Goal: Task Accomplishment & Management: Manage account settings

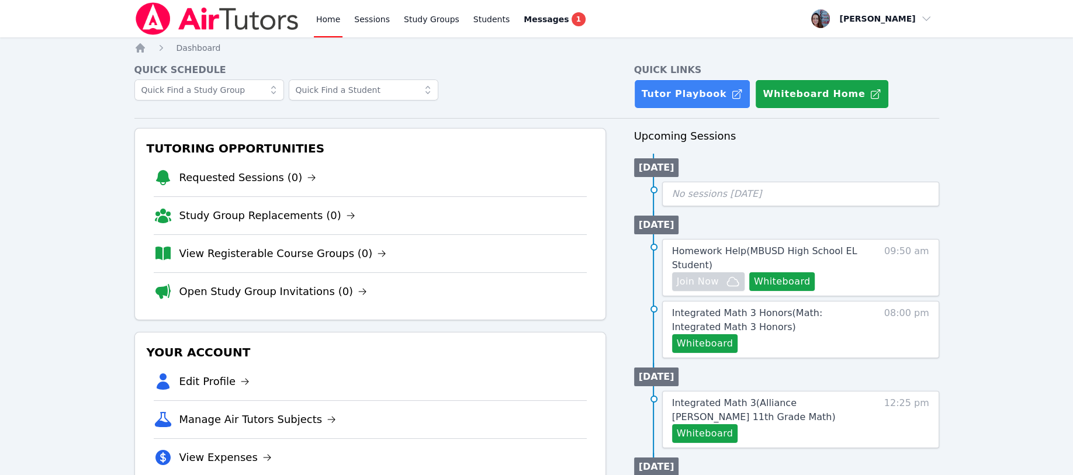
click at [374, 15] on link "Sessions" at bounding box center [372, 18] width 40 height 37
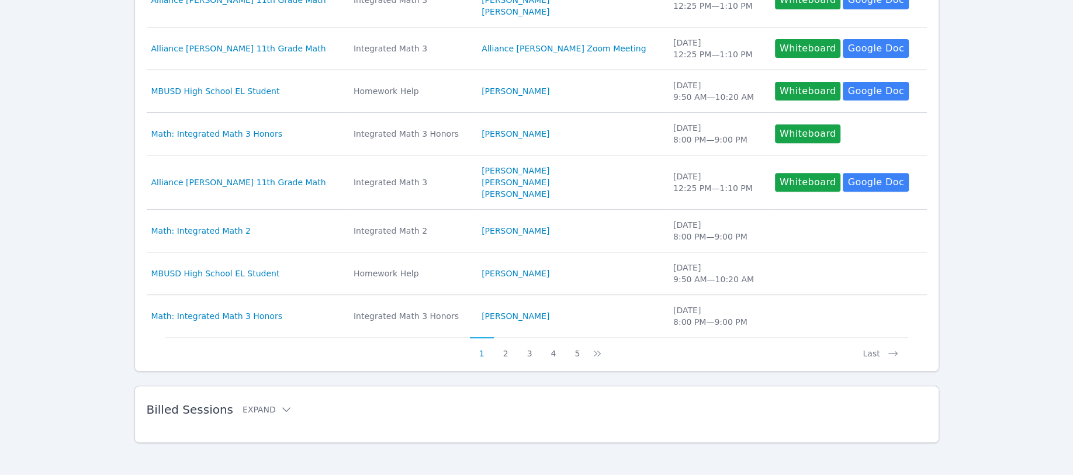
scroll to position [396, 0]
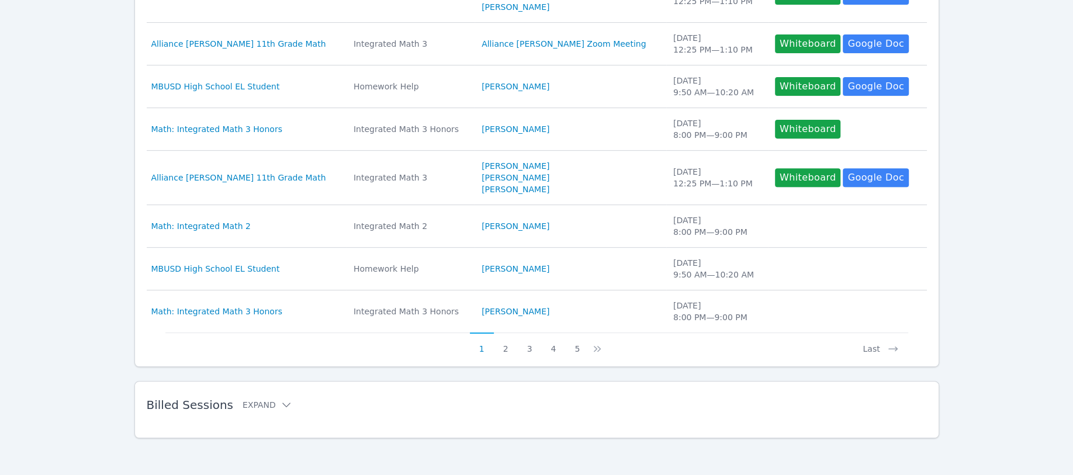
click at [248, 409] on button "Expand" at bounding box center [268, 405] width 50 height 12
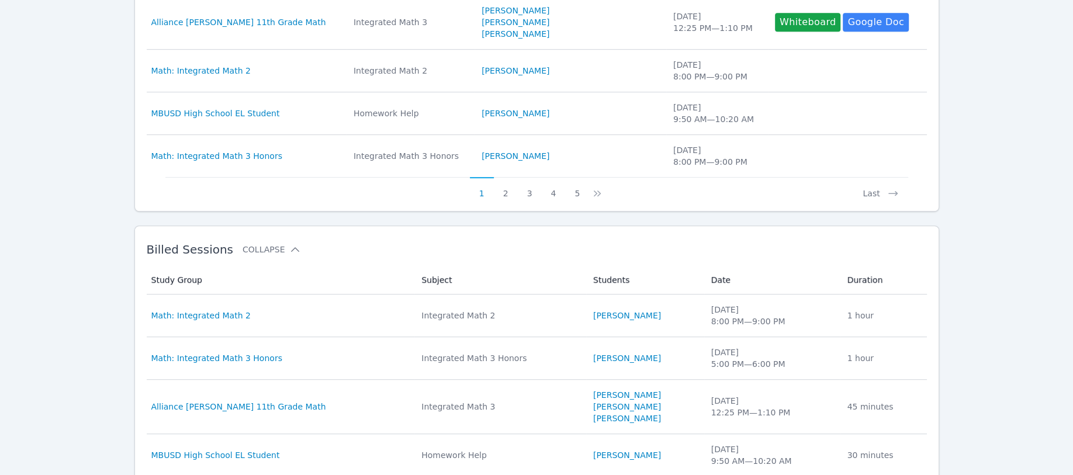
scroll to position [707, 0]
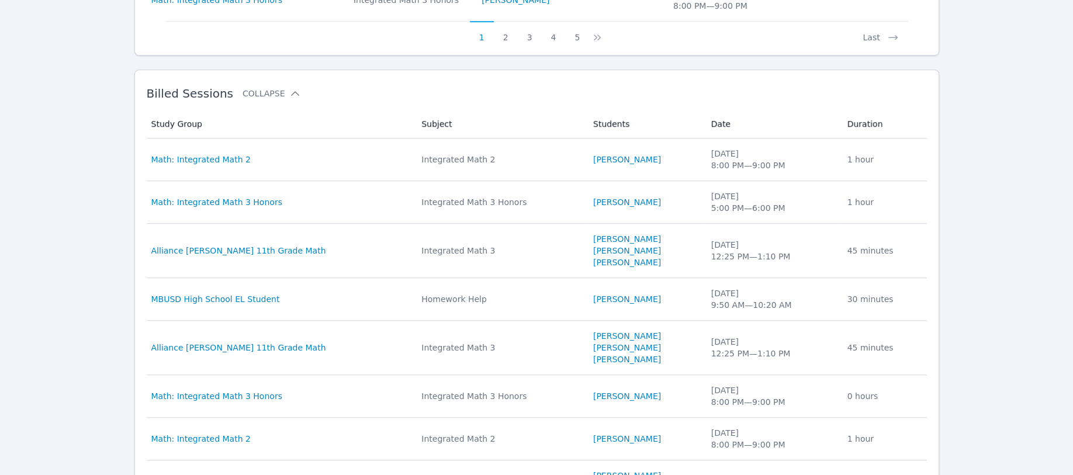
click at [593, 161] on link "[PERSON_NAME]" at bounding box center [627, 160] width 68 height 12
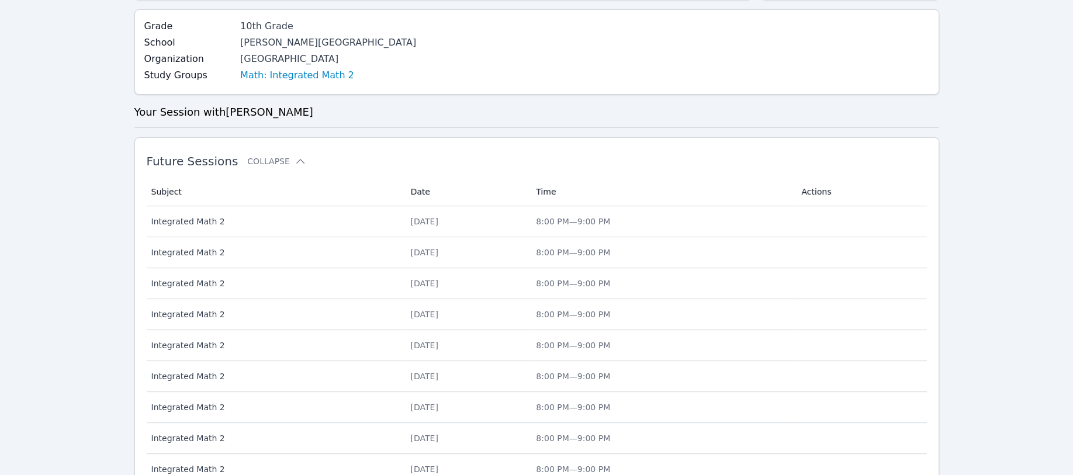
scroll to position [451, 0]
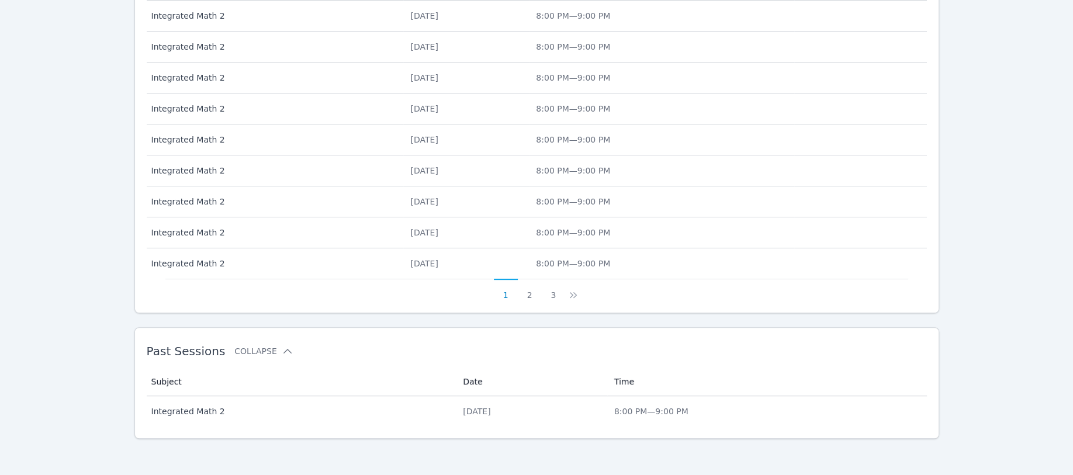
click at [556, 296] on button "3" at bounding box center [553, 290] width 24 height 22
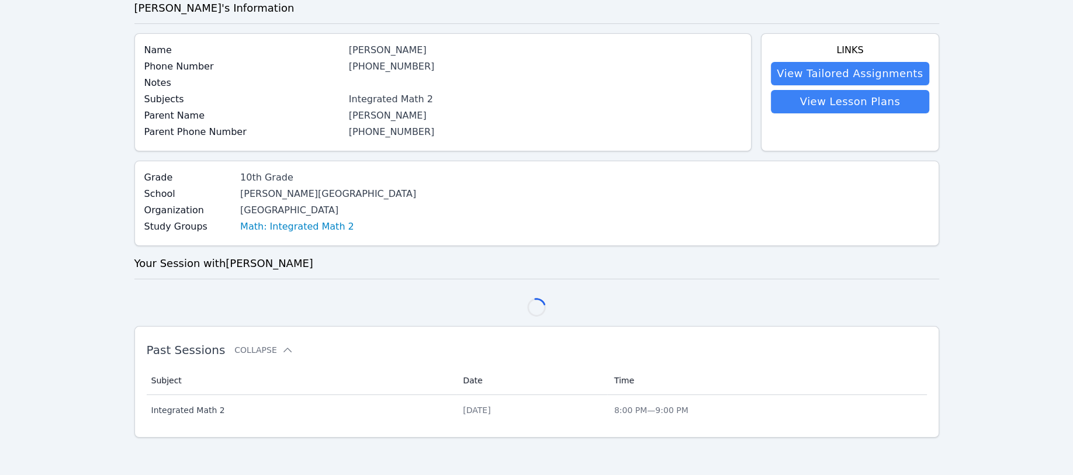
scroll to position [297, 0]
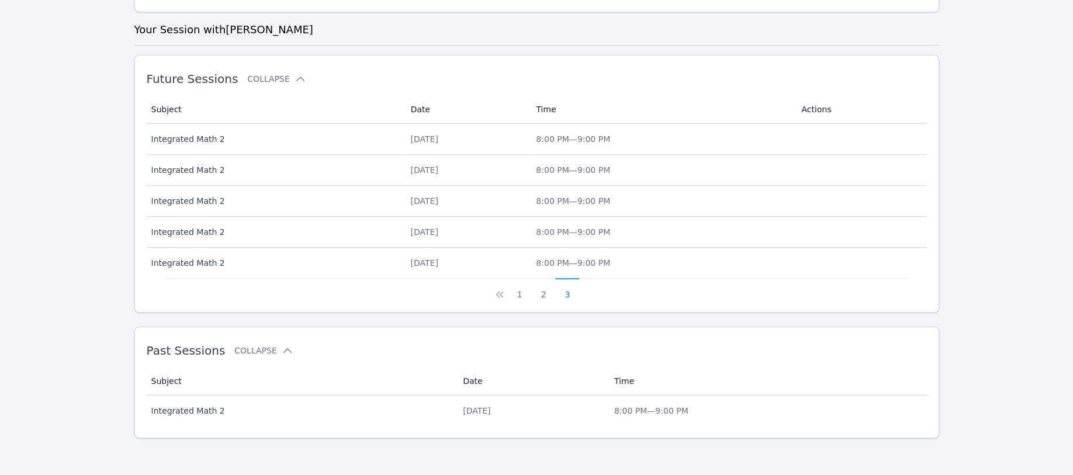
click at [445, 199] on div "[DATE]" at bounding box center [466, 201] width 112 height 12
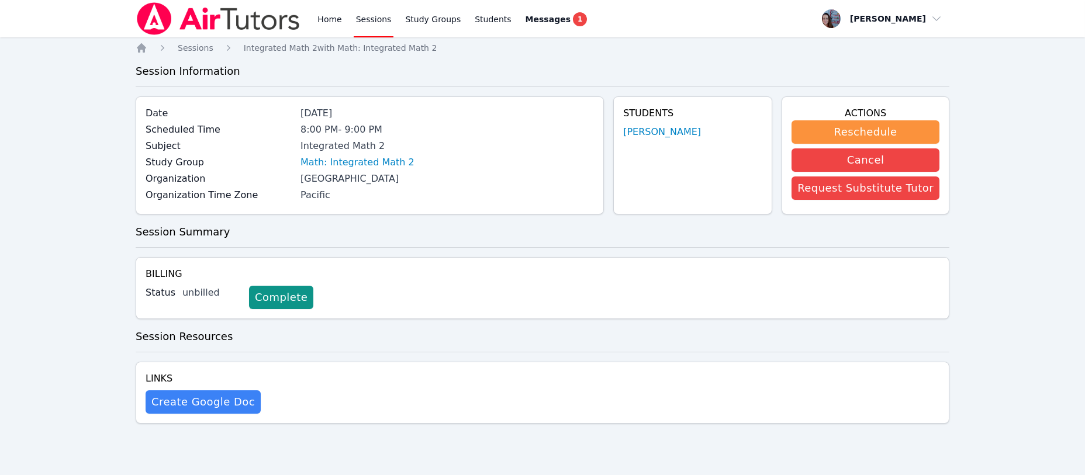
click at [859, 132] on button "Reschedule" at bounding box center [866, 131] width 148 height 23
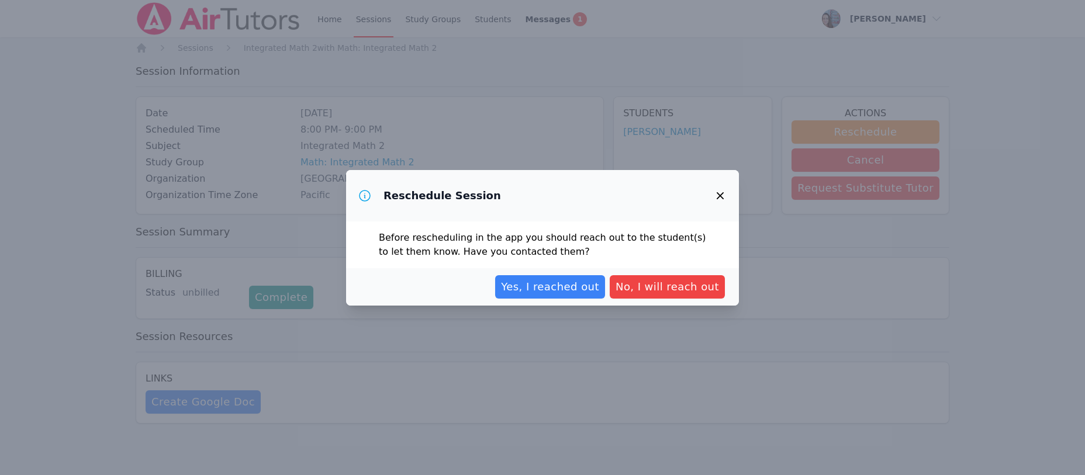
click at [560, 283] on span "Yes, I reached out" at bounding box center [550, 287] width 98 height 16
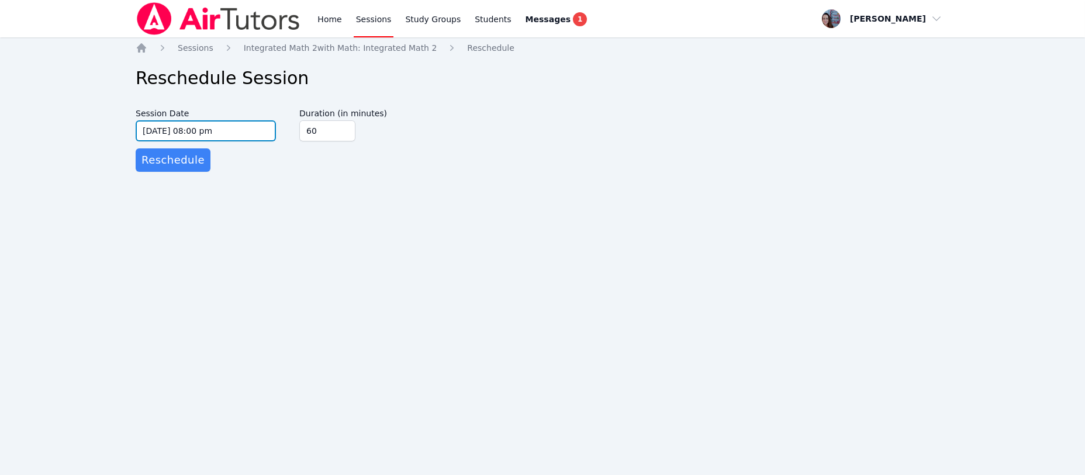
click at [236, 131] on input "10/27/2025 08:00 pm" at bounding box center [206, 130] width 140 height 21
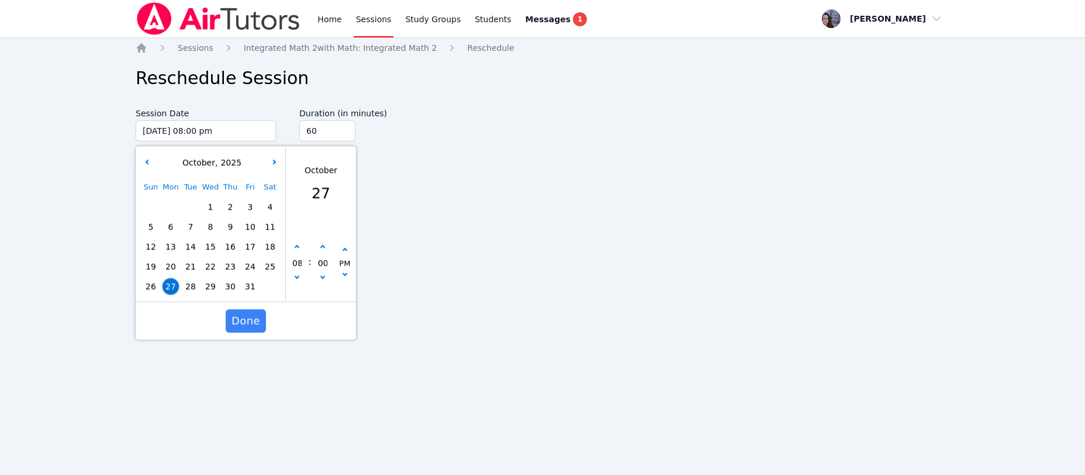
click at [192, 285] on span "28" at bounding box center [190, 286] width 16 height 16
click at [293, 244] on button "button" at bounding box center [297, 248] width 12 height 12
type input "10/28/2025 09:00 pm"
type input "09"
click at [296, 278] on icon "button" at bounding box center [297, 276] width 5 height 5
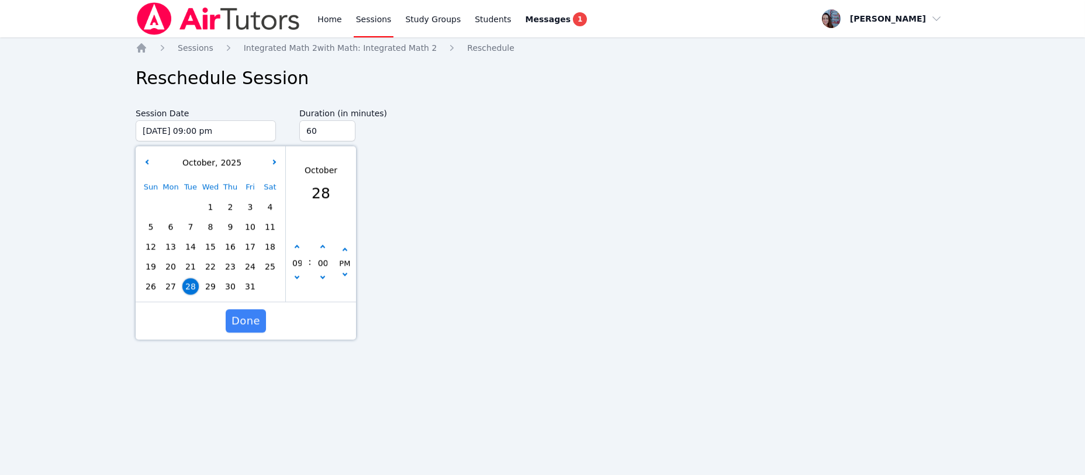
type input "10/28/2025 08:00 pm"
type input "08"
click at [296, 278] on icon "button" at bounding box center [297, 276] width 5 height 5
type input "10/28/2025 07:00 pm"
type input "07"
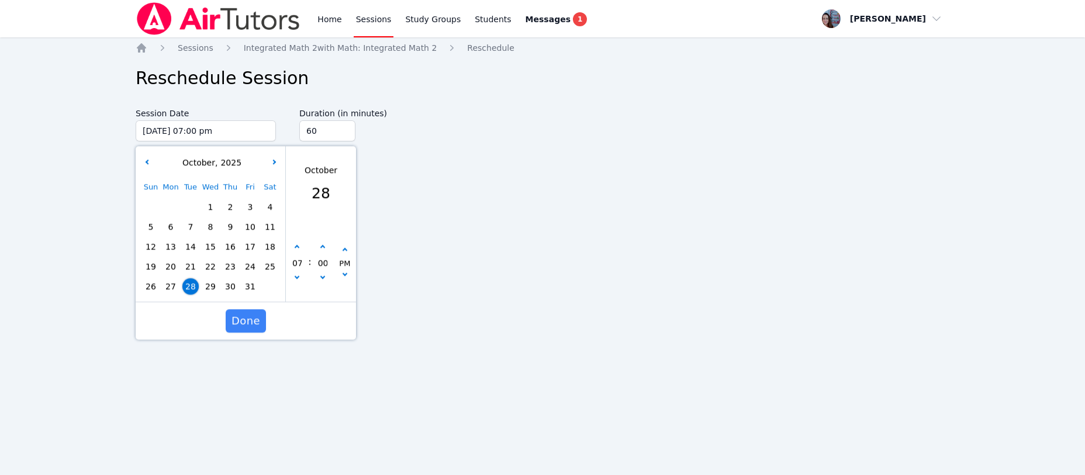
click at [239, 322] on span "Done" at bounding box center [246, 321] width 29 height 16
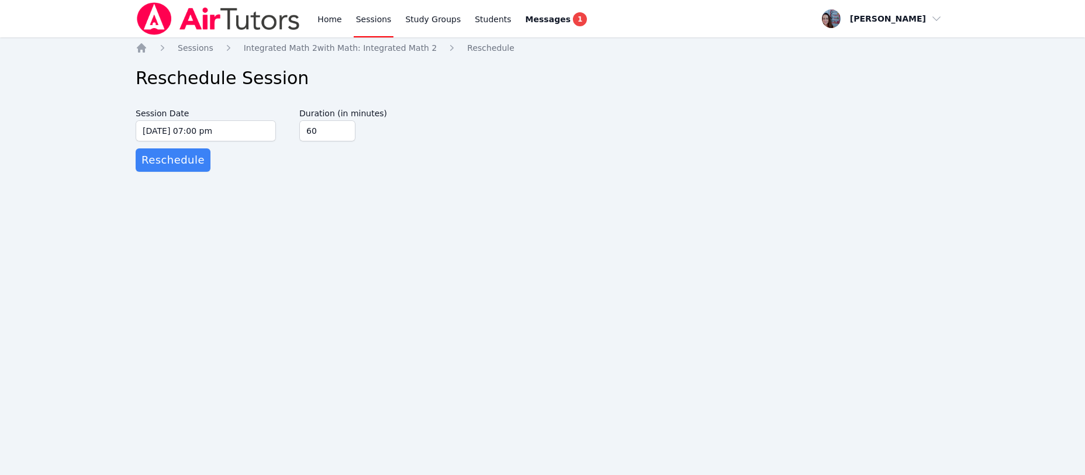
click at [162, 160] on span "Reschedule" at bounding box center [172, 160] width 63 height 16
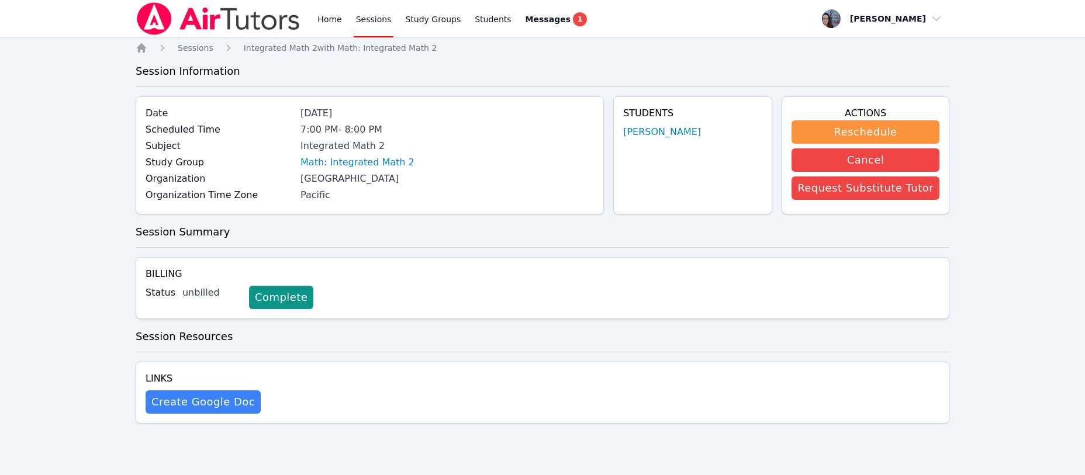
click at [857, 131] on button "Reschedule" at bounding box center [866, 131] width 148 height 23
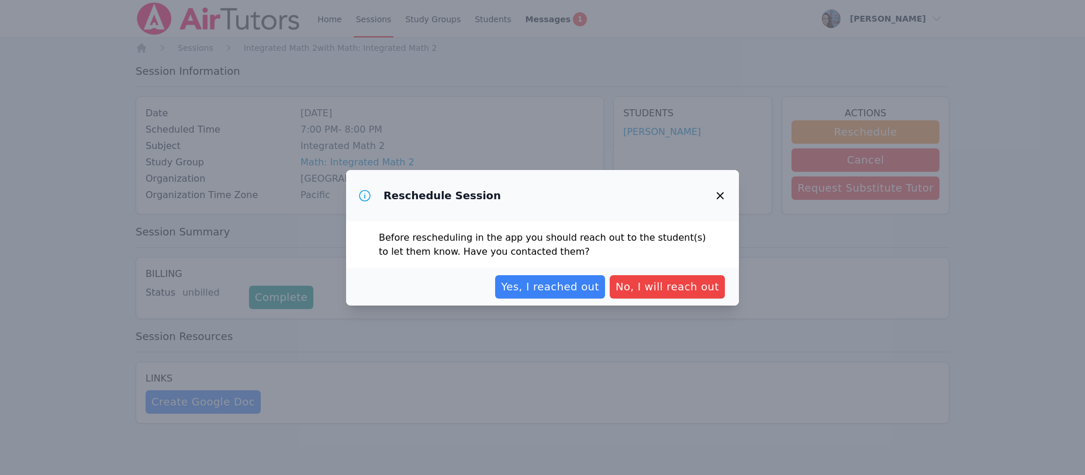
click at [547, 282] on span "Yes, I reached out" at bounding box center [550, 287] width 98 height 16
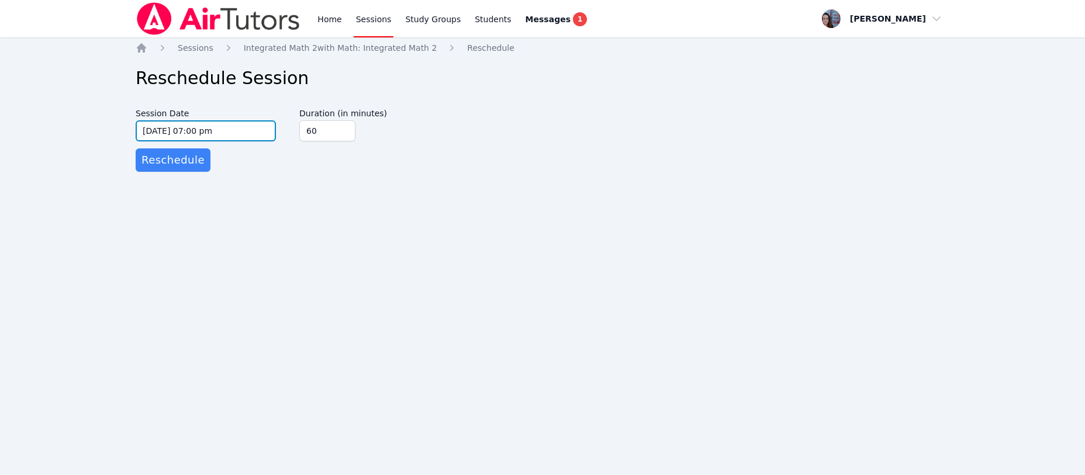
click at [217, 133] on input "10/28/2025 07:00 pm" at bounding box center [206, 130] width 140 height 21
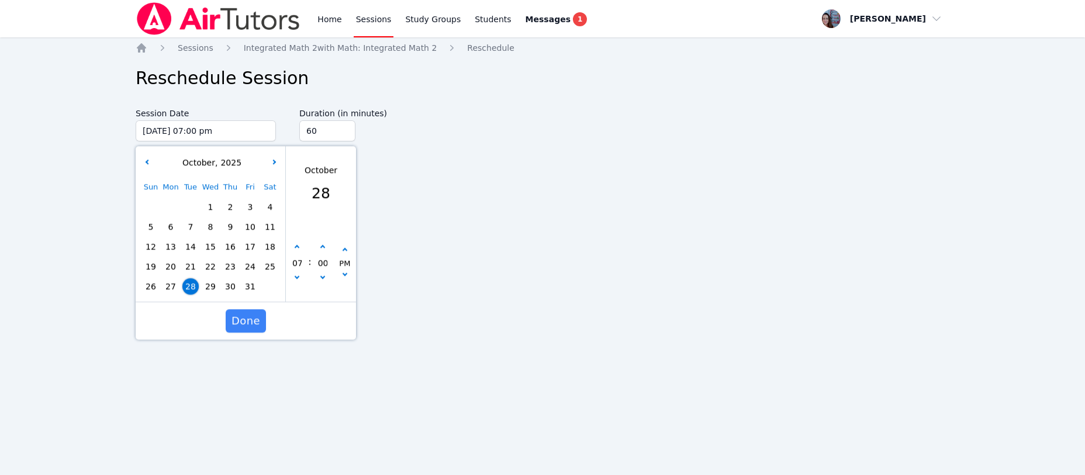
click at [165, 286] on span "27" at bounding box center [171, 286] width 16 height 16
click at [294, 246] on button "button" at bounding box center [297, 248] width 12 height 12
type input "10/27/2025 08:00 pm"
type input "08"
click at [244, 318] on span "Done" at bounding box center [246, 321] width 29 height 16
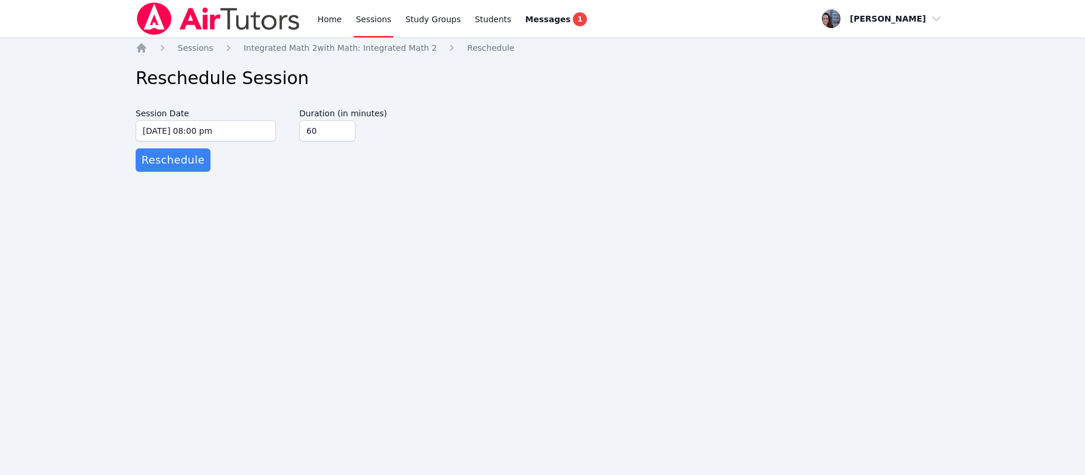
click at [159, 158] on span "Reschedule" at bounding box center [172, 160] width 63 height 16
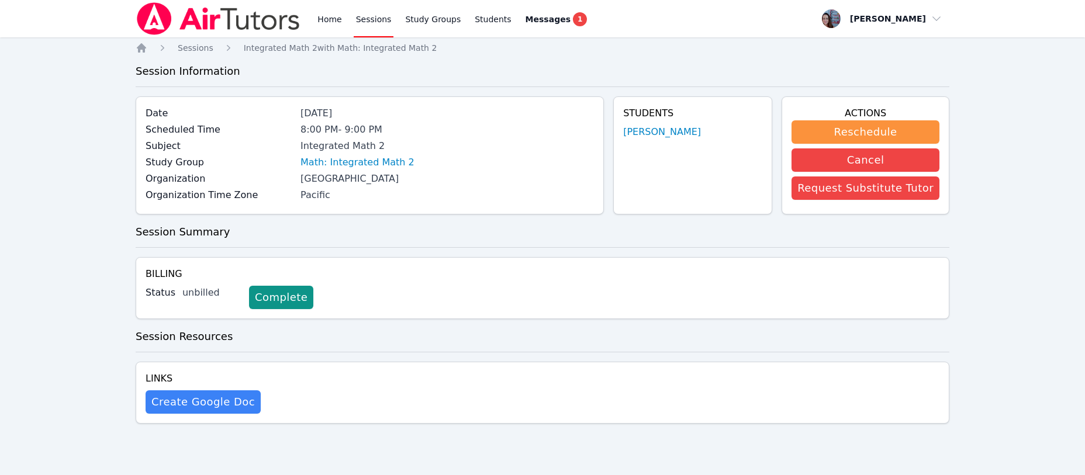
click at [202, 50] on span "Sessions" at bounding box center [196, 47] width 36 height 9
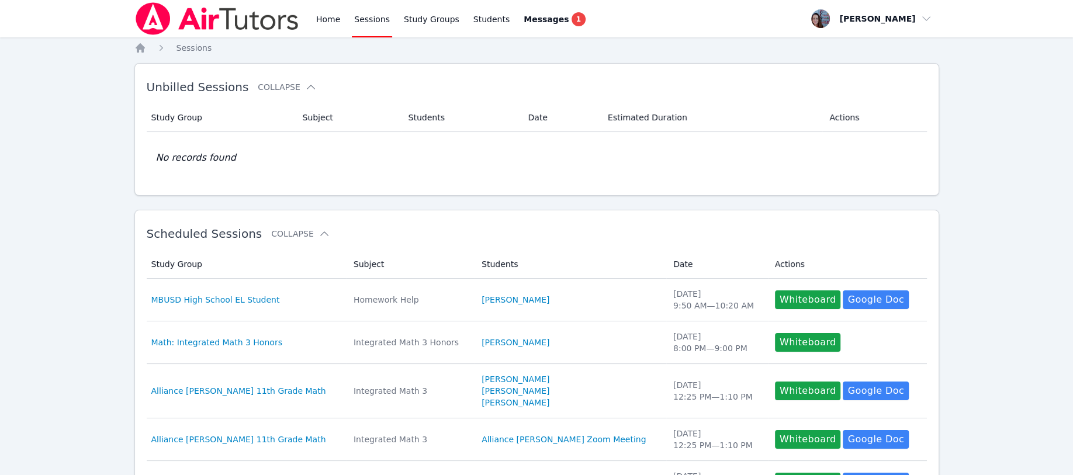
click at [484, 19] on link "Students" at bounding box center [491, 18] width 41 height 37
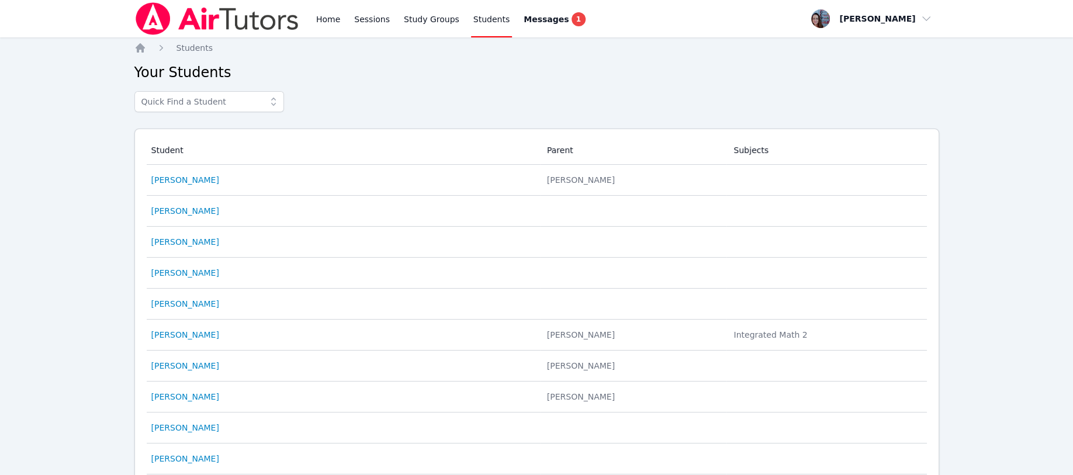
click at [185, 333] on link "[PERSON_NAME]" at bounding box center [185, 335] width 68 height 12
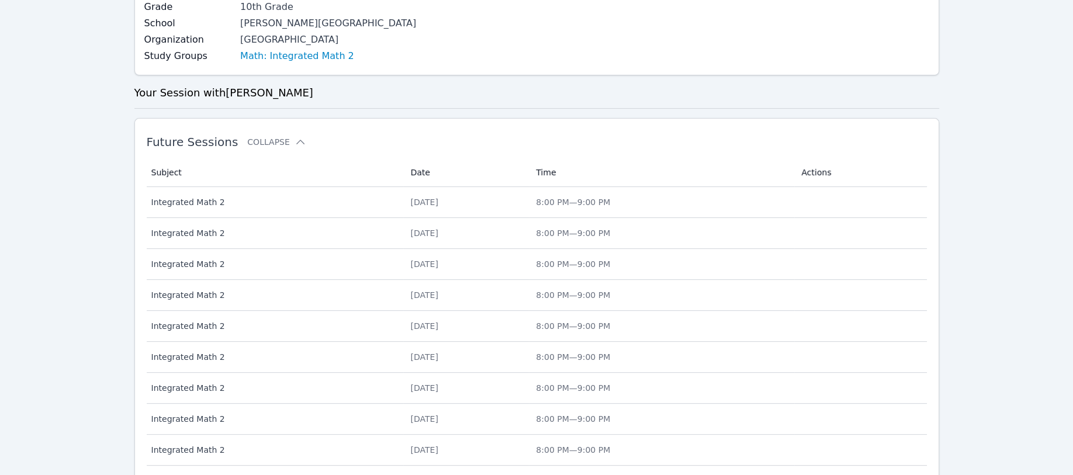
scroll to position [451, 0]
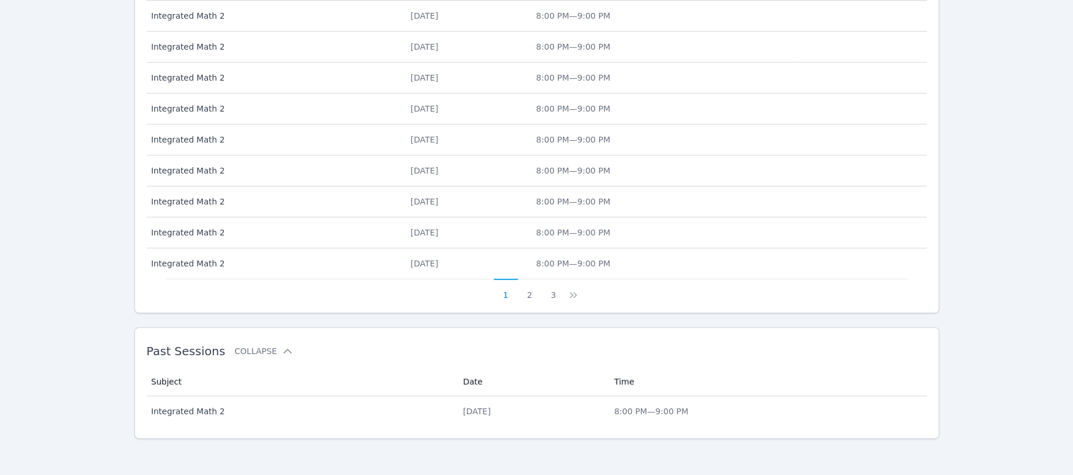
click at [555, 294] on button "3" at bounding box center [553, 290] width 24 height 22
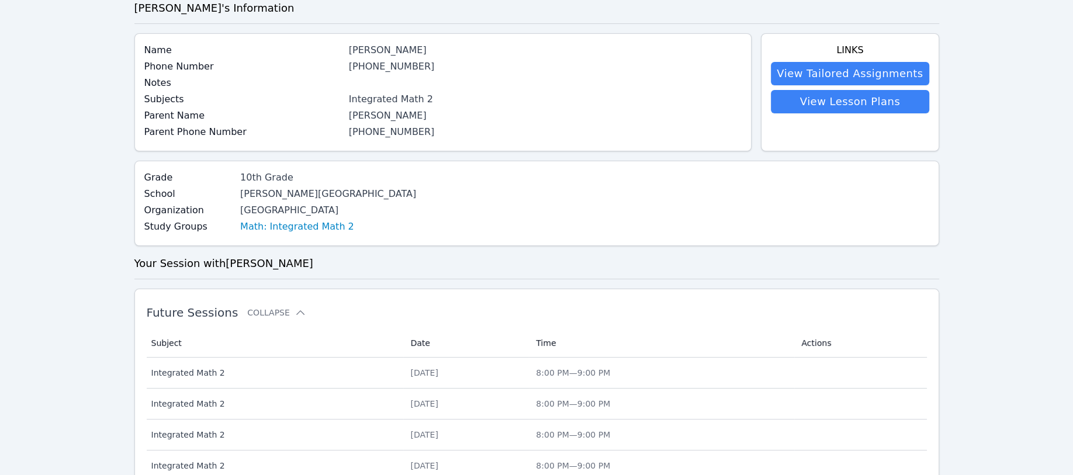
scroll to position [297, 0]
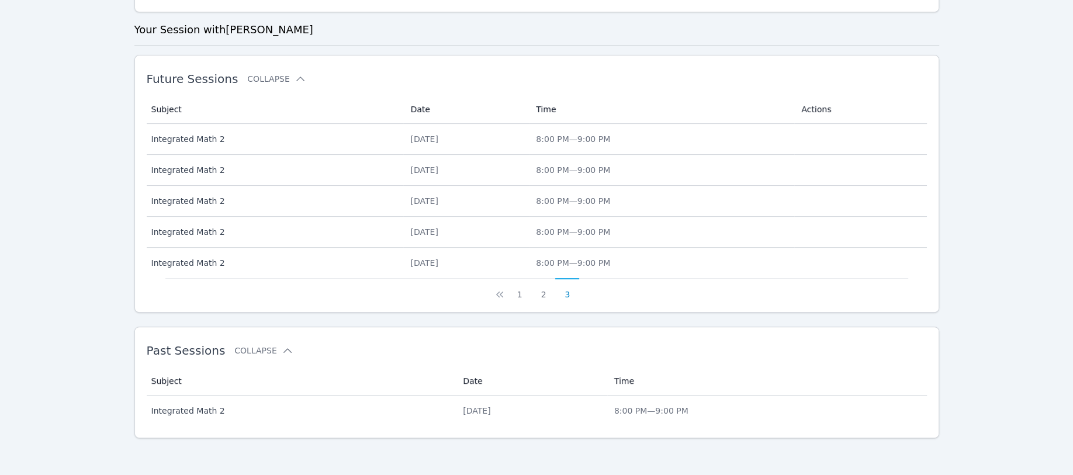
click at [568, 297] on button "3" at bounding box center [567, 289] width 24 height 22
click at [568, 292] on button "3" at bounding box center [567, 289] width 24 height 22
click at [499, 294] on icon at bounding box center [500, 295] width 12 height 12
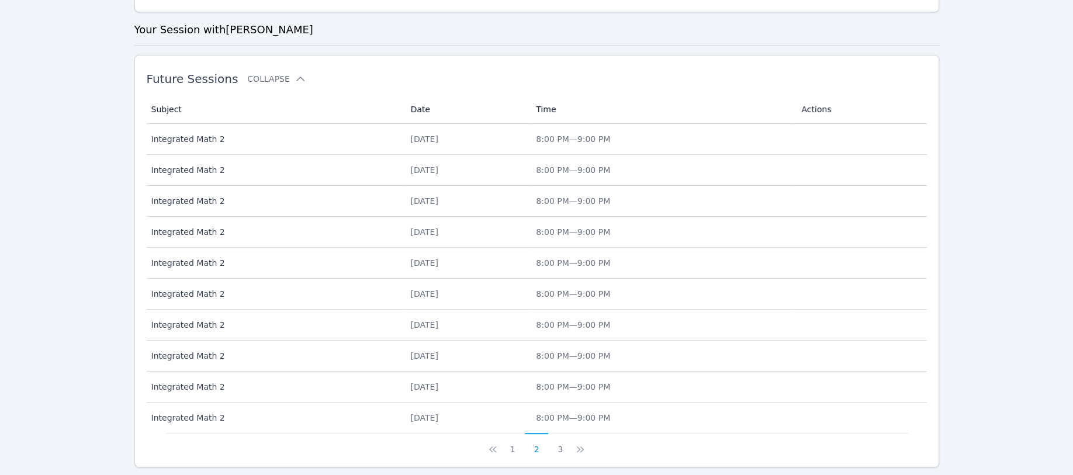
click at [578, 452] on icon at bounding box center [581, 450] width 12 height 12
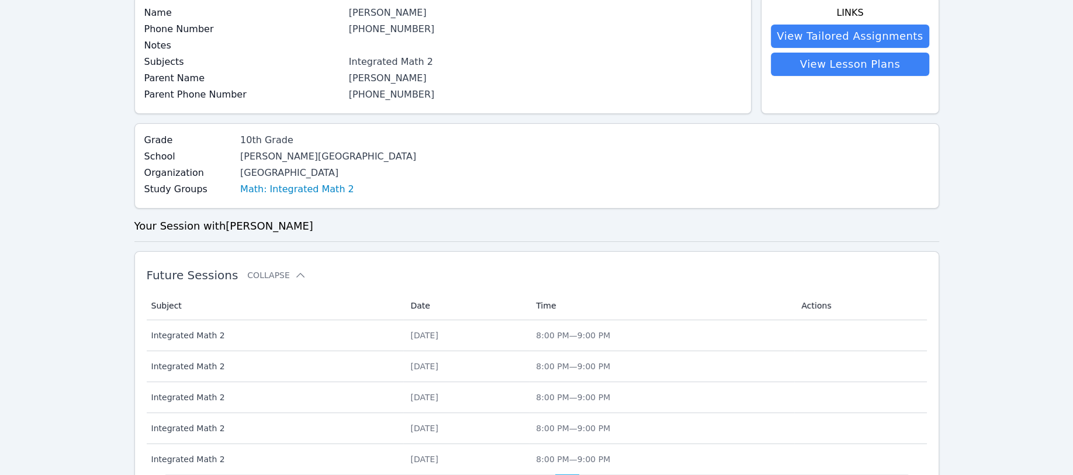
scroll to position [0, 0]
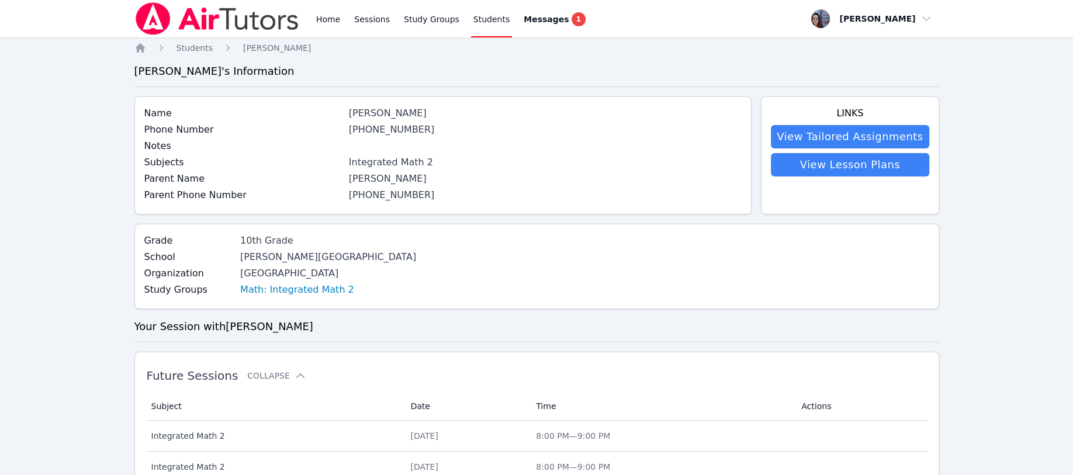
click at [420, 19] on link "Study Groups" at bounding box center [432, 18] width 60 height 37
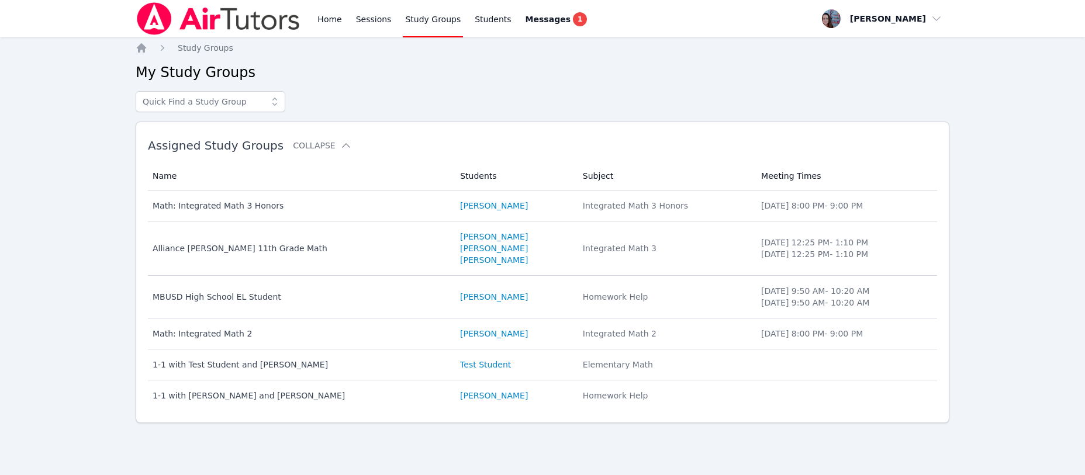
click at [367, 19] on link "Sessions" at bounding box center [374, 18] width 40 height 37
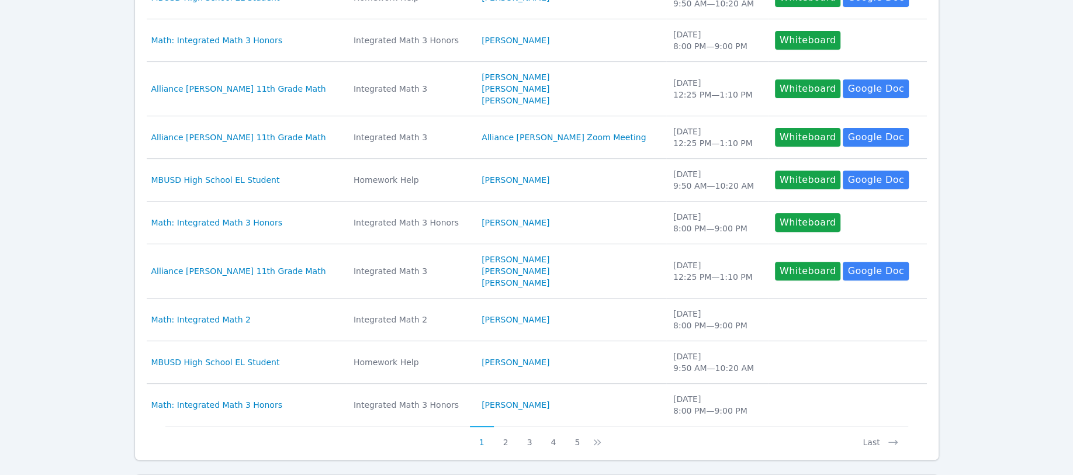
scroll to position [396, 0]
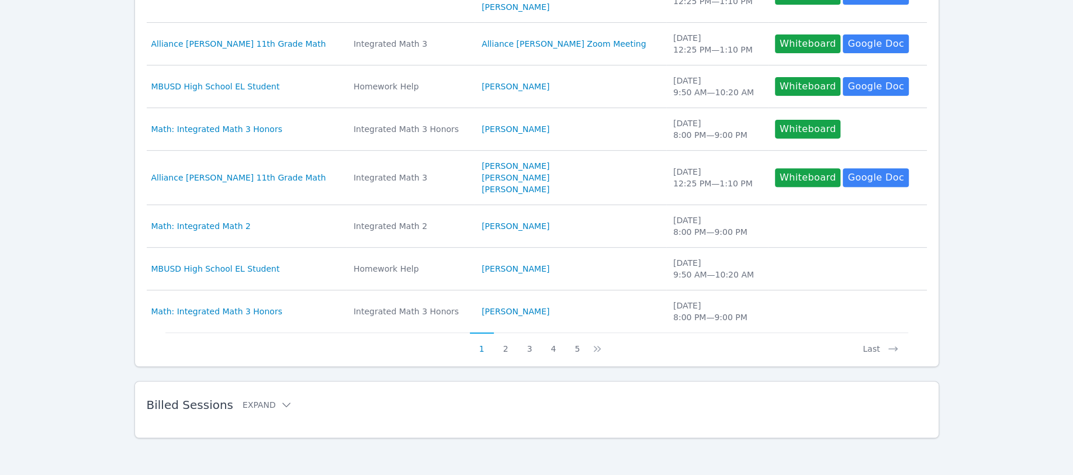
click at [265, 399] on button "Expand" at bounding box center [268, 405] width 50 height 12
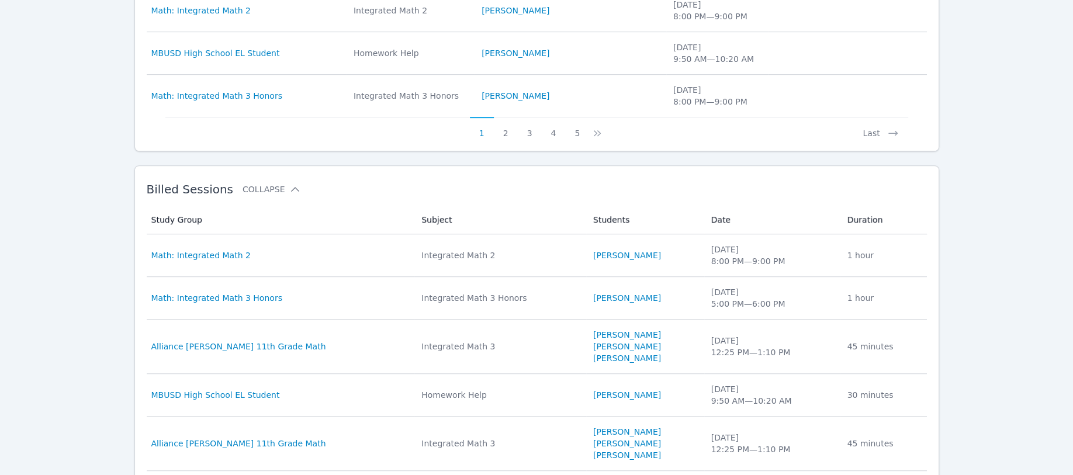
scroll to position [630, 0]
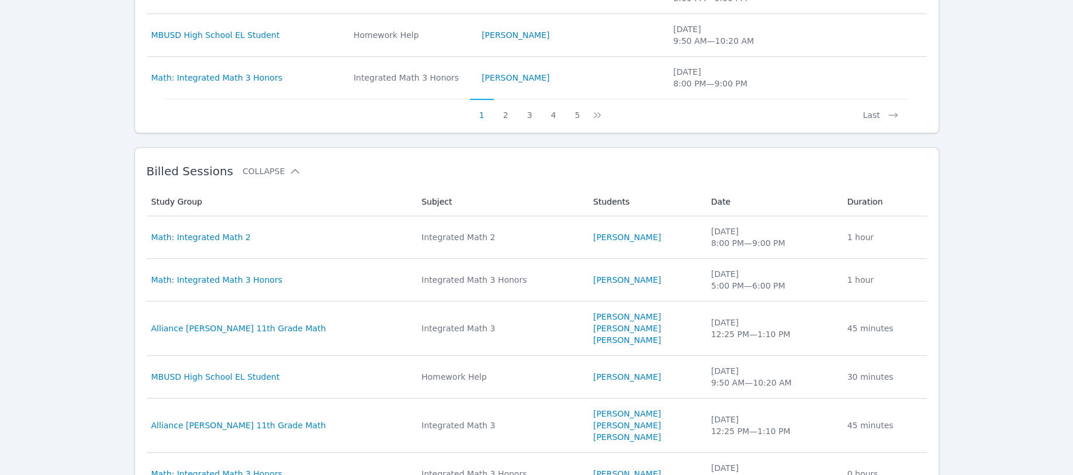
click at [222, 234] on span "Math: Integrated Math 2" at bounding box center [200, 238] width 99 height 12
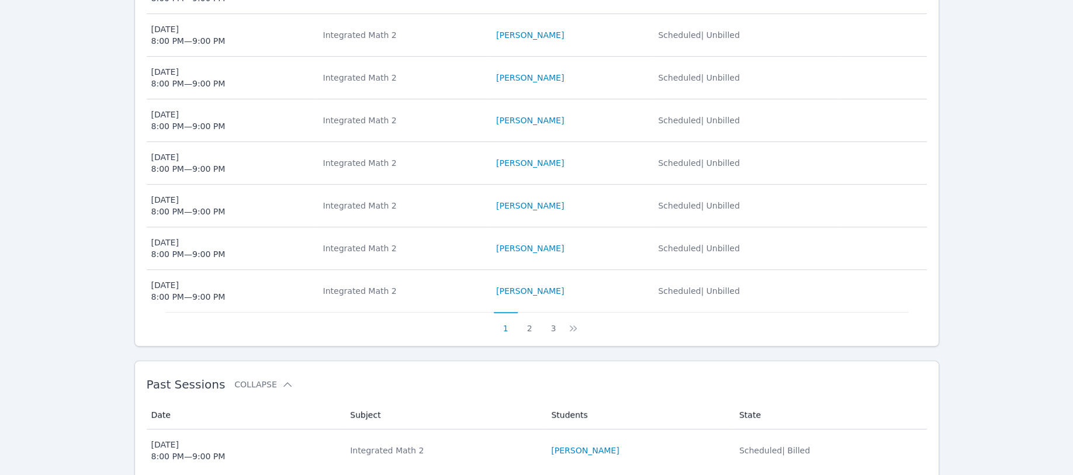
scroll to position [578, 0]
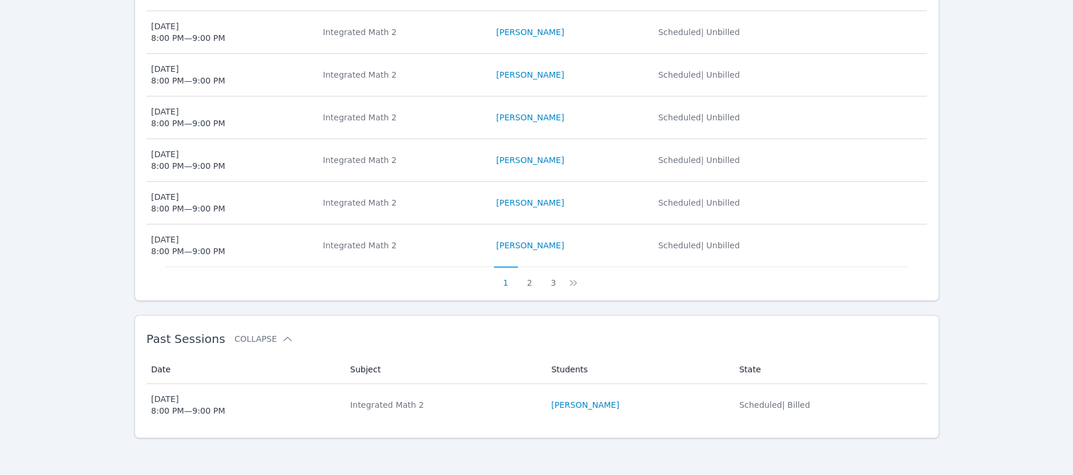
click at [571, 281] on icon at bounding box center [572, 283] width 4 height 6
click at [576, 282] on icon at bounding box center [581, 283] width 12 height 12
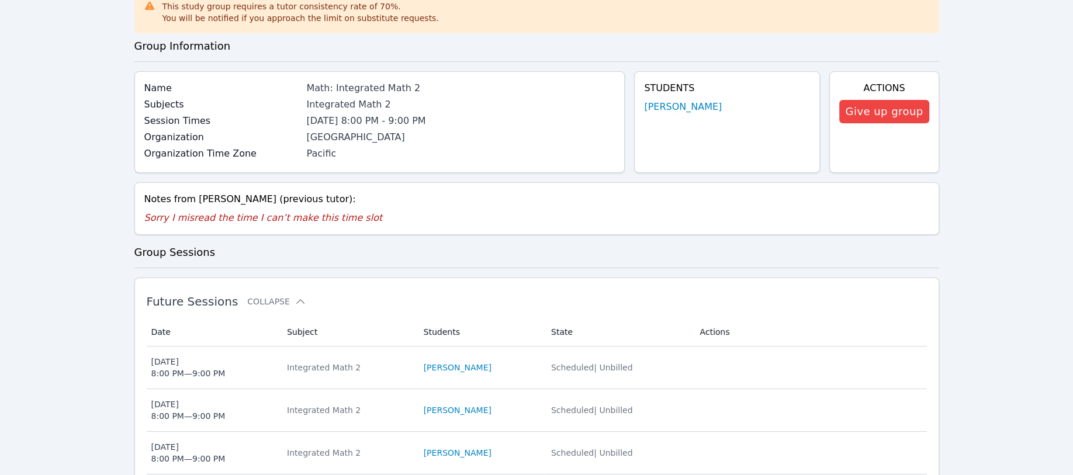
scroll to position [408, 0]
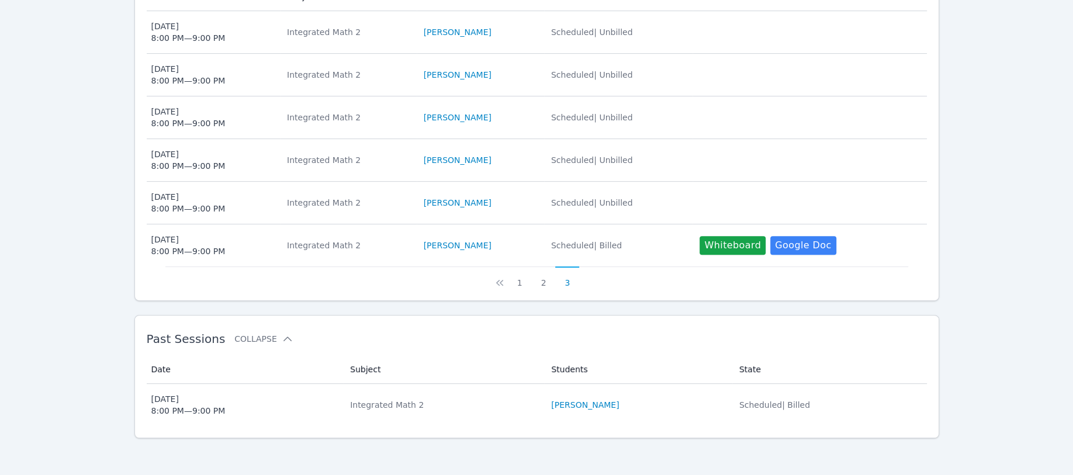
click at [576, 282] on button "3" at bounding box center [567, 278] width 24 height 22
click at [177, 241] on div "Mon Sep 29 8:00 PM — 9:00 PM" at bounding box center [188, 245] width 74 height 23
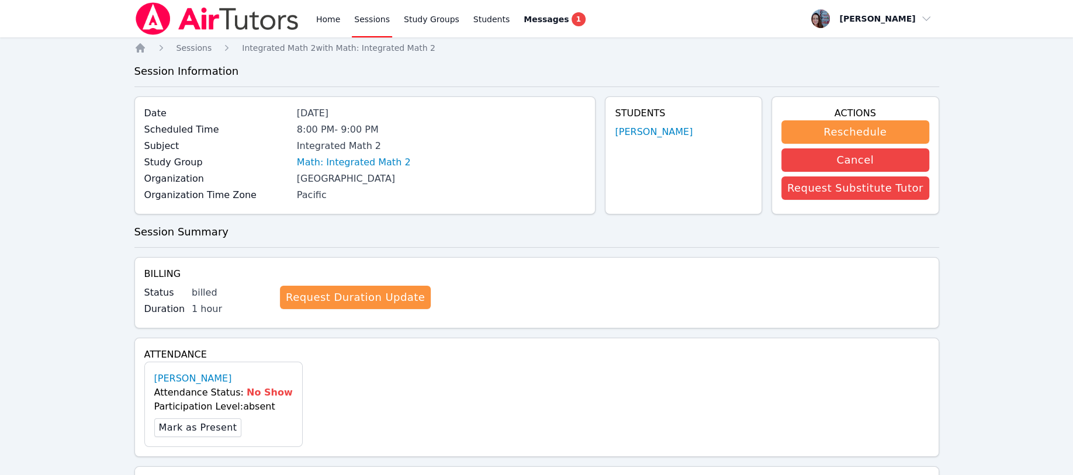
click at [812, 131] on button "Reschedule" at bounding box center [856, 131] width 148 height 23
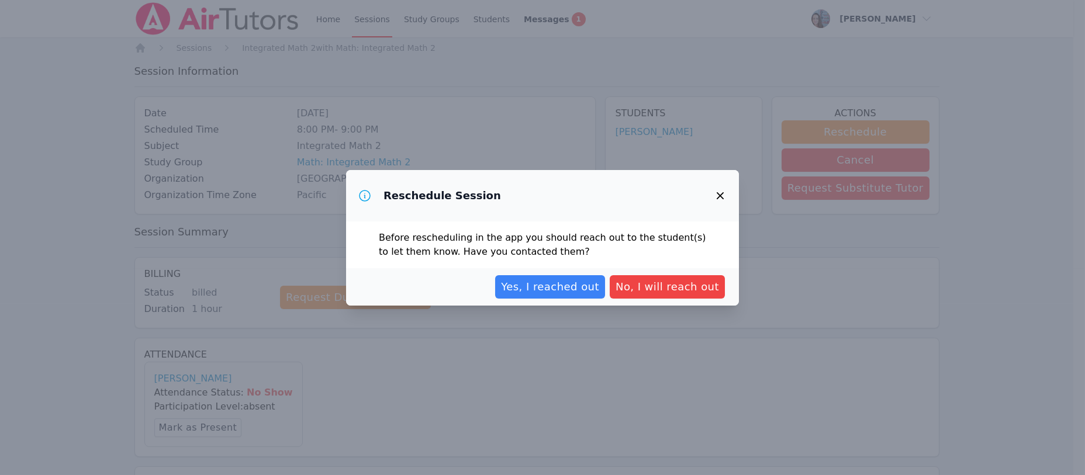
click at [549, 282] on span "Yes, I reached out" at bounding box center [550, 287] width 98 height 16
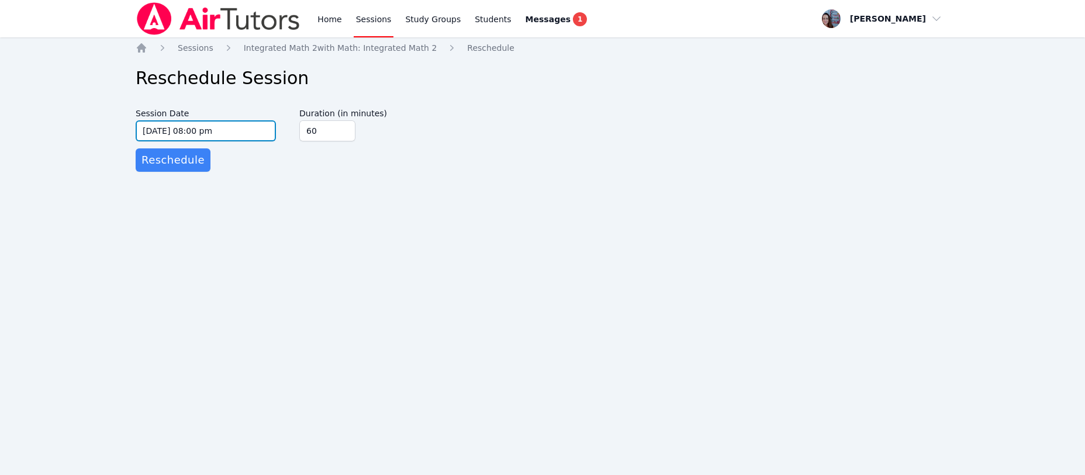
click at [214, 127] on input "09/29/2025 08:00 pm" at bounding box center [206, 130] width 140 height 21
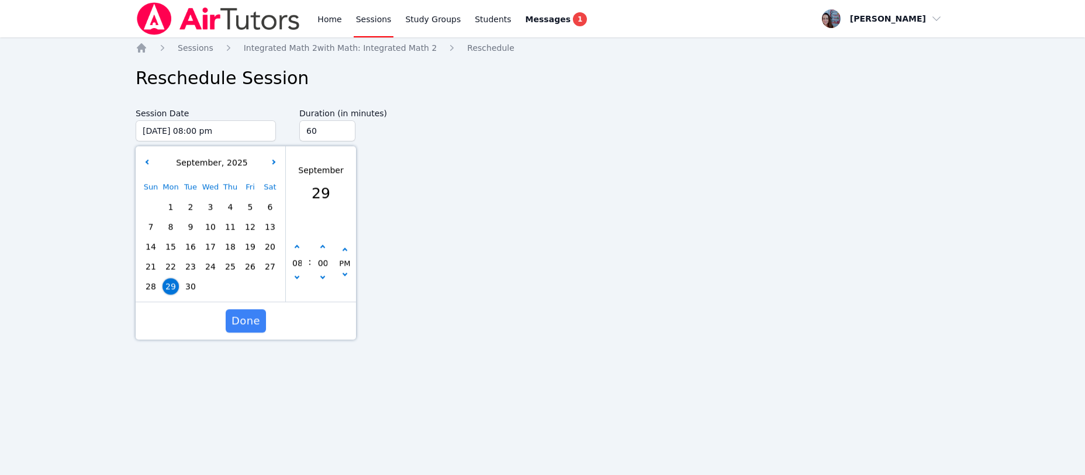
click at [188, 284] on span "30" at bounding box center [190, 286] width 16 height 16
click at [294, 275] on button "button" at bounding box center [297, 280] width 12 height 12
type input "09/30/2025 07:00 pm"
type input "07"
click at [248, 311] on button "Done" at bounding box center [246, 320] width 40 height 23
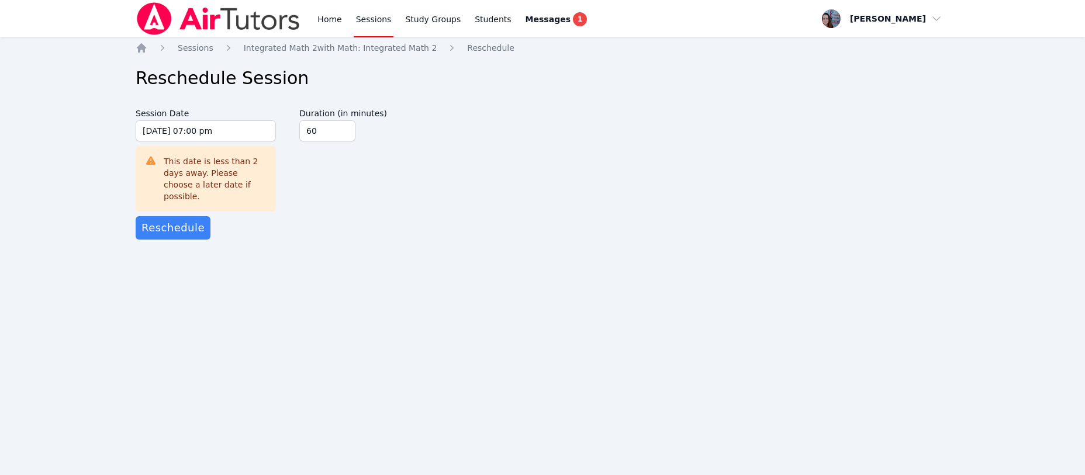
click at [164, 220] on span "Reschedule" at bounding box center [172, 228] width 63 height 16
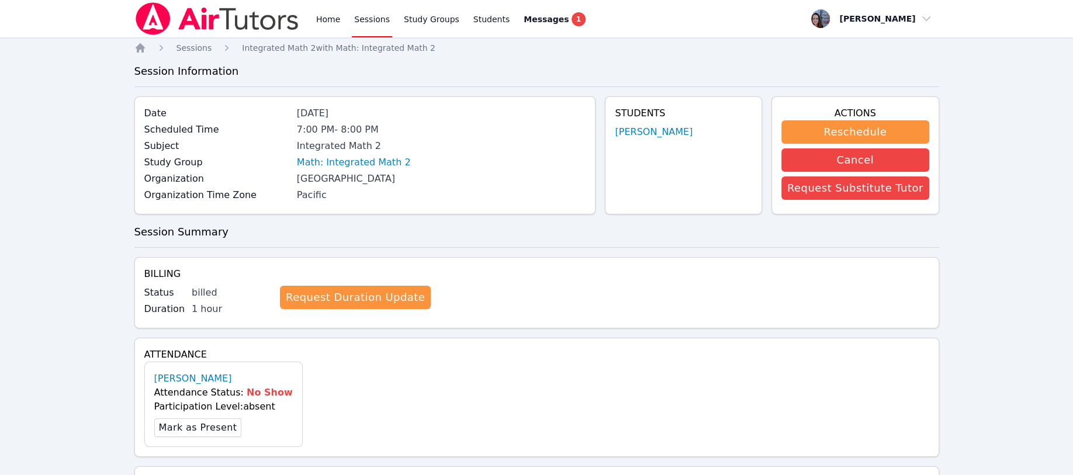
click at [324, 16] on link "Home" at bounding box center [328, 18] width 29 height 37
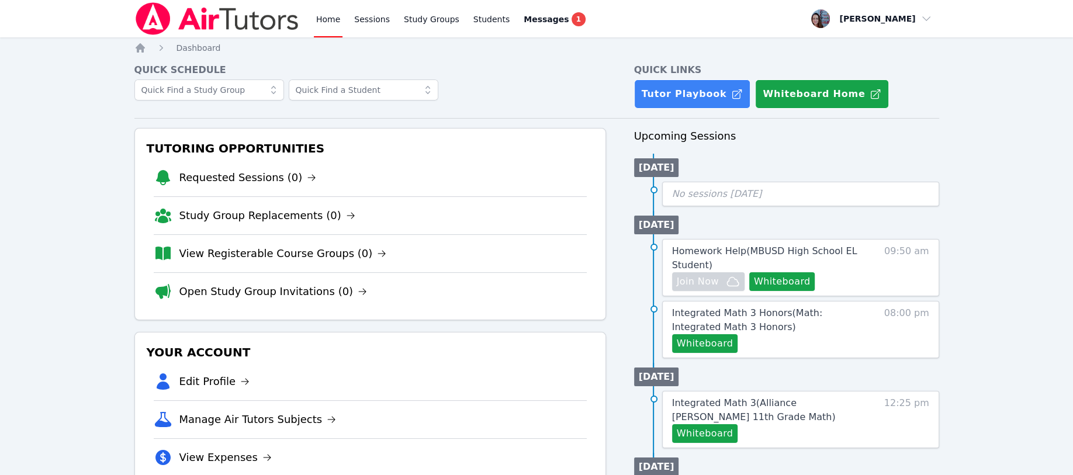
click at [410, 18] on link "Study Groups" at bounding box center [432, 18] width 60 height 37
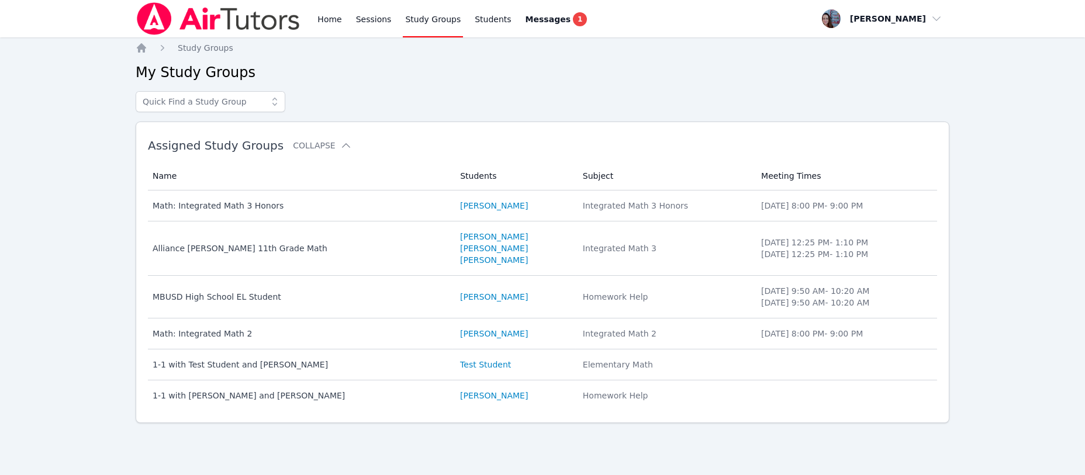
click at [240, 334] on div "Math: Integrated Math 2" at bounding box center [300, 334] width 294 height 12
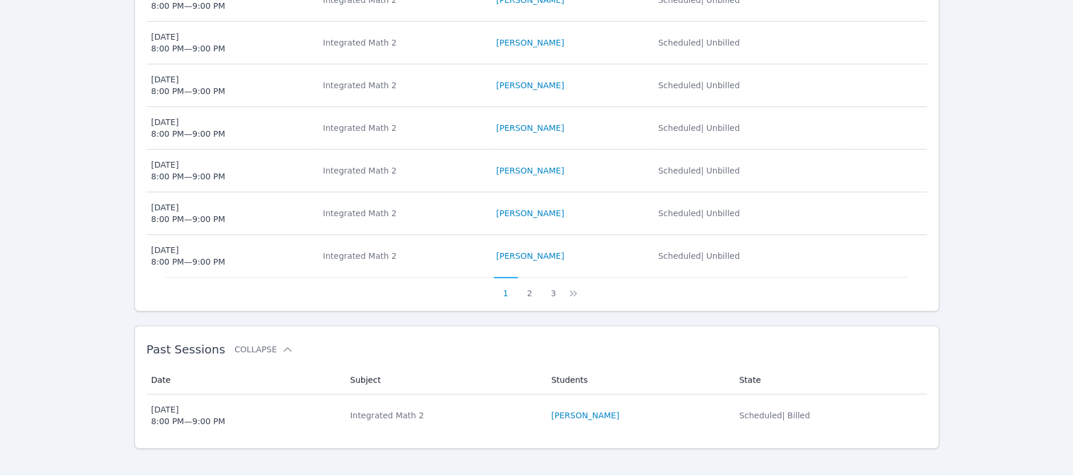
scroll to position [578, 0]
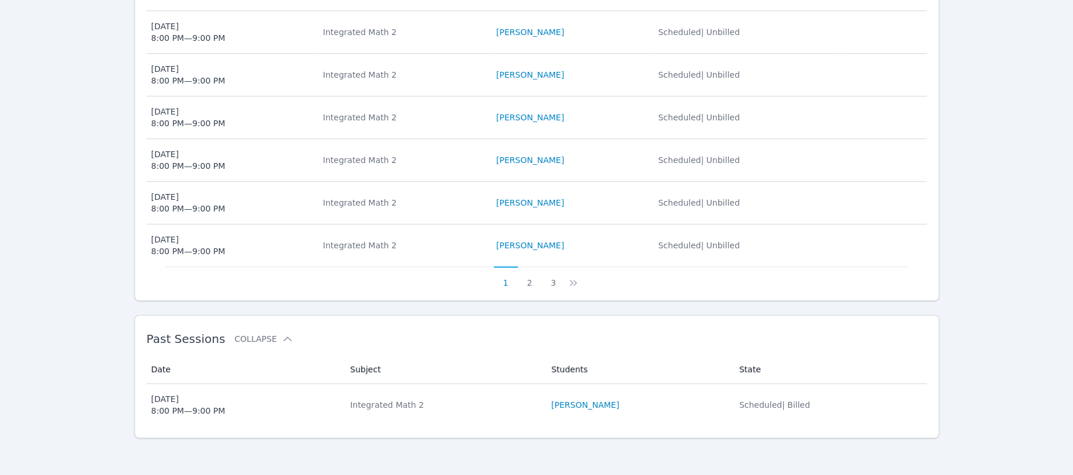
click at [553, 283] on button "3" at bounding box center [553, 278] width 24 height 22
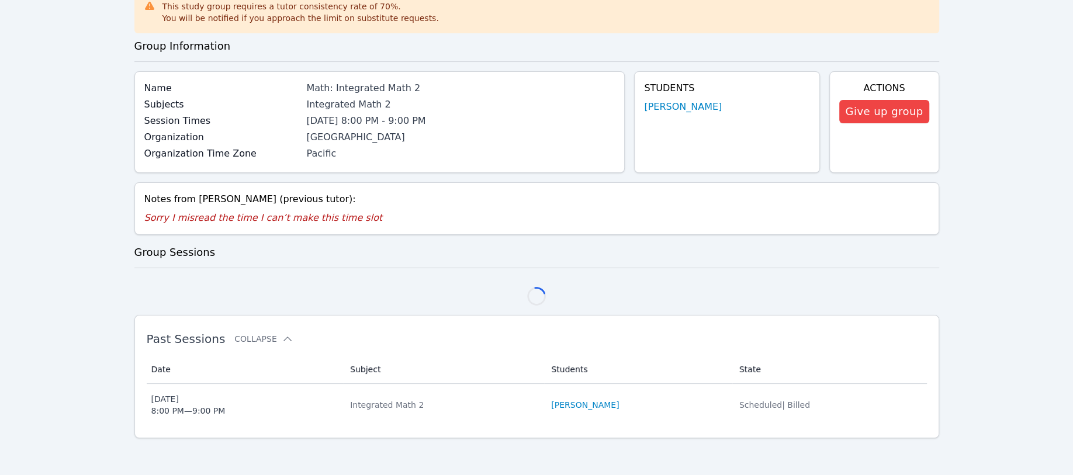
scroll to position [408, 0]
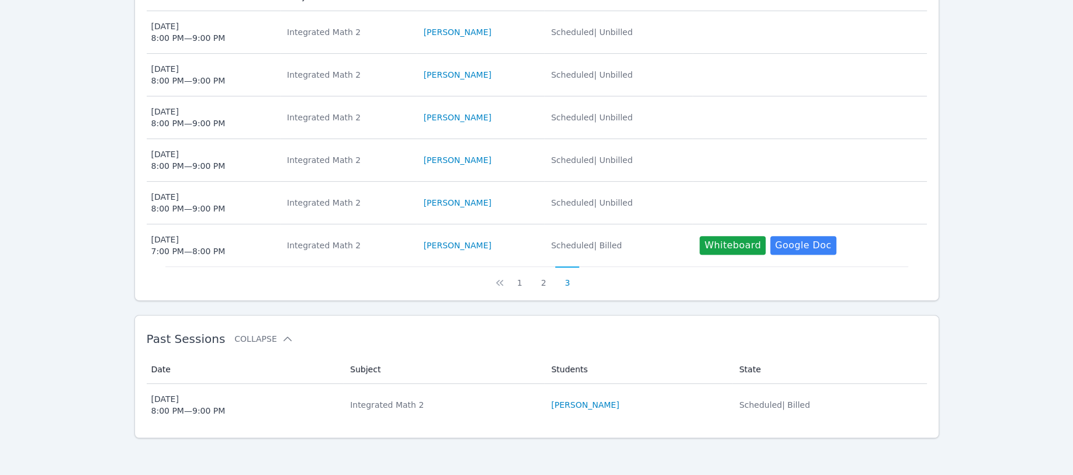
click at [184, 242] on div "[DATE] 7:00 PM — 8:00 PM" at bounding box center [188, 245] width 74 height 23
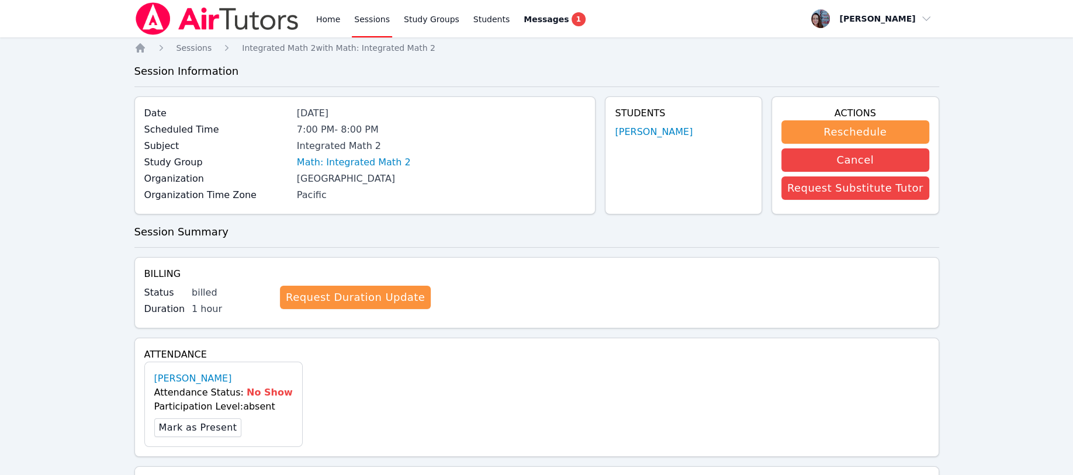
click at [361, 296] on link "Request Duration Update" at bounding box center [355, 297] width 151 height 23
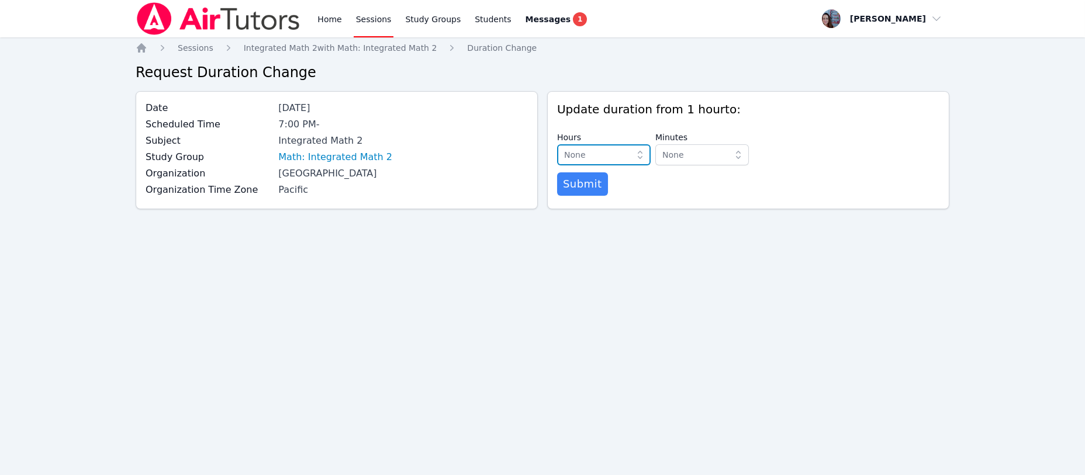
click at [638, 155] on icon "button" at bounding box center [640, 155] width 12 height 12
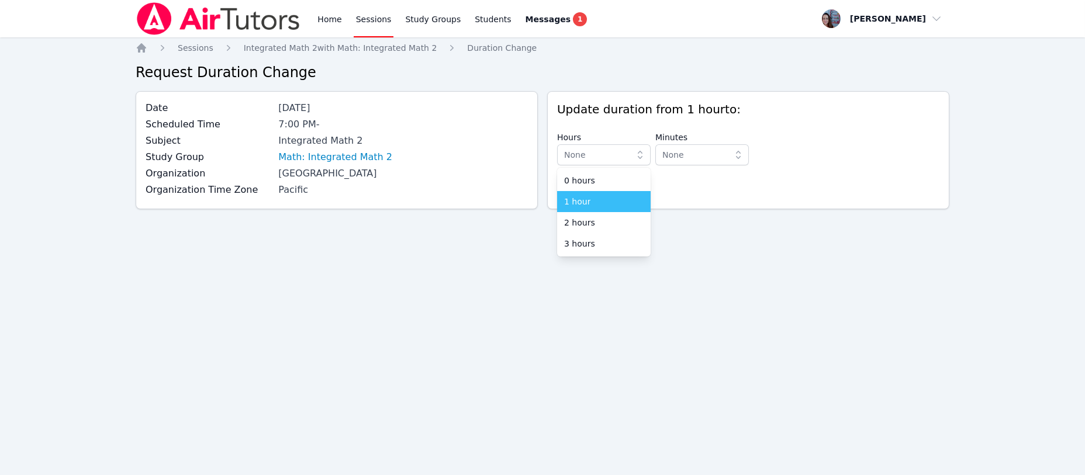
click at [584, 202] on span "1 hour" at bounding box center [577, 202] width 26 height 12
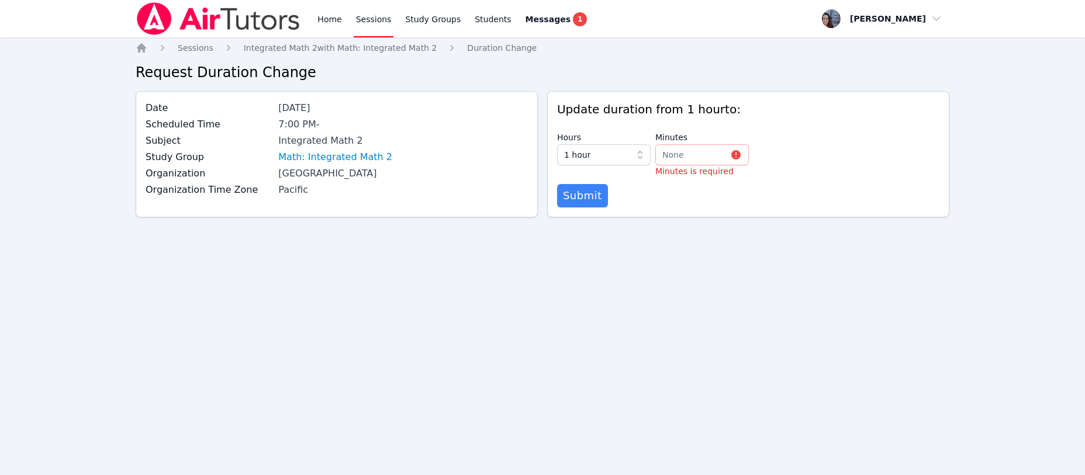
click at [676, 167] on p "Minutes is required" at bounding box center [702, 171] width 94 height 12
click at [682, 156] on span "None" at bounding box center [693, 155] width 63 height 14
click at [668, 181] on span "0 minutes" at bounding box center [682, 181] width 41 height 12
click at [386, 46] on span "Integrated Math 2 with Math: Integrated Math 2" at bounding box center [341, 47] width 194 height 9
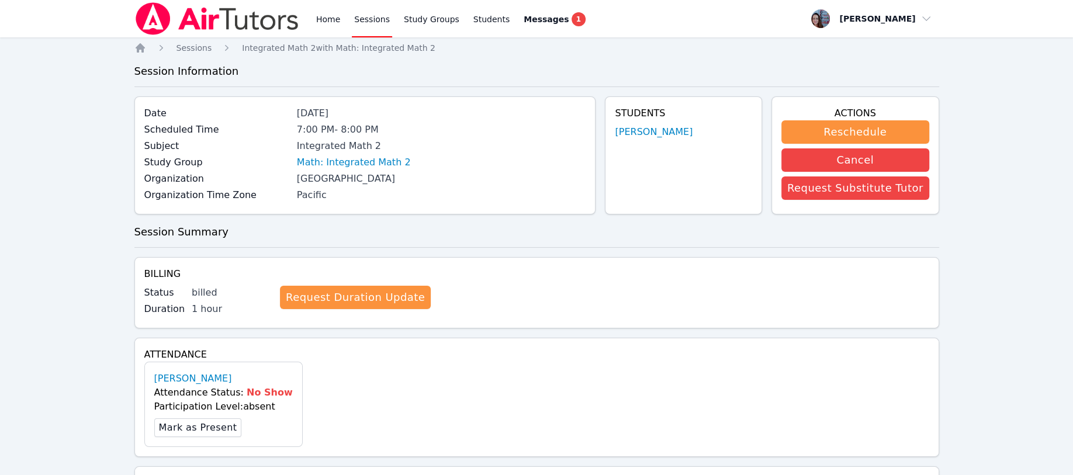
click at [473, 19] on link "Students" at bounding box center [491, 18] width 41 height 37
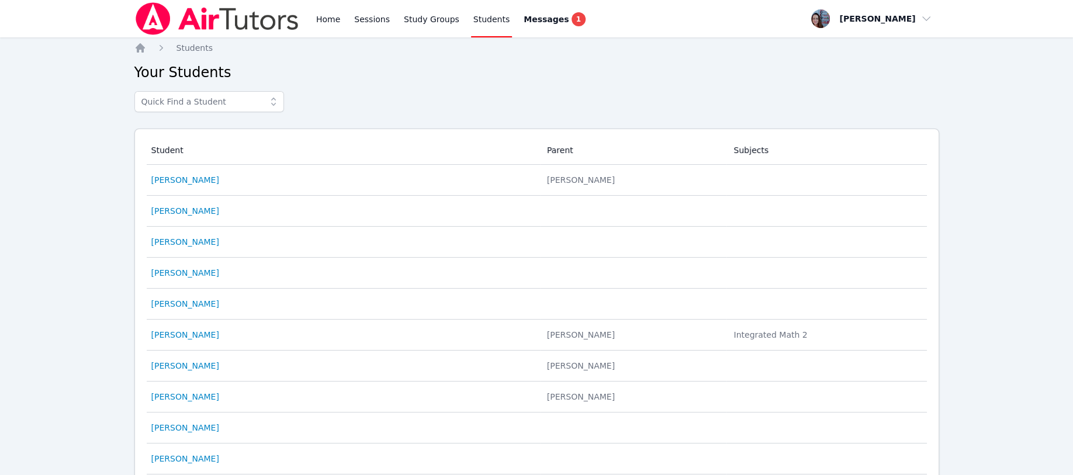
click at [187, 334] on link "[PERSON_NAME]" at bounding box center [185, 335] width 68 height 12
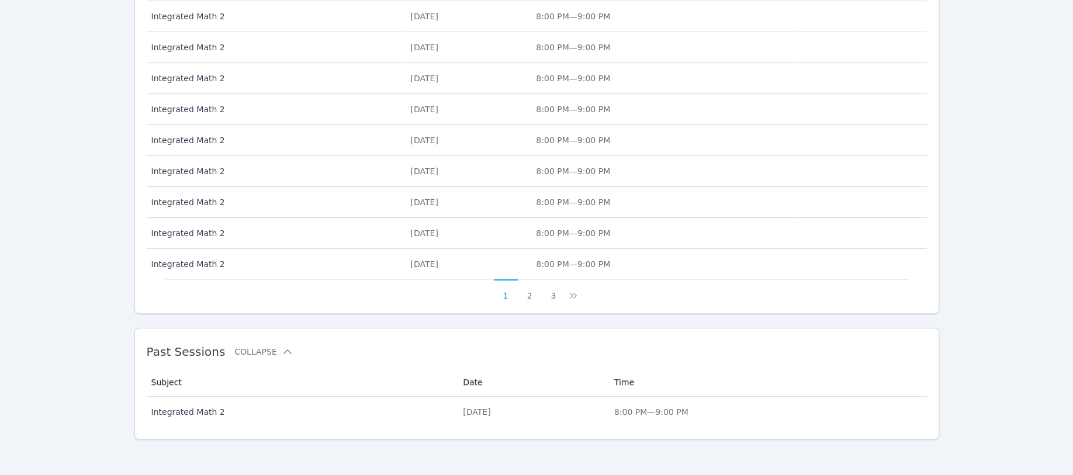
scroll to position [451, 0]
click at [554, 295] on button "3" at bounding box center [553, 290] width 24 height 22
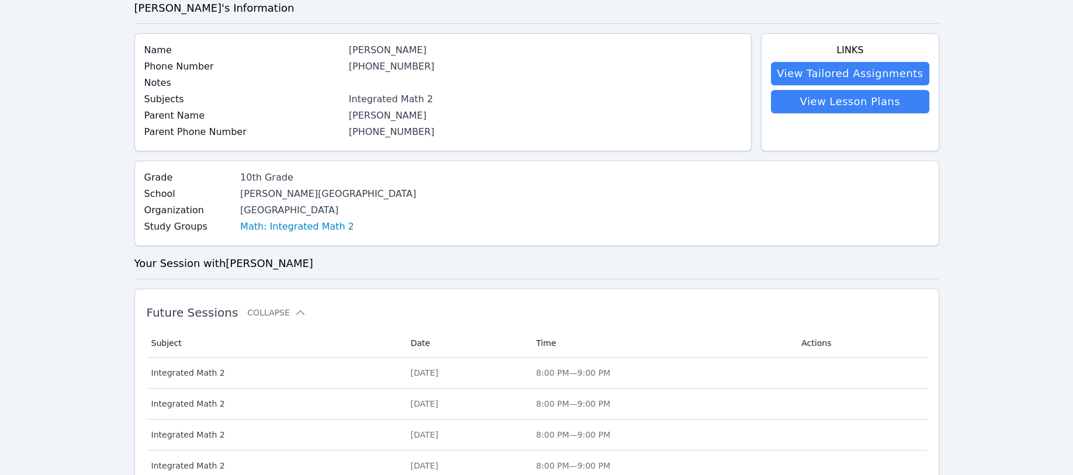
scroll to position [297, 0]
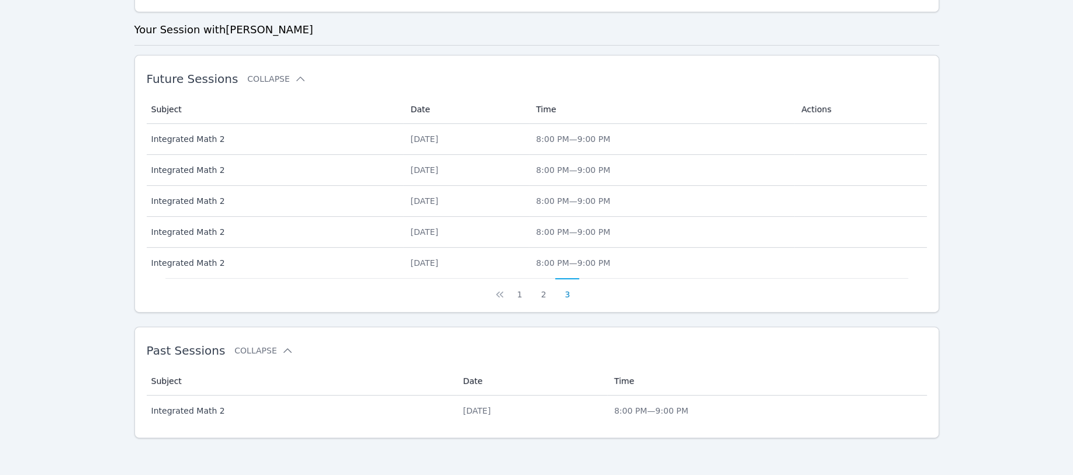
click at [566, 294] on button "3" at bounding box center [567, 289] width 24 height 22
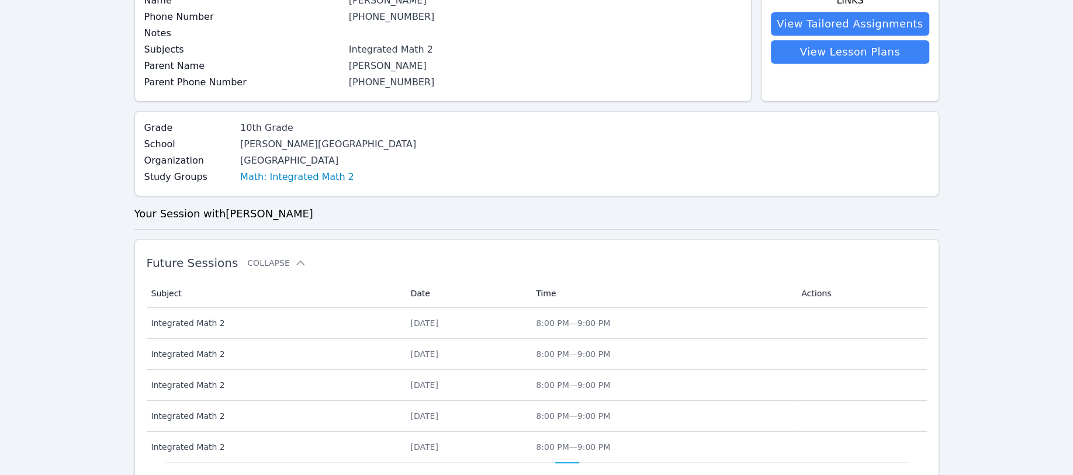
scroll to position [0, 0]
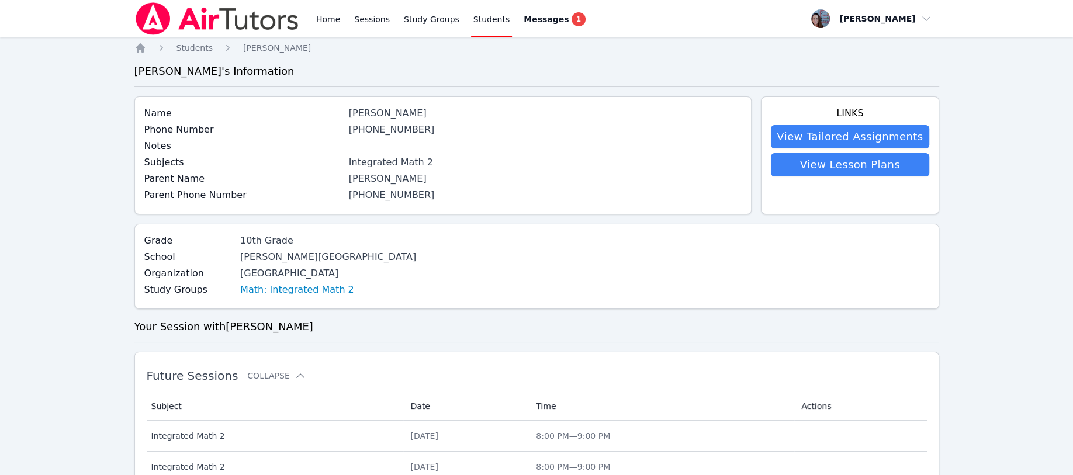
click at [194, 49] on span "Students" at bounding box center [195, 47] width 36 height 9
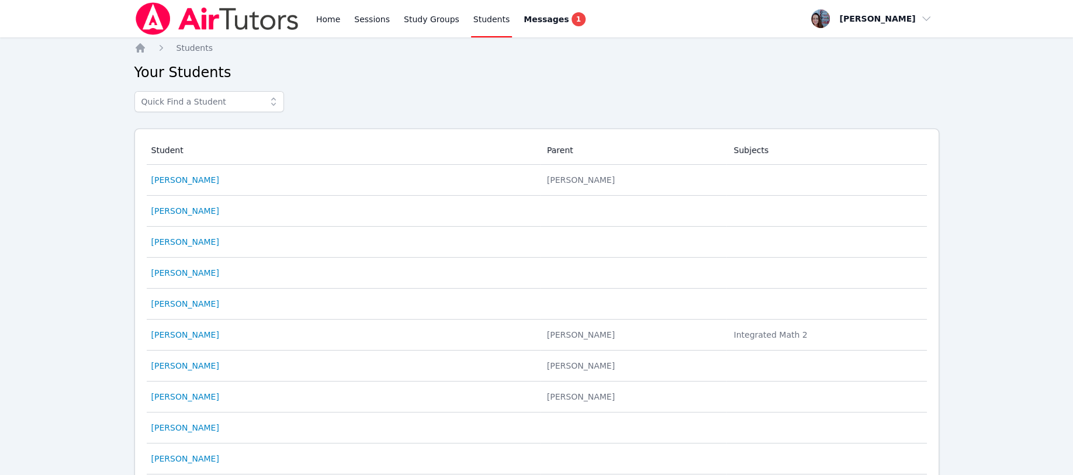
click at [427, 15] on link "Study Groups" at bounding box center [432, 18] width 60 height 37
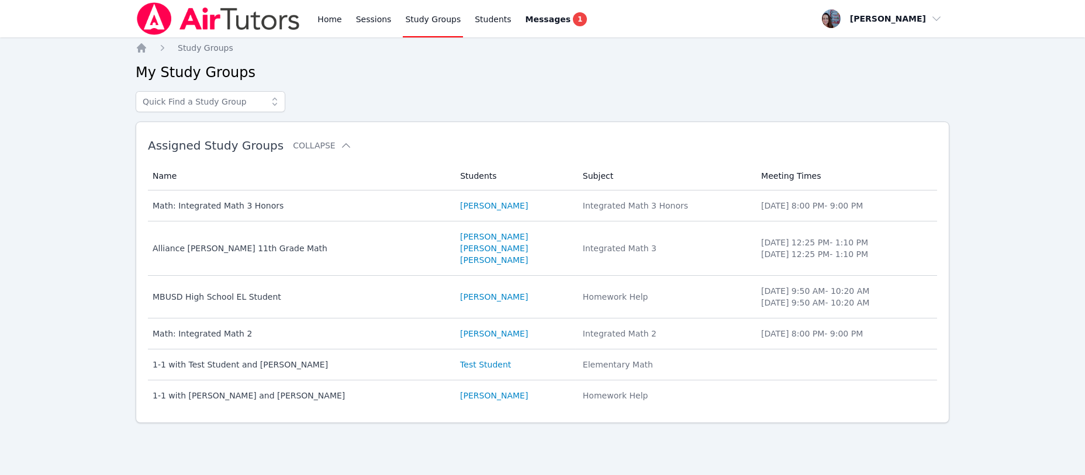
click at [358, 19] on link "Sessions" at bounding box center [374, 18] width 40 height 37
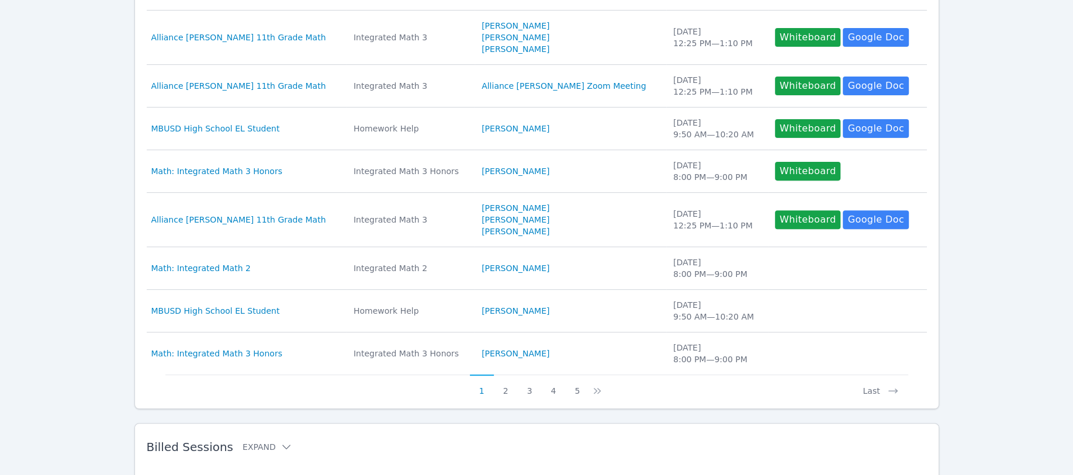
scroll to position [396, 0]
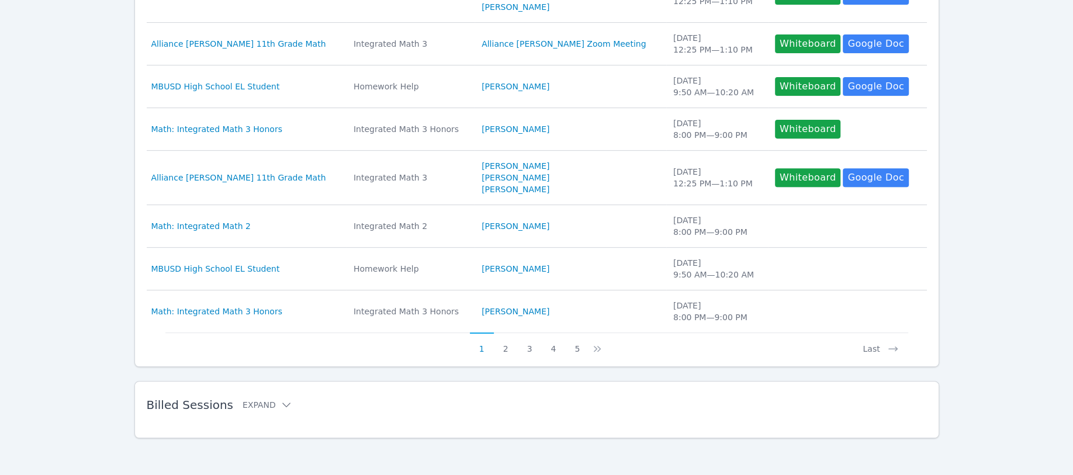
click at [243, 403] on button "Expand" at bounding box center [268, 405] width 50 height 12
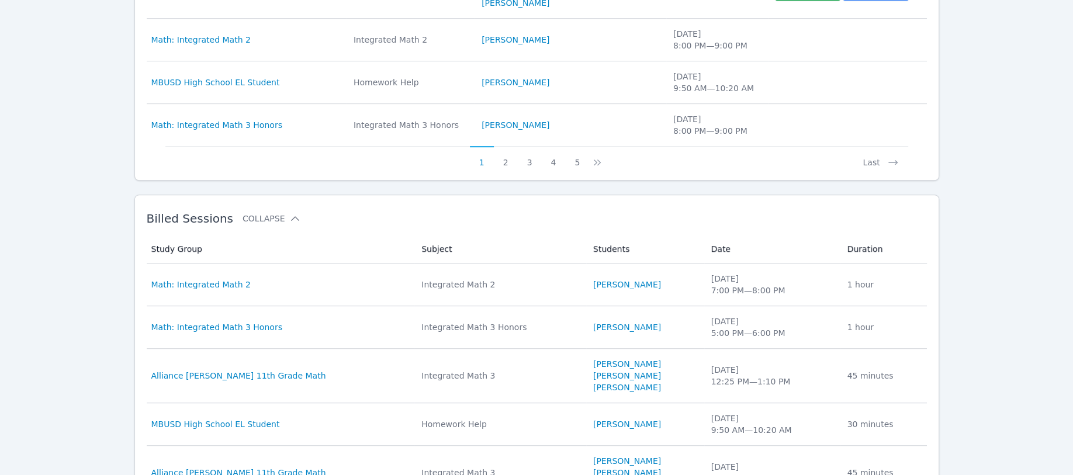
scroll to position [630, 0]
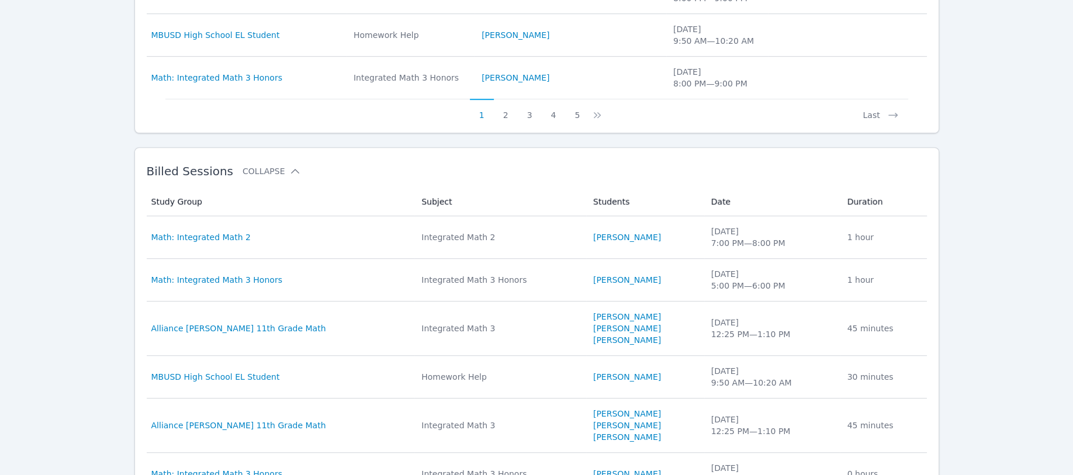
click at [220, 239] on span "Math: Integrated Math 2" at bounding box center [200, 238] width 99 height 12
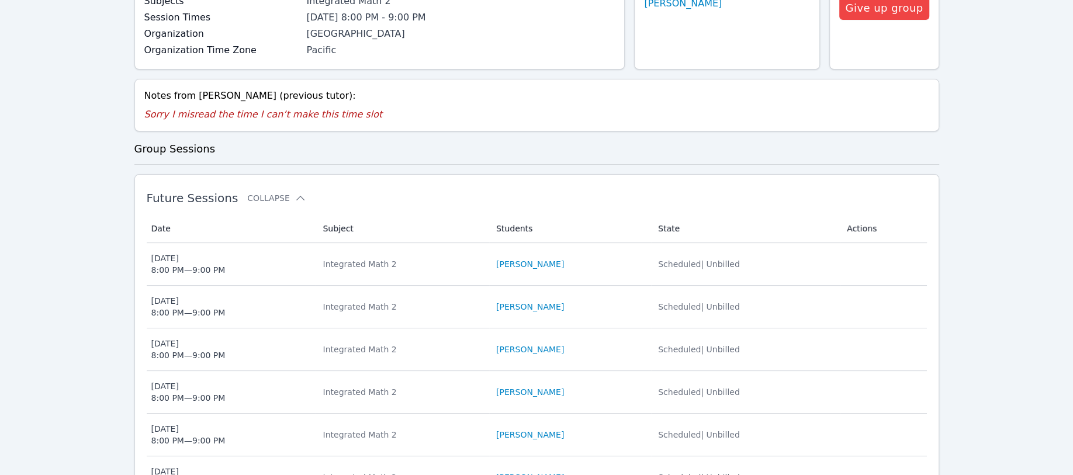
scroll to position [234, 0]
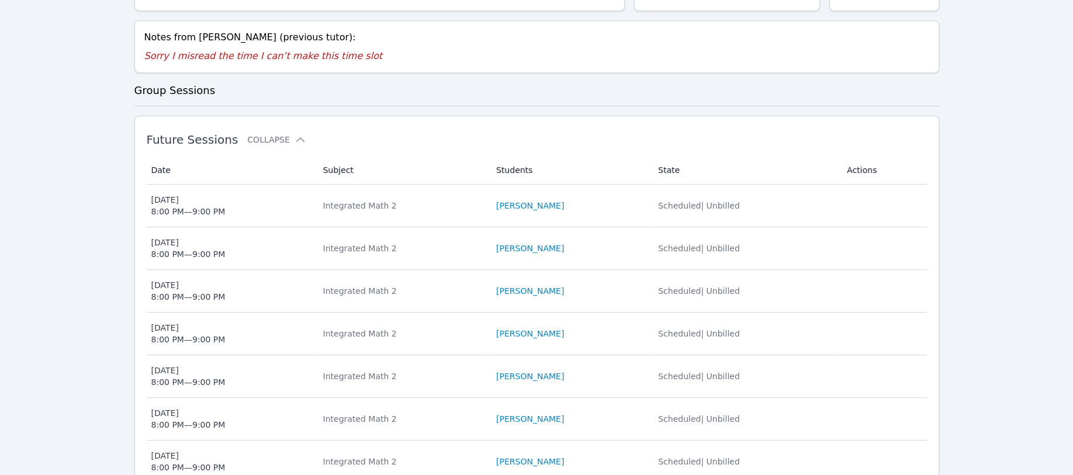
click at [196, 210] on div "Mon Jun 1 8:00 PM — 9:00 PM" at bounding box center [188, 205] width 74 height 23
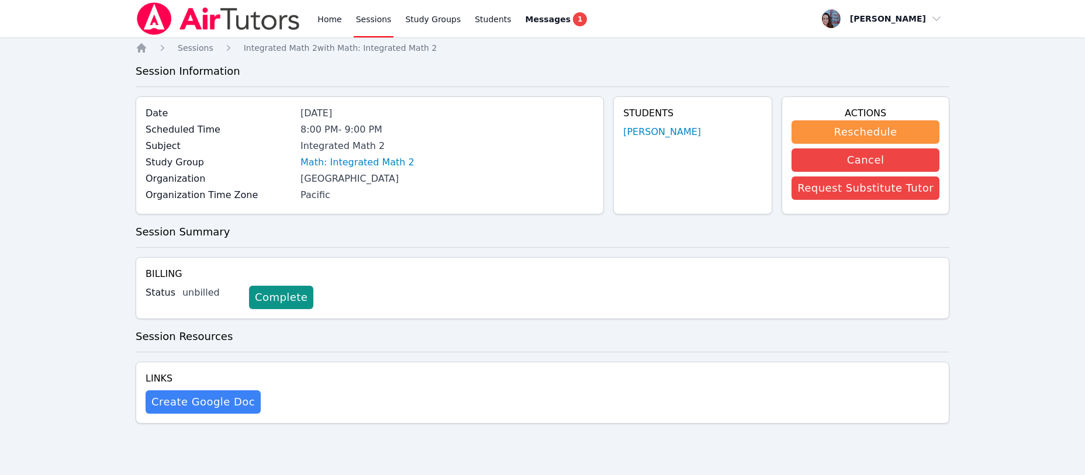
click at [258, 299] on link "Complete" at bounding box center [281, 297] width 64 height 23
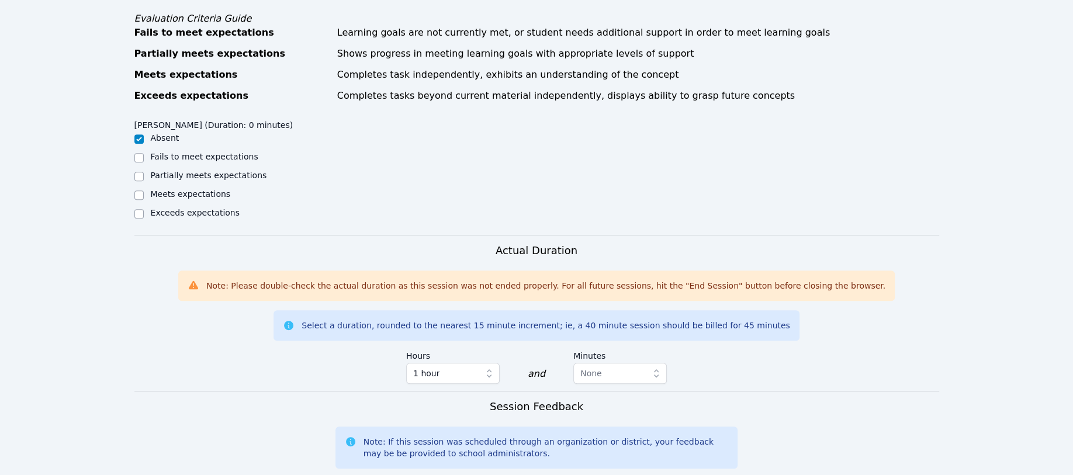
scroll to position [468, 0]
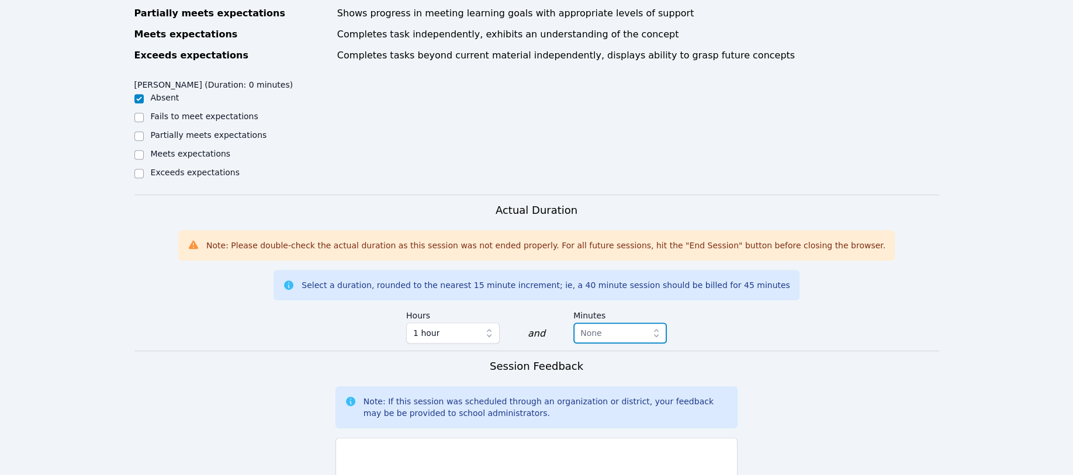
click at [637, 333] on span "None" at bounding box center [612, 333] width 63 height 14
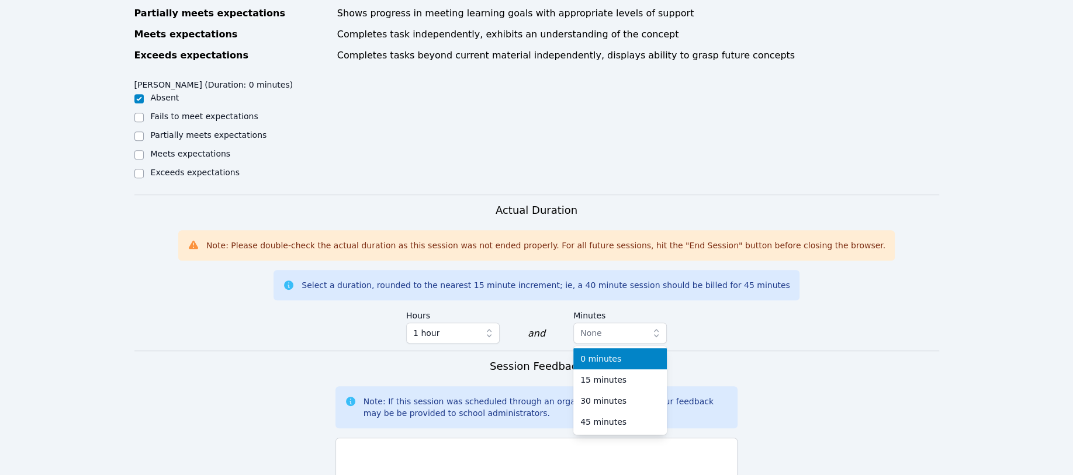
click at [608, 357] on span "0 minutes" at bounding box center [601, 359] width 41 height 12
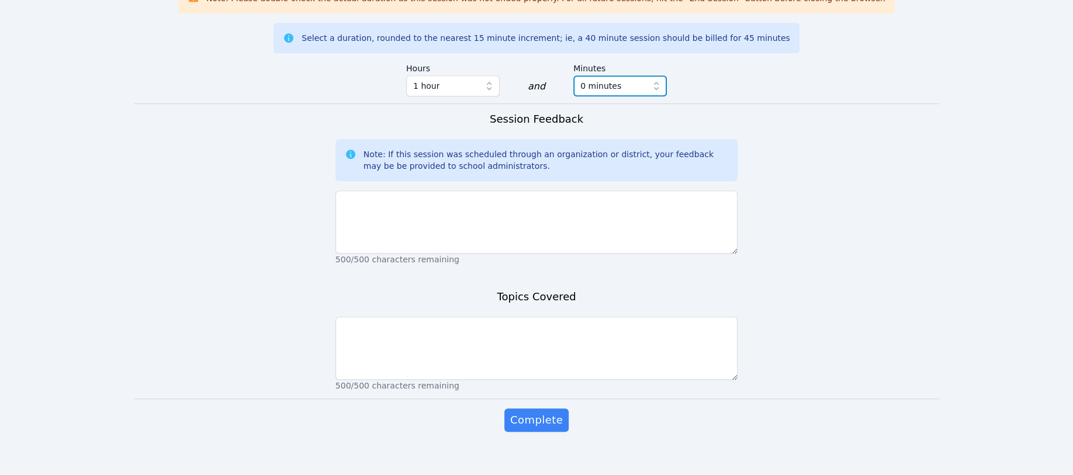
scroll to position [727, 0]
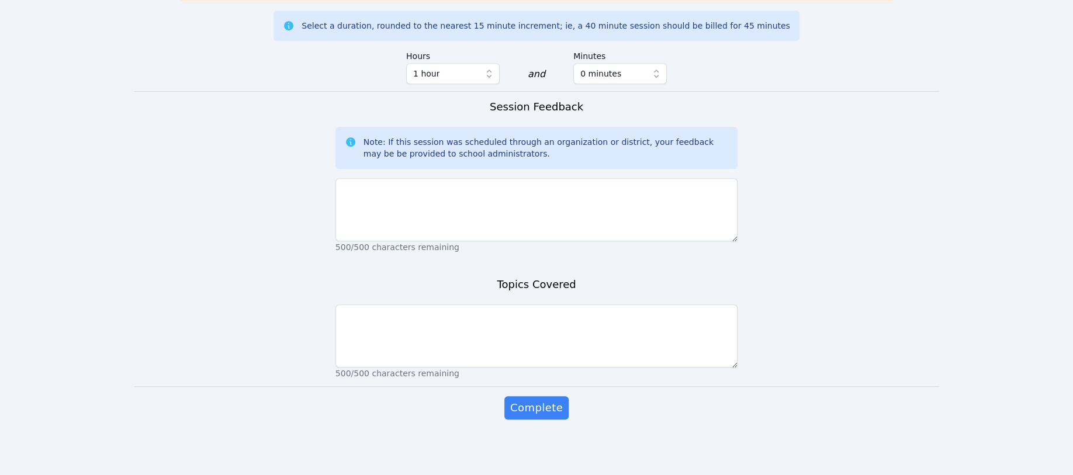
click at [534, 405] on span "Complete" at bounding box center [536, 408] width 53 height 16
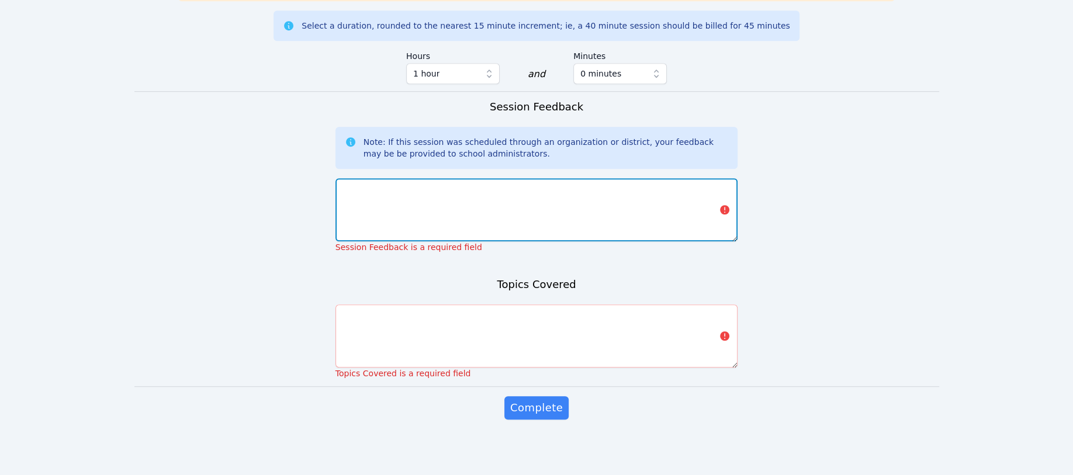
click at [401, 206] on textarea at bounding box center [537, 209] width 403 height 63
type textarea "j"
type textarea "session rescheduled"
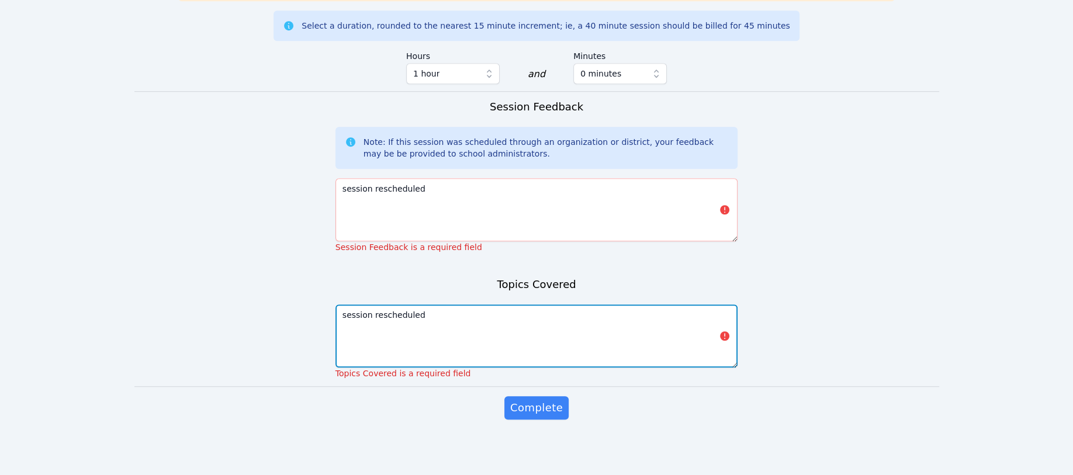
type textarea "session rescheduled"
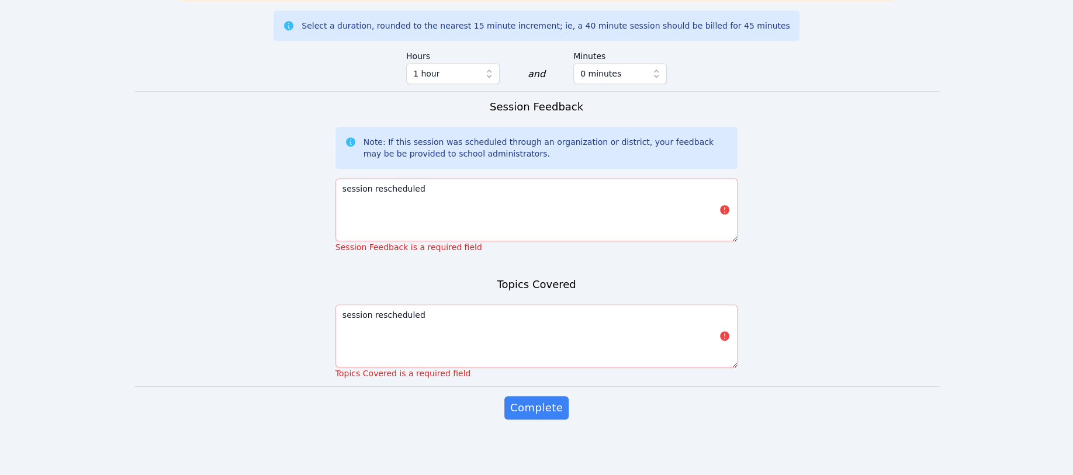
click at [540, 406] on span "Complete" at bounding box center [536, 408] width 53 height 16
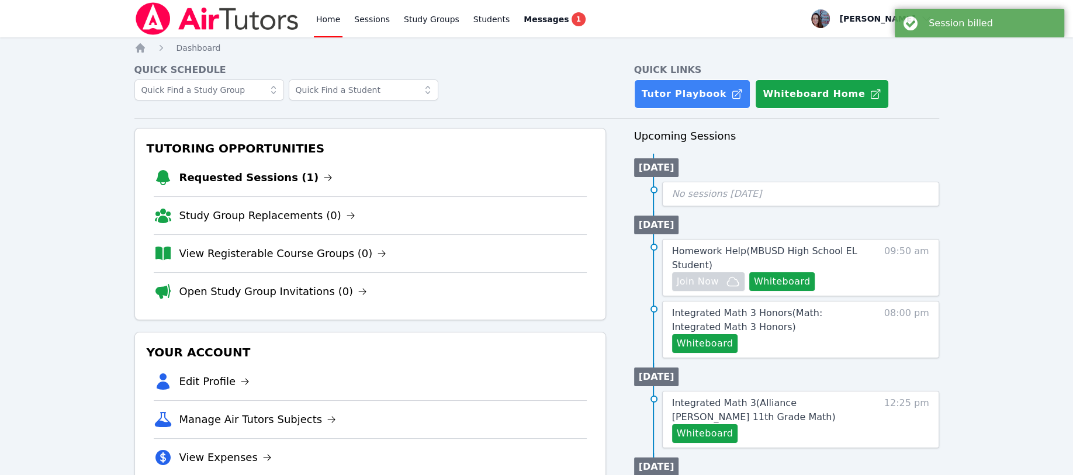
scroll to position [468, 0]
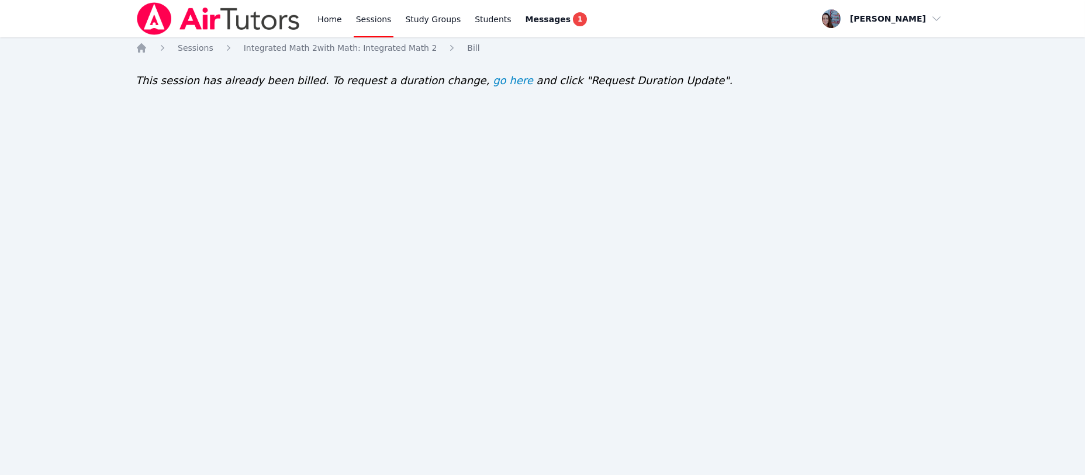
drag, startPoint x: 47, startPoint y: 1, endPoint x: 326, endPoint y: 20, distance: 280.1
click at [326, 20] on link "Home" at bounding box center [329, 18] width 29 height 37
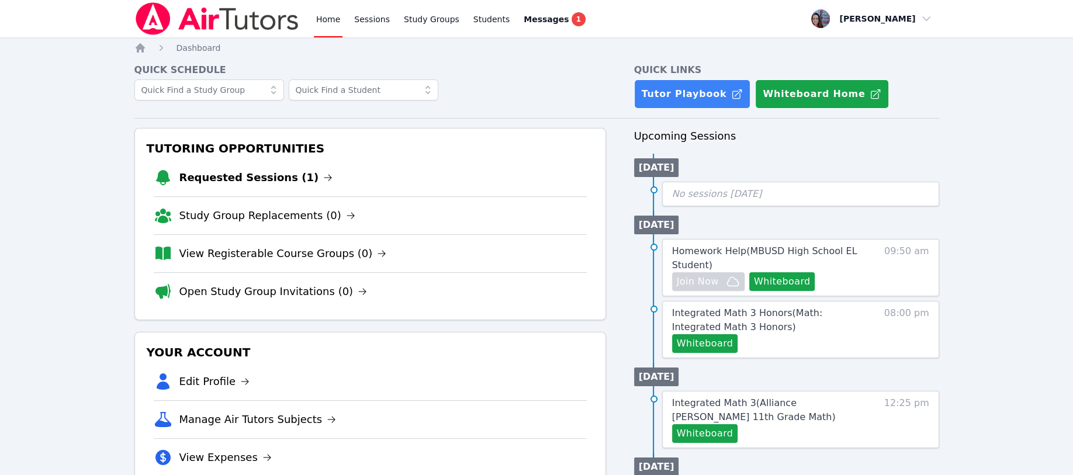
click at [365, 17] on link "Sessions" at bounding box center [372, 18] width 40 height 37
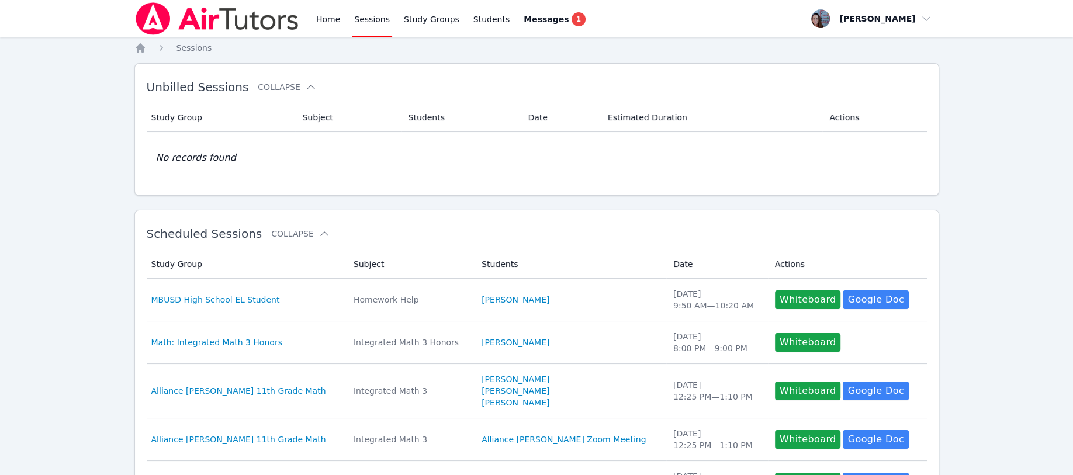
click at [323, 20] on link "Home" at bounding box center [328, 18] width 29 height 37
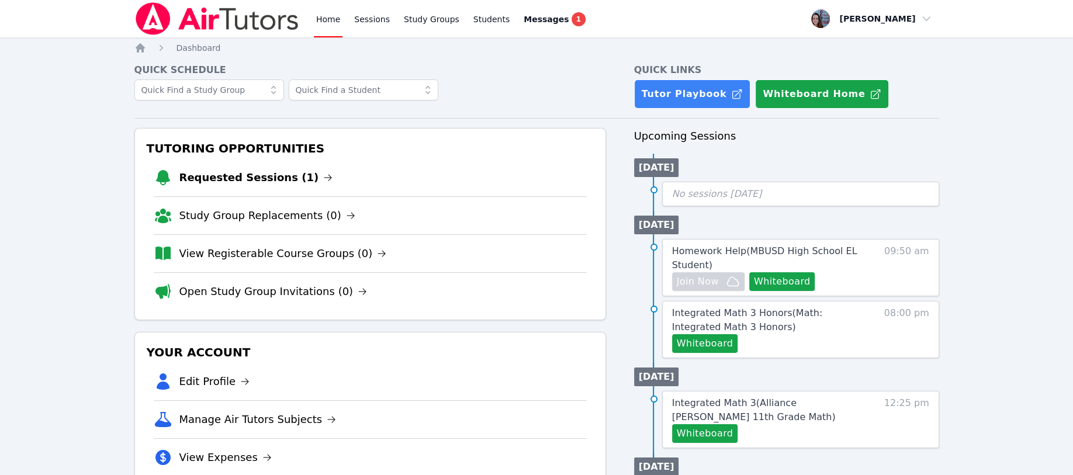
click at [364, 18] on link "Sessions" at bounding box center [372, 18] width 40 height 37
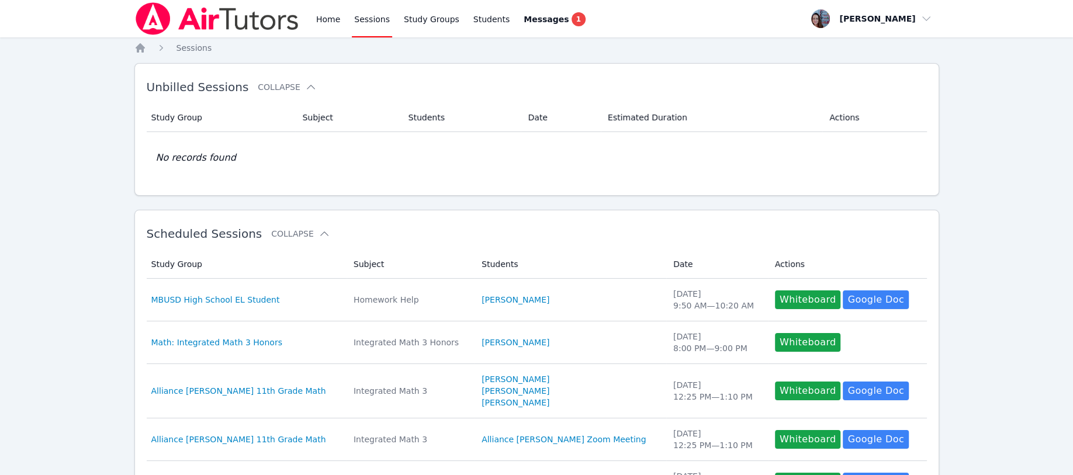
click at [428, 18] on link "Study Groups" at bounding box center [432, 18] width 60 height 37
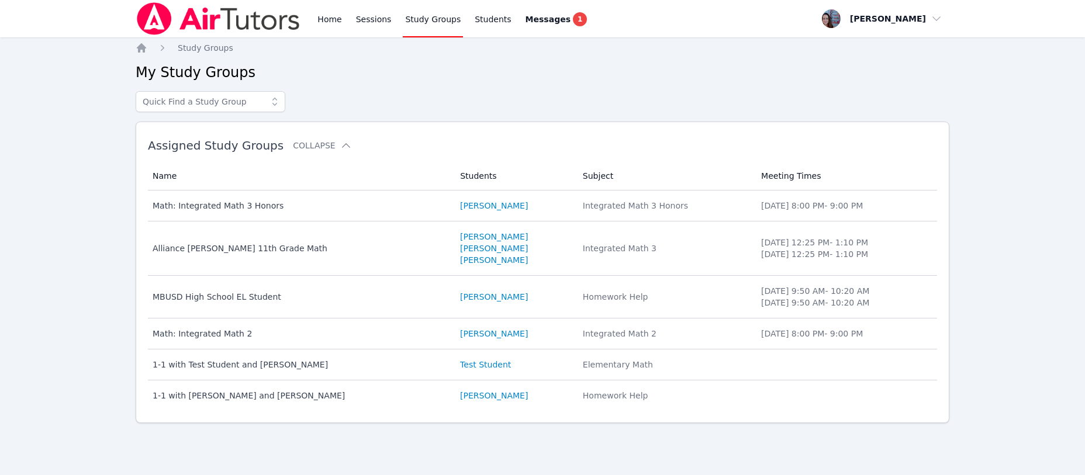
drag, startPoint x: 194, startPoint y: 333, endPoint x: 205, endPoint y: 334, distance: 10.6
click at [205, 334] on div "Math: Integrated Math 2" at bounding box center [300, 334] width 294 height 12
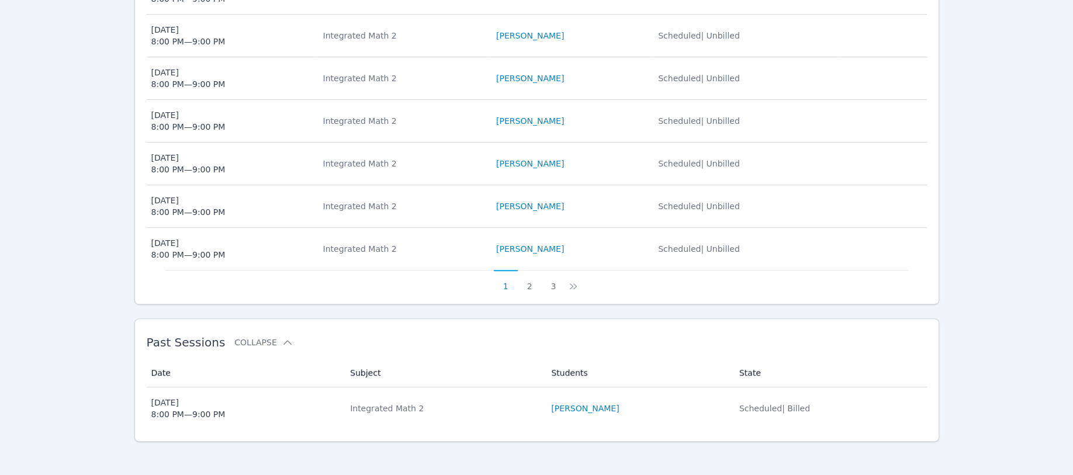
scroll to position [578, 0]
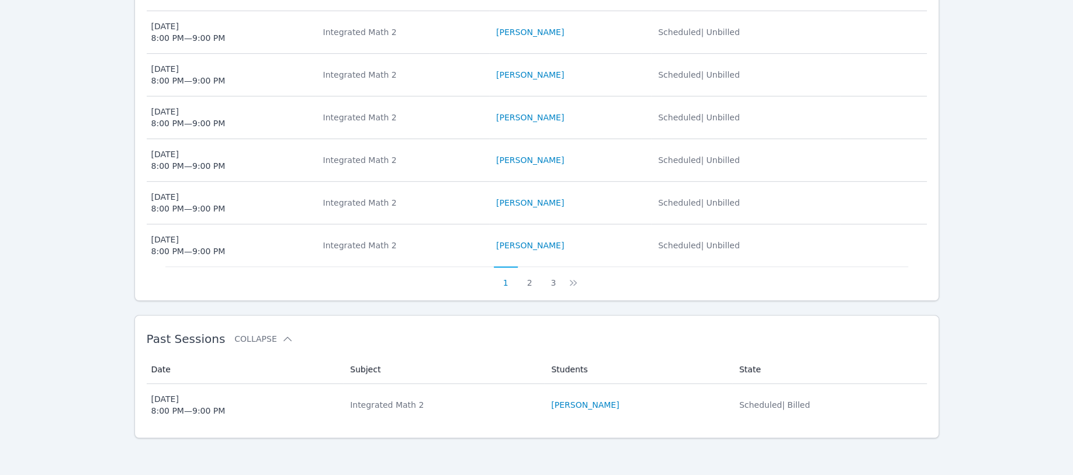
click at [552, 285] on button "3" at bounding box center [553, 278] width 24 height 22
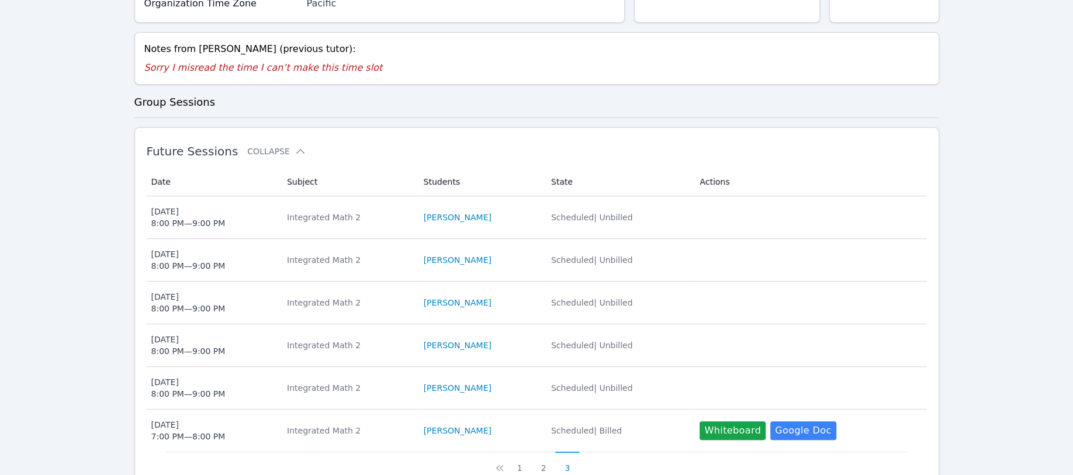
scroll to position [251, 0]
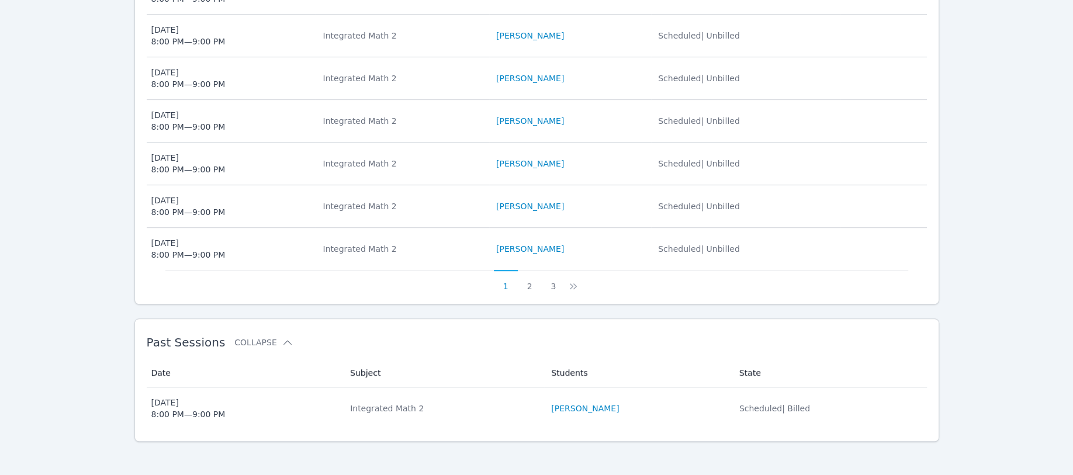
scroll to position [578, 0]
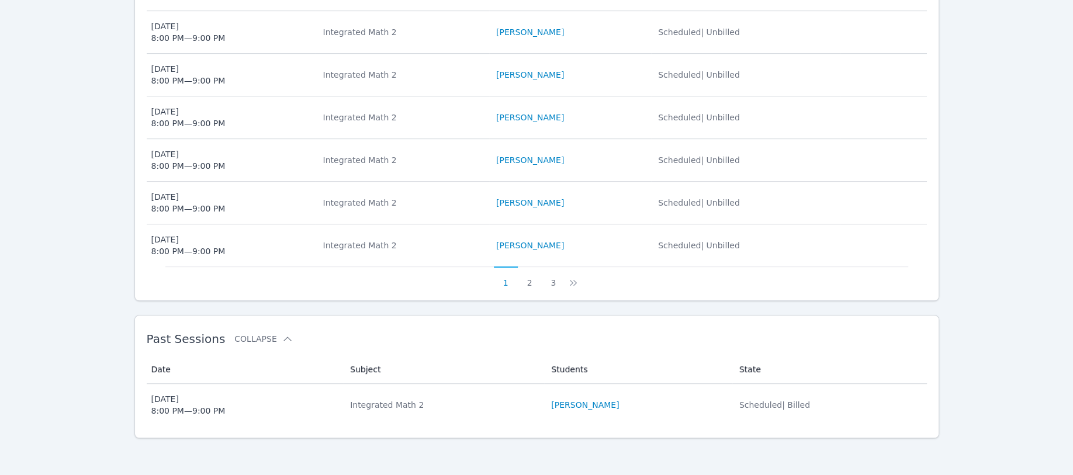
click at [553, 280] on button "3" at bounding box center [553, 278] width 24 height 22
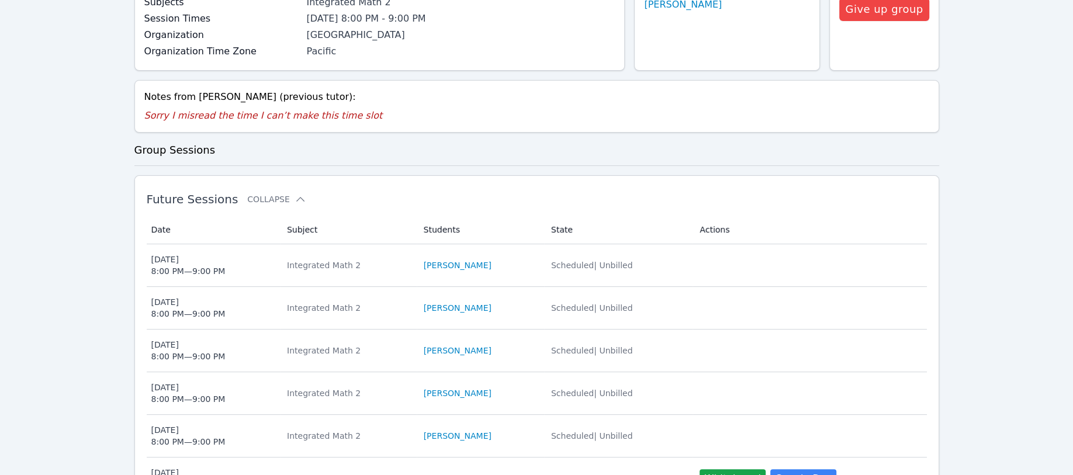
scroll to position [0, 0]
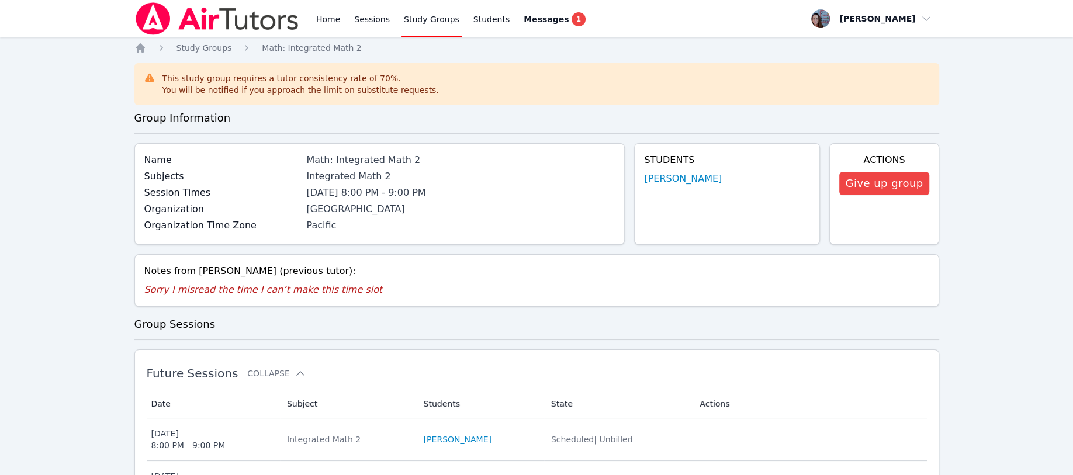
click at [367, 19] on link "Sessions" at bounding box center [372, 18] width 40 height 37
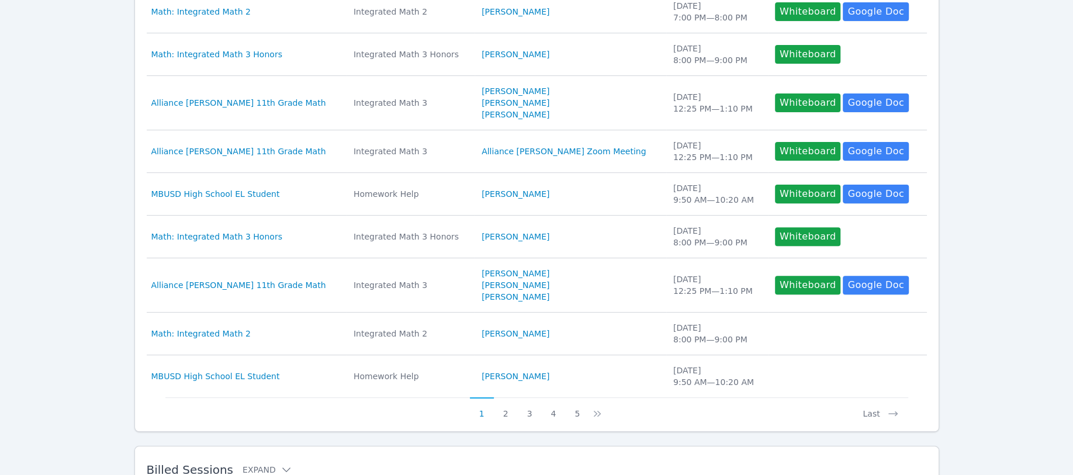
scroll to position [396, 0]
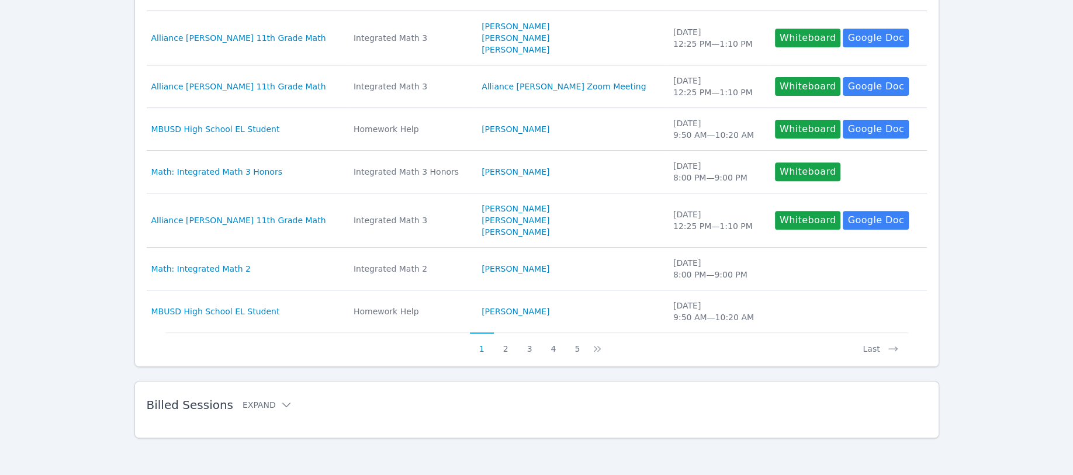
click at [256, 408] on button "Expand" at bounding box center [268, 405] width 50 height 12
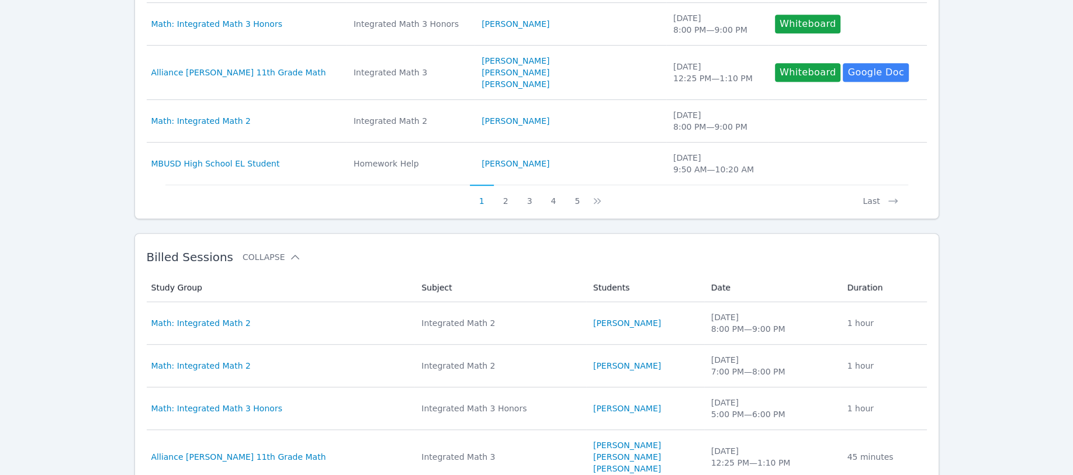
scroll to position [551, 0]
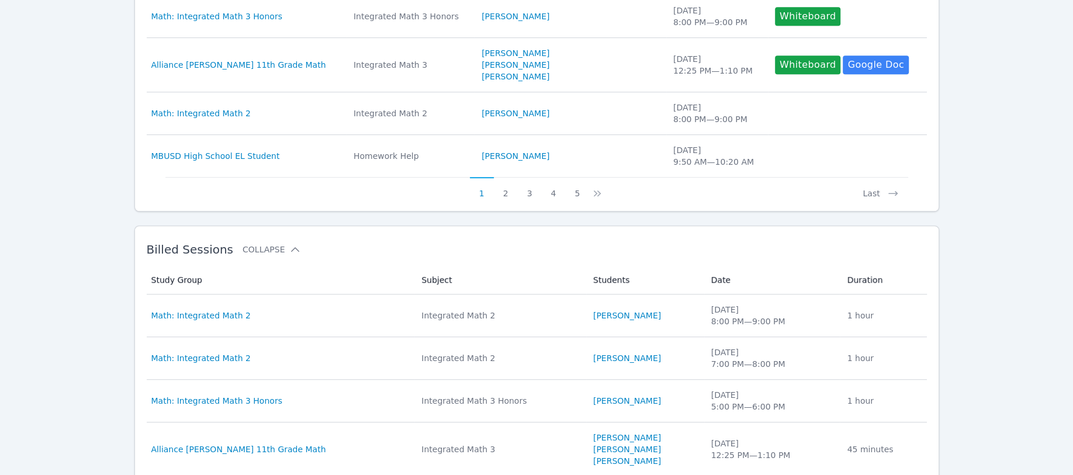
click at [593, 316] on link "[PERSON_NAME]" at bounding box center [627, 316] width 68 height 12
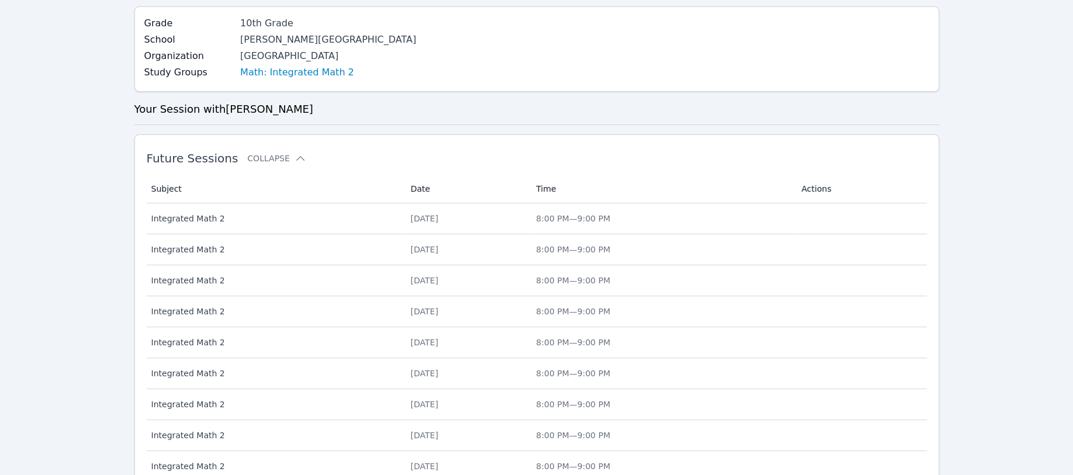
scroll to position [451, 0]
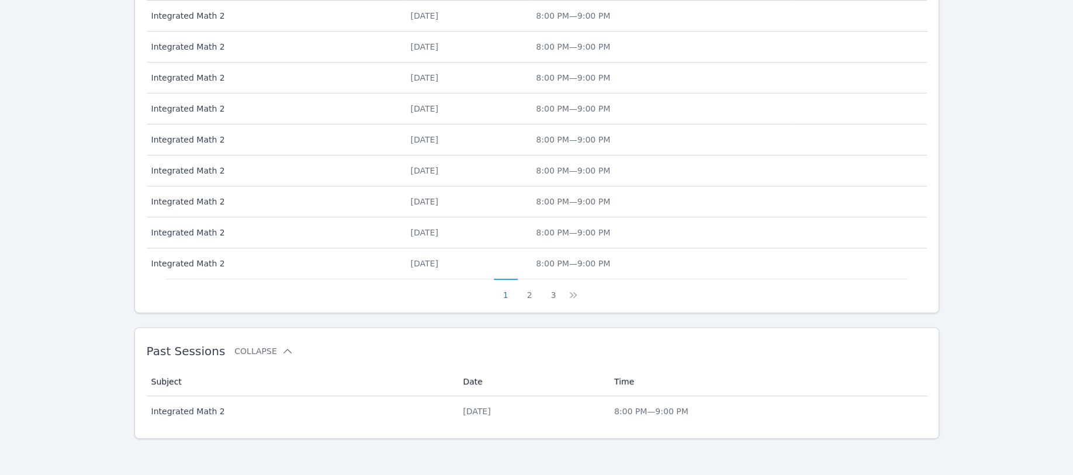
click at [529, 293] on button "2" at bounding box center [530, 290] width 24 height 22
click at [564, 291] on button "3" at bounding box center [560, 290] width 24 height 22
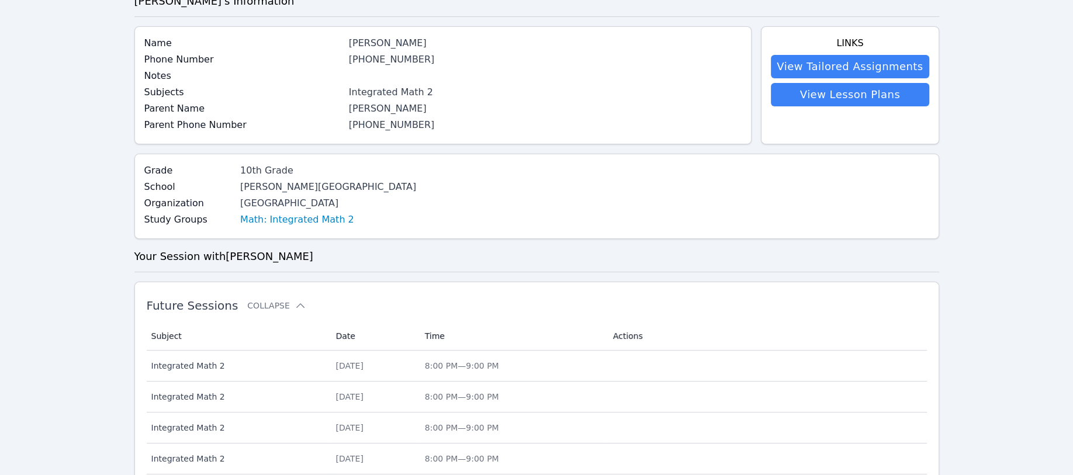
scroll to position [70, 0]
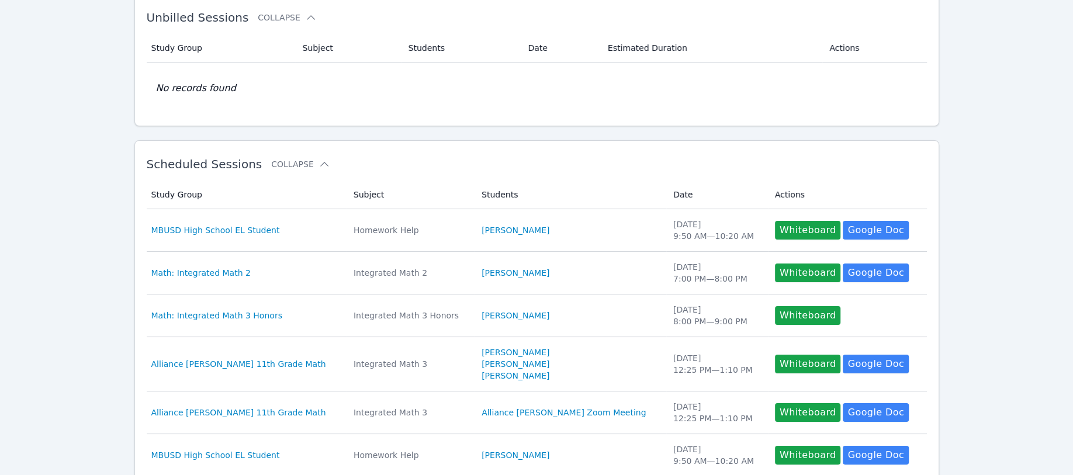
scroll to position [396, 0]
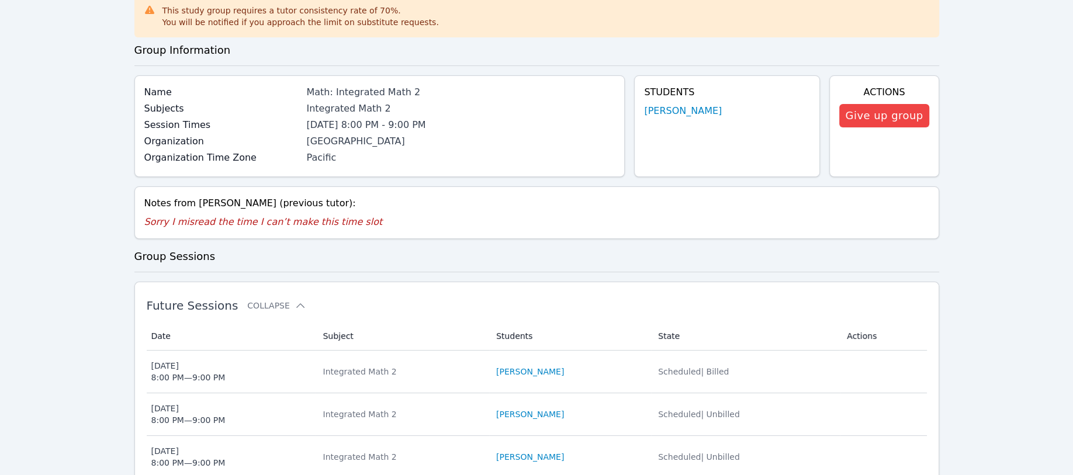
scroll to position [156, 0]
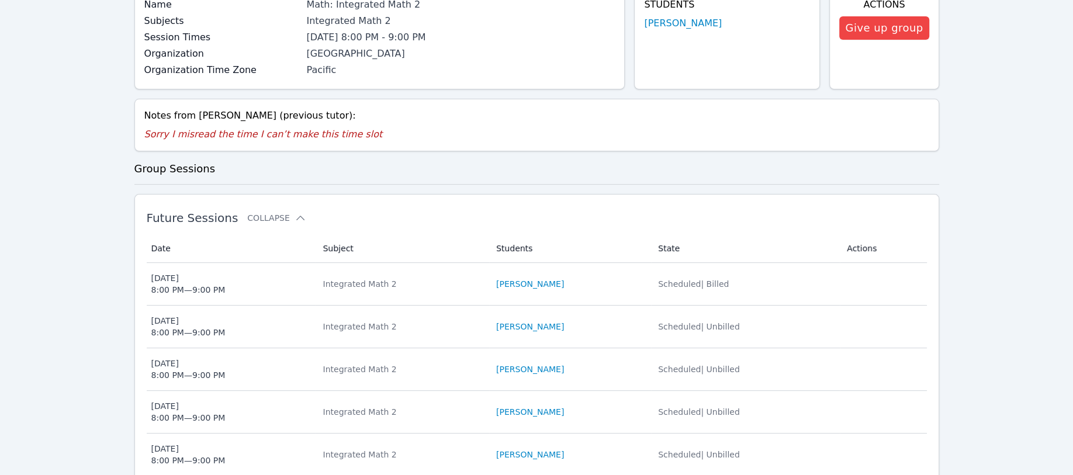
click at [198, 289] on div "[DATE] 8:00 PM — 9:00 PM" at bounding box center [188, 283] width 74 height 23
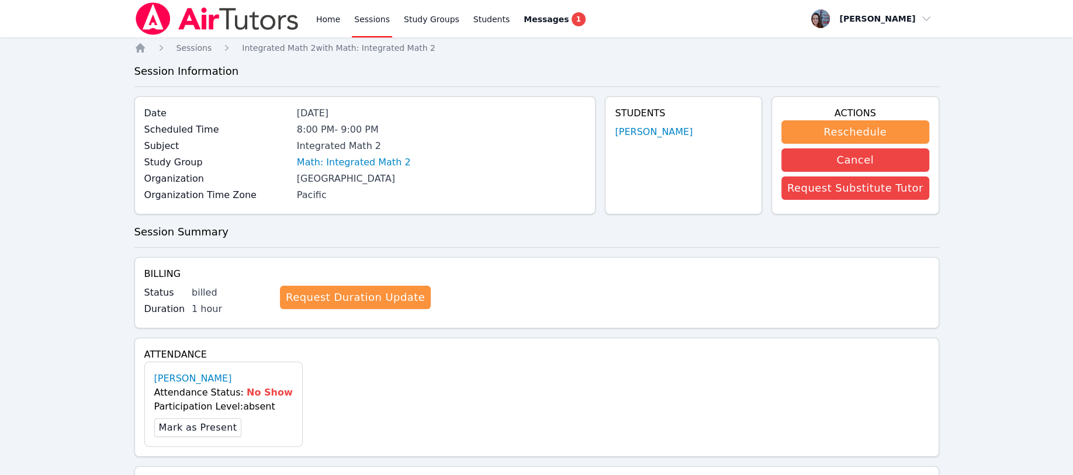
click at [347, 297] on link "Request Duration Update" at bounding box center [355, 297] width 151 height 23
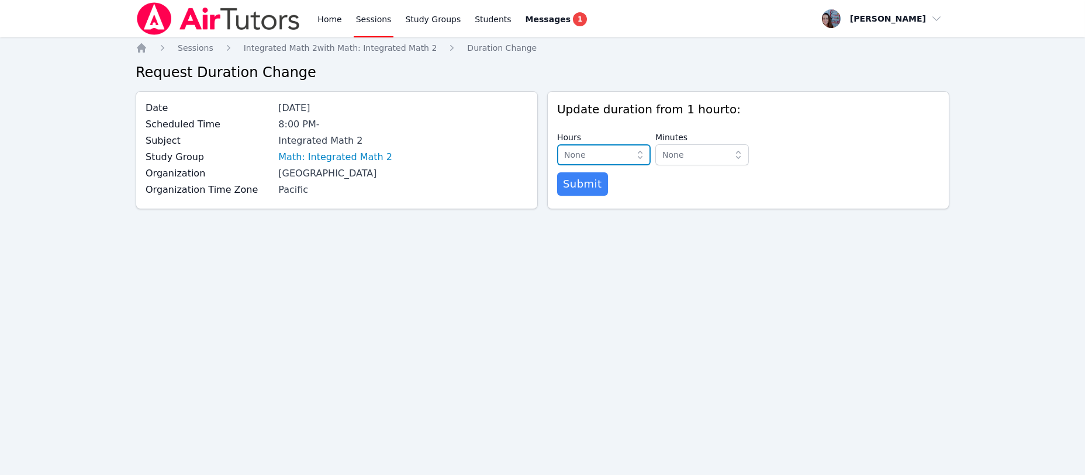
drag, startPoint x: 603, startPoint y: 156, endPoint x: 506, endPoint y: 243, distance: 129.6
click at [506, 243] on div "Home Sessions Study Groups Students Messages 1 Open user menu [PERSON_NAME] Ope…" at bounding box center [542, 237] width 1085 height 475
click at [377, 50] on span "Integrated Math 2 with Math: Integrated Math 2" at bounding box center [341, 47] width 194 height 9
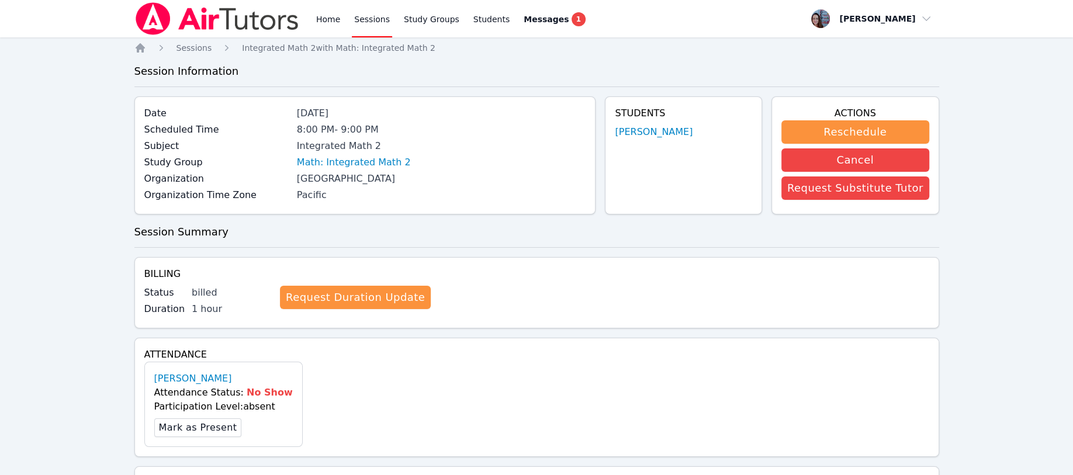
click at [305, 295] on link "Request Duration Update" at bounding box center [355, 297] width 151 height 23
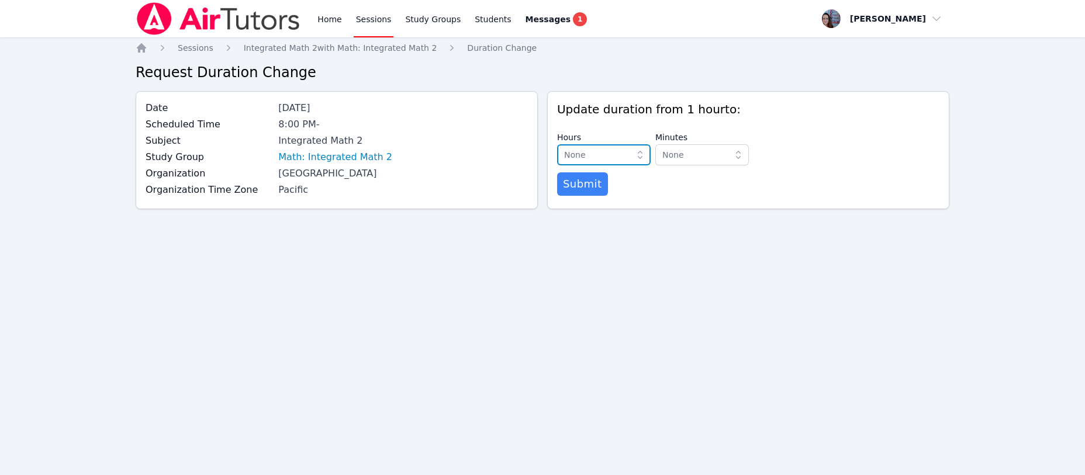
click at [598, 155] on span "None" at bounding box center [595, 155] width 63 height 14
click at [591, 182] on div "0 hours" at bounding box center [604, 181] width 80 height 12
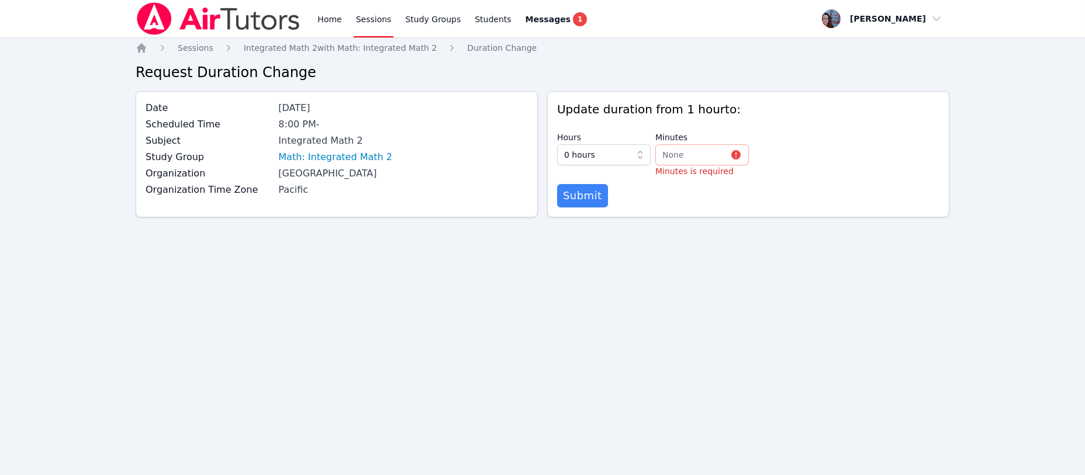
click at [585, 198] on span "Submit" at bounding box center [582, 196] width 39 height 16
click at [679, 163] on button "None" at bounding box center [702, 154] width 94 height 21
drag, startPoint x: 675, startPoint y: 181, endPoint x: 664, endPoint y: 181, distance: 11.1
click at [675, 181] on span "0 minutes" at bounding box center [682, 181] width 41 height 12
click at [582, 181] on span "Submit" at bounding box center [582, 184] width 39 height 16
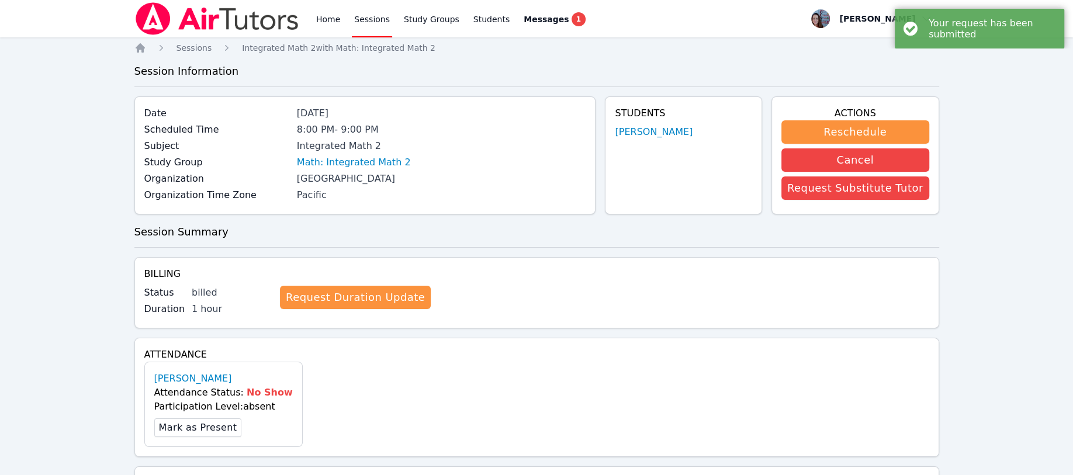
click at [823, 132] on button "Reschedule" at bounding box center [856, 131] width 148 height 23
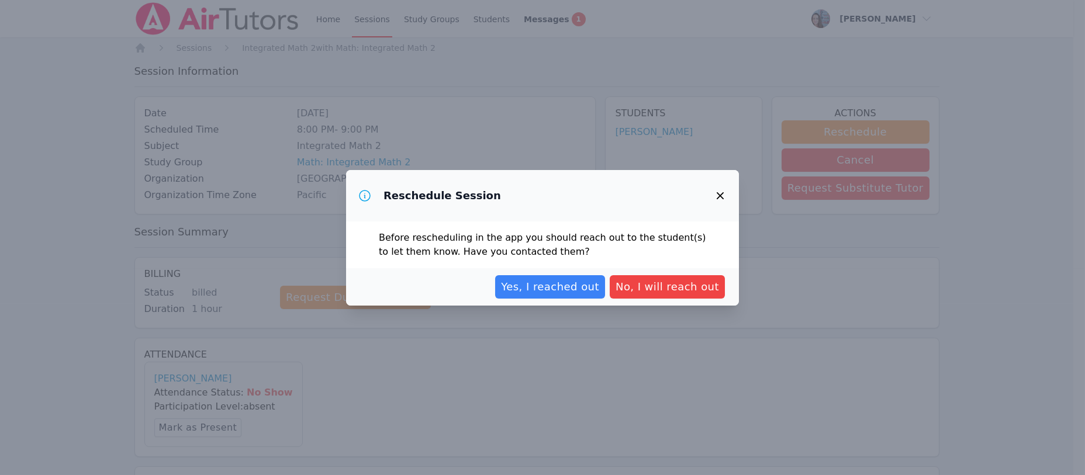
click at [536, 287] on span "Yes, I reached out" at bounding box center [550, 287] width 98 height 16
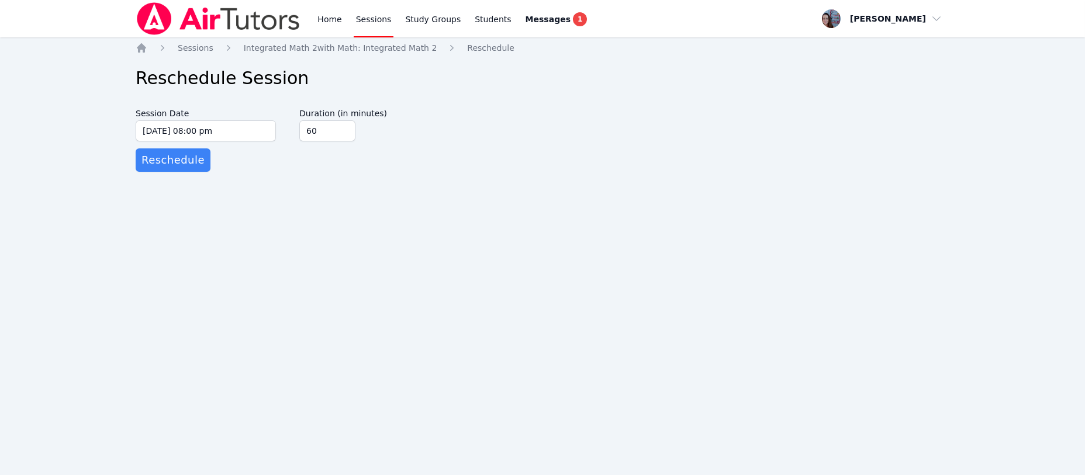
click at [163, 156] on span "Reschedule" at bounding box center [172, 160] width 63 height 16
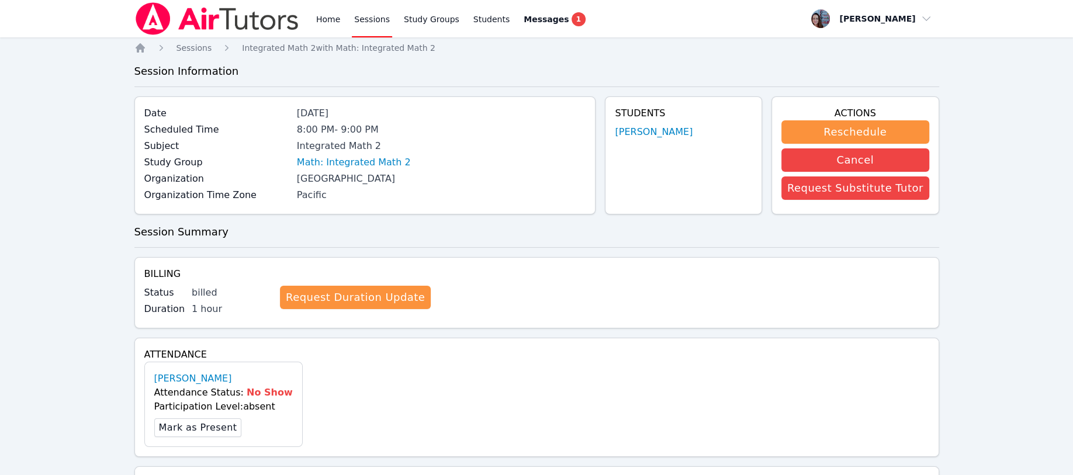
click at [329, 295] on link "Request Duration Update" at bounding box center [355, 297] width 151 height 23
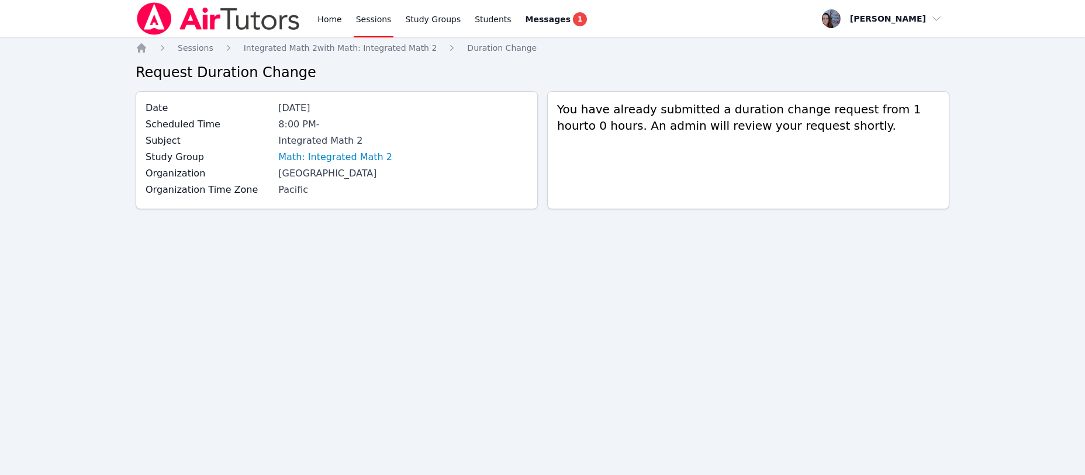
click at [327, 20] on link "Home" at bounding box center [329, 18] width 29 height 37
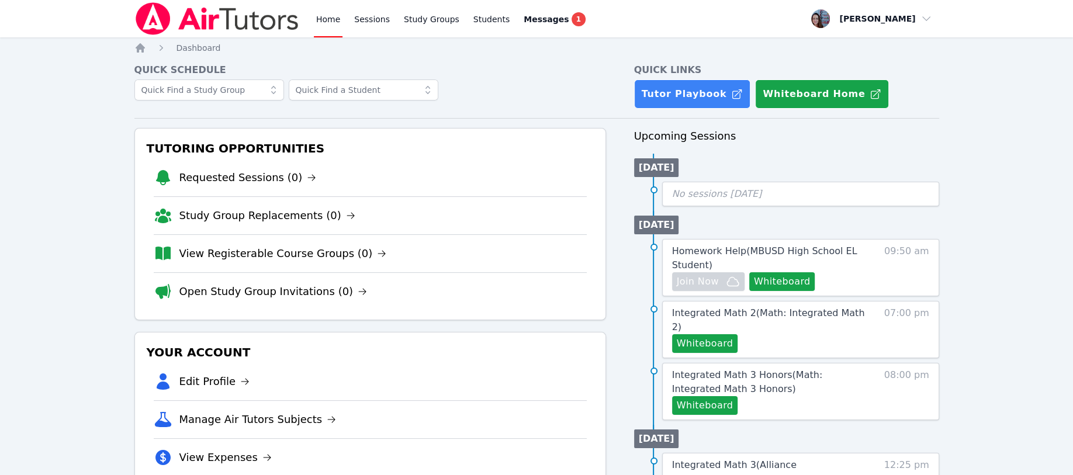
click at [367, 17] on link "Sessions" at bounding box center [372, 18] width 40 height 37
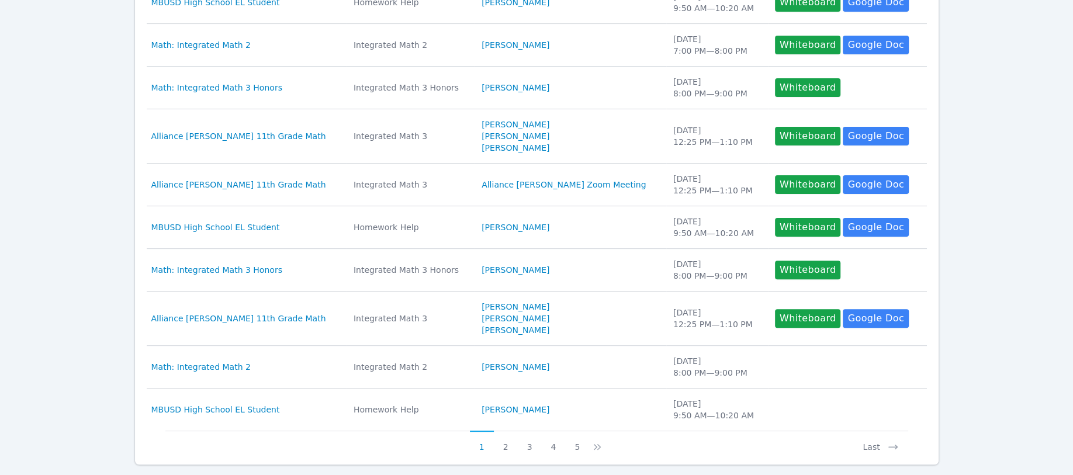
scroll to position [396, 0]
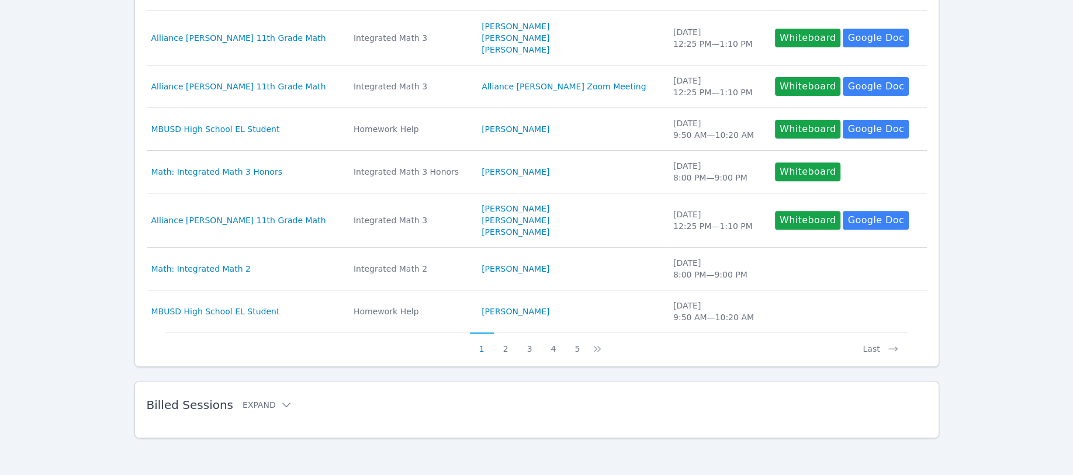
click at [258, 405] on button "Expand" at bounding box center [268, 405] width 50 height 12
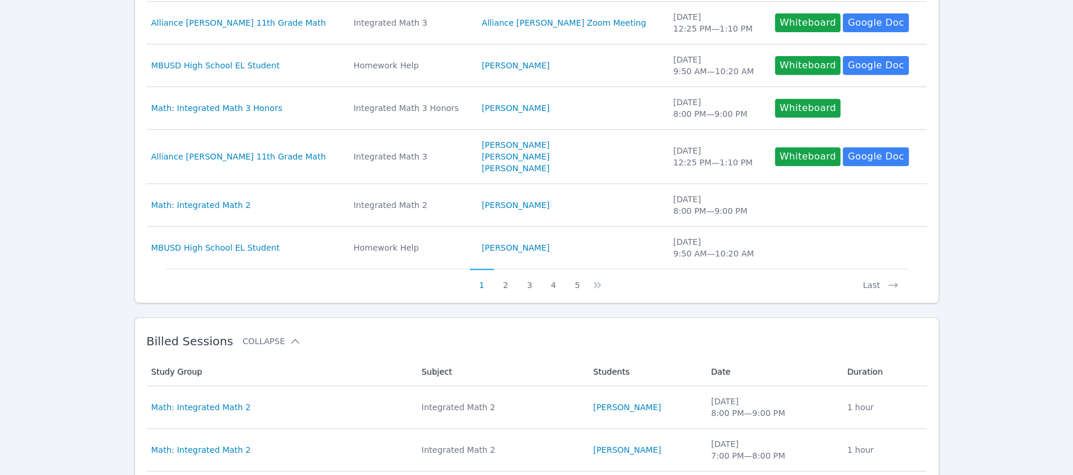
scroll to position [551, 0]
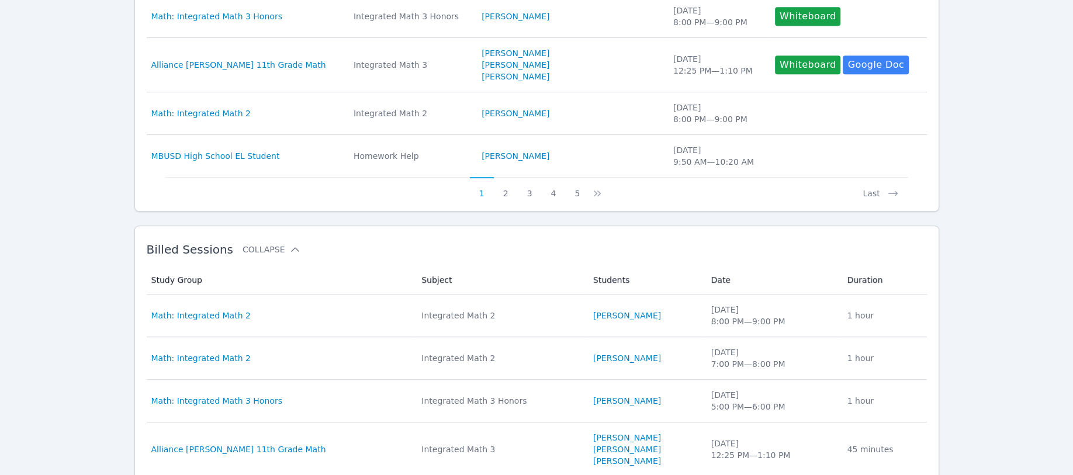
click at [422, 358] on div "Integrated Math 2" at bounding box center [501, 359] width 158 height 12
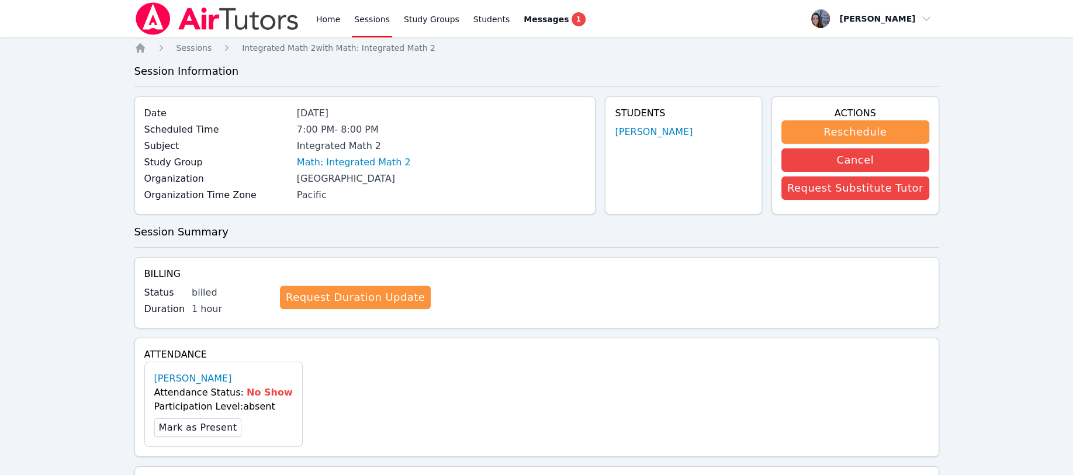
click at [318, 303] on link "Request Duration Update" at bounding box center [355, 297] width 151 height 23
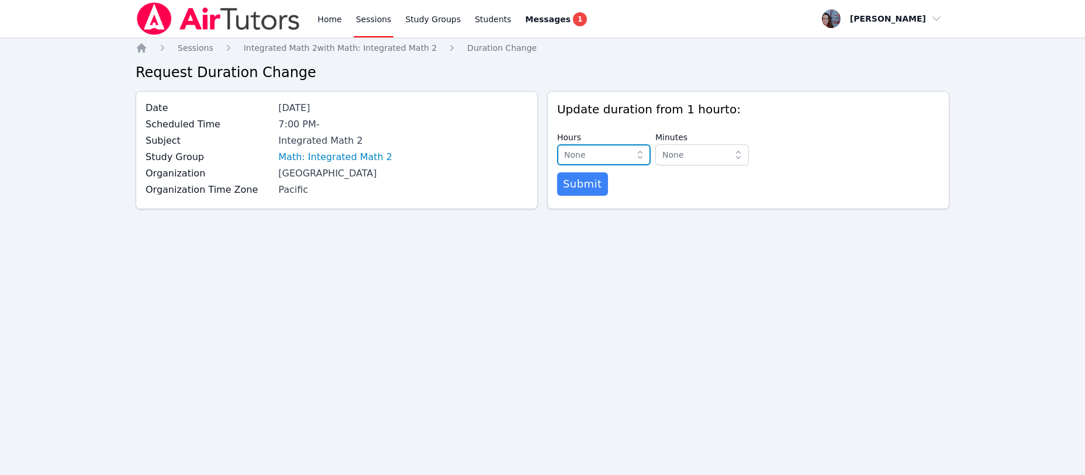
click at [590, 153] on span "None" at bounding box center [595, 155] width 63 height 14
drag, startPoint x: 575, startPoint y: 176, endPoint x: 645, endPoint y: 170, distance: 71.0
click at [585, 177] on span "0 hours" at bounding box center [579, 181] width 31 height 12
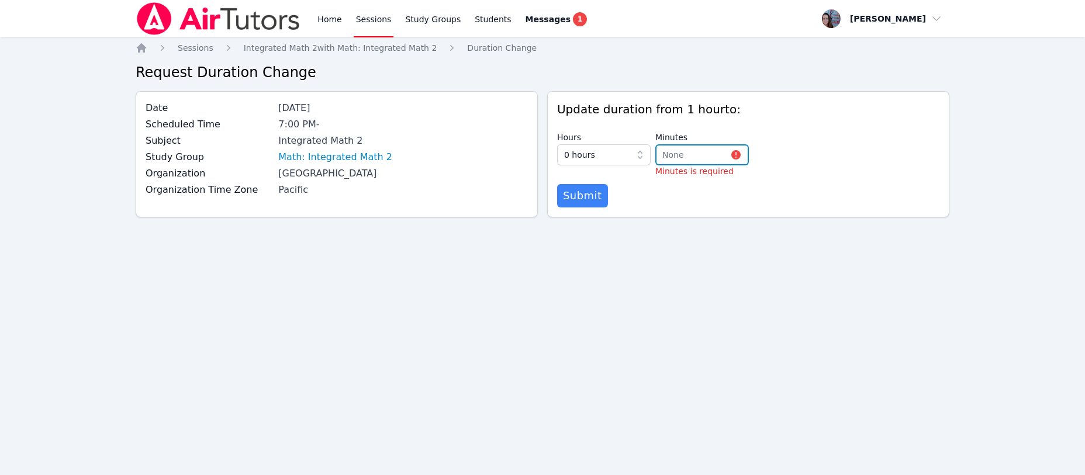
click at [685, 153] on span "None" at bounding box center [693, 155] width 63 height 14
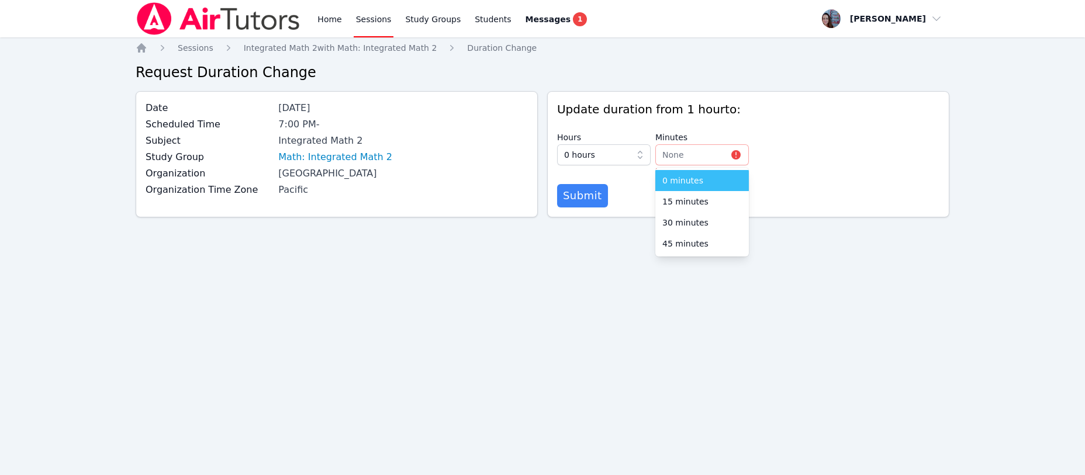
click at [681, 184] on span "0 minutes" at bounding box center [682, 181] width 41 height 12
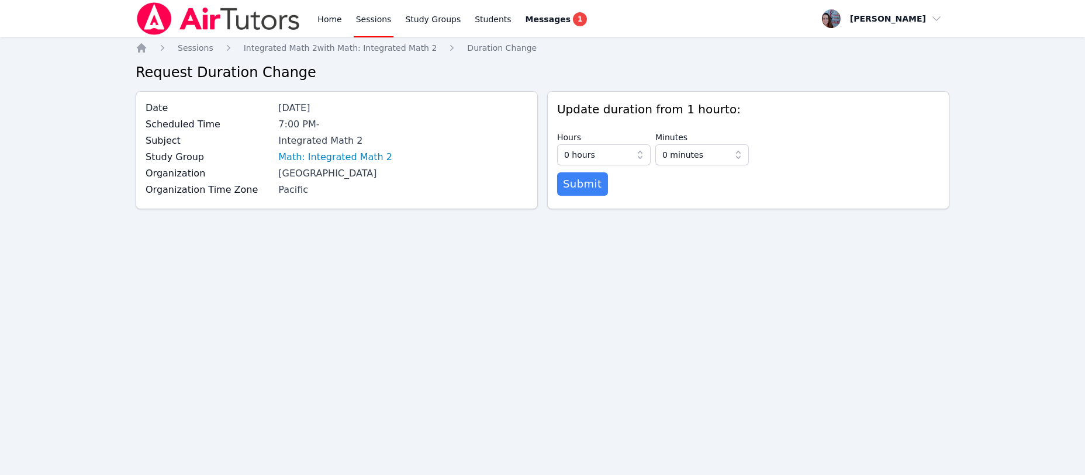
click at [565, 185] on span "Submit" at bounding box center [582, 184] width 39 height 16
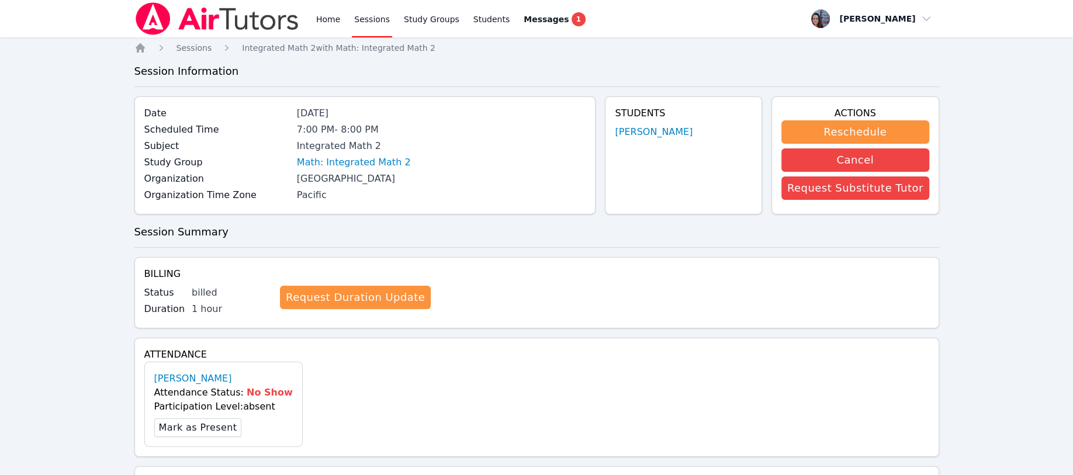
click at [195, 46] on span "Sessions" at bounding box center [195, 47] width 36 height 9
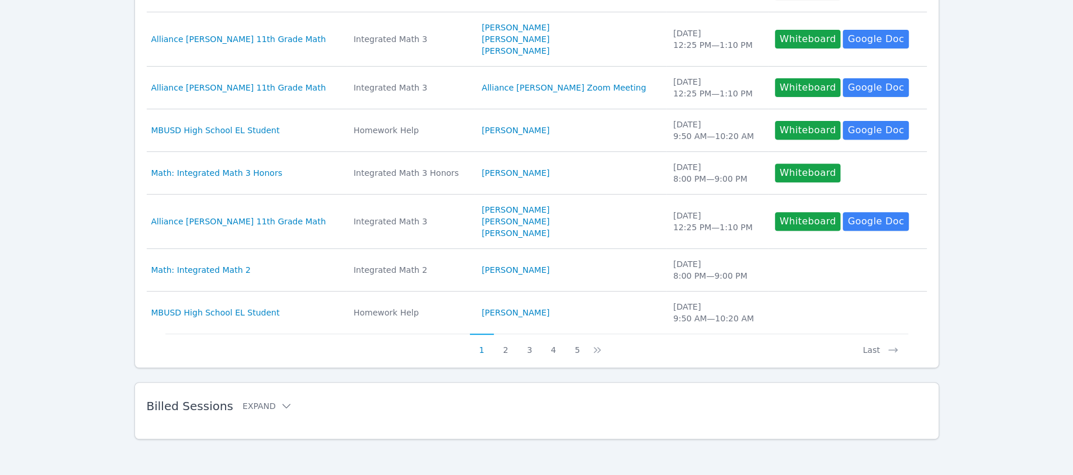
scroll to position [396, 0]
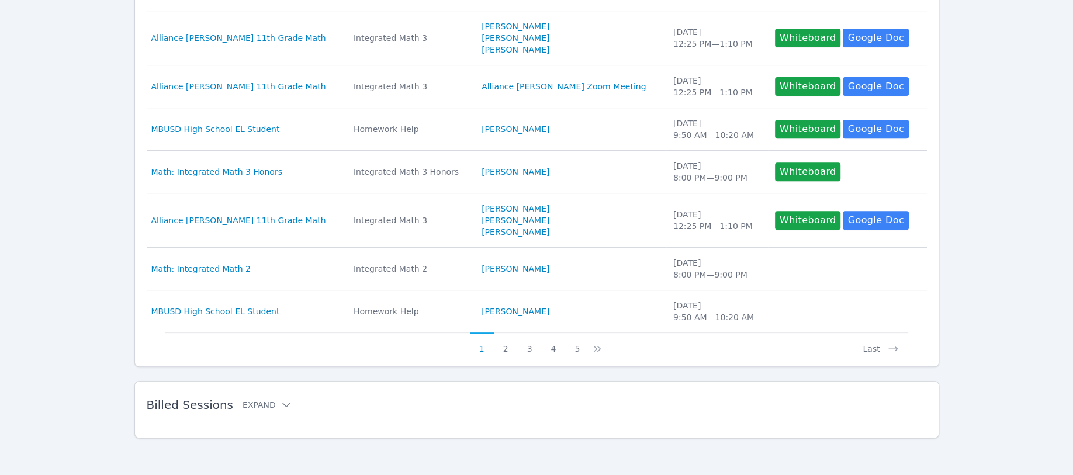
click at [244, 406] on button "Expand" at bounding box center [268, 405] width 50 height 12
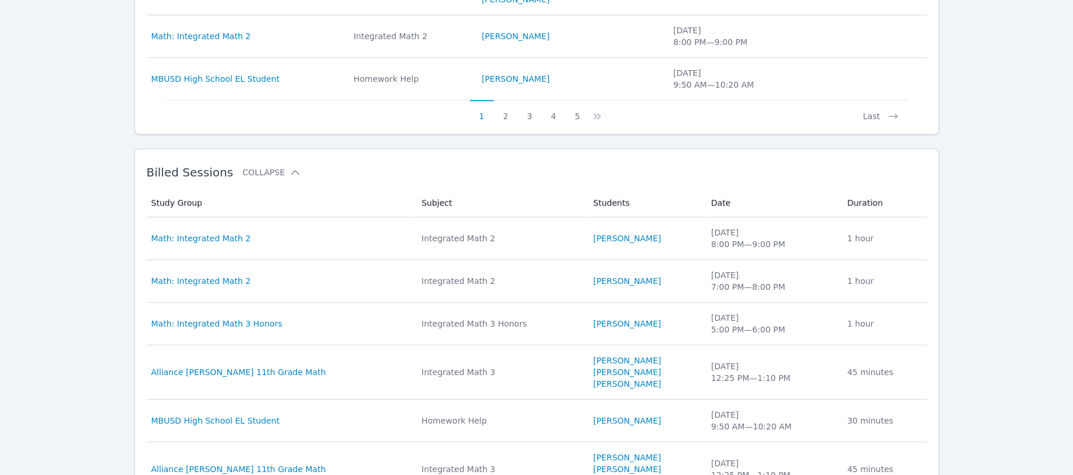
scroll to position [630, 0]
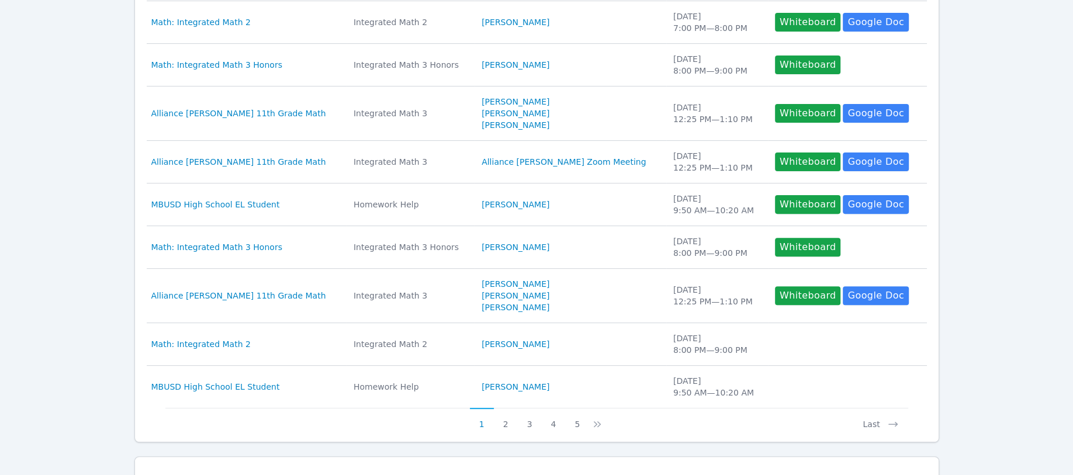
scroll to position [396, 0]
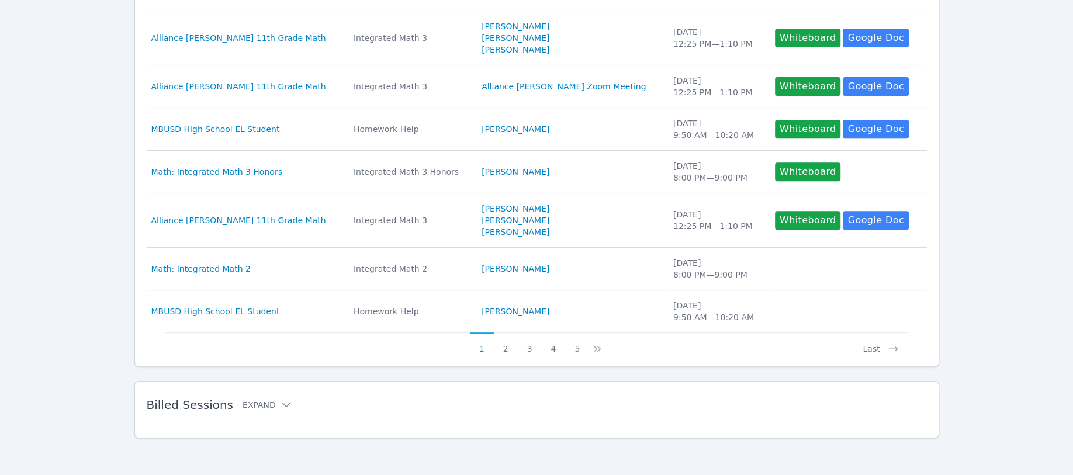
click at [245, 405] on button "Expand" at bounding box center [268, 405] width 50 height 12
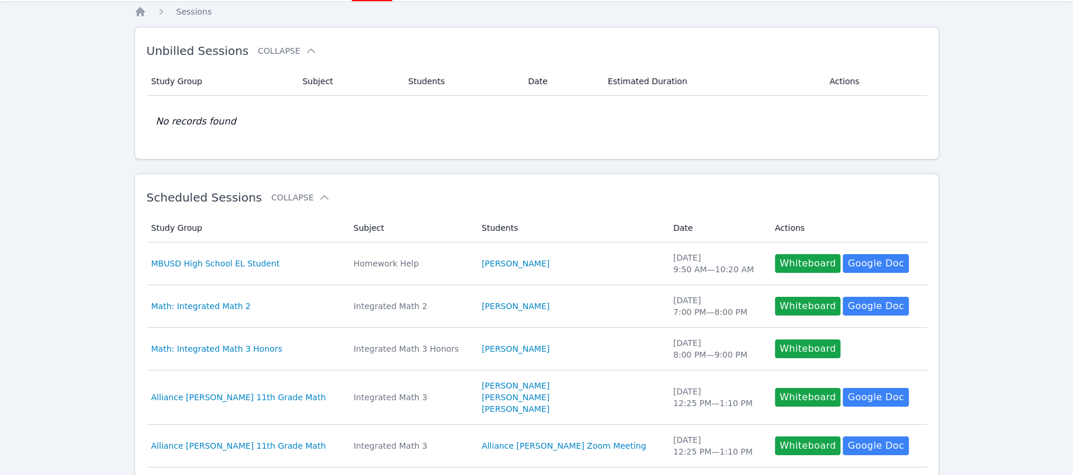
scroll to position [0, 0]
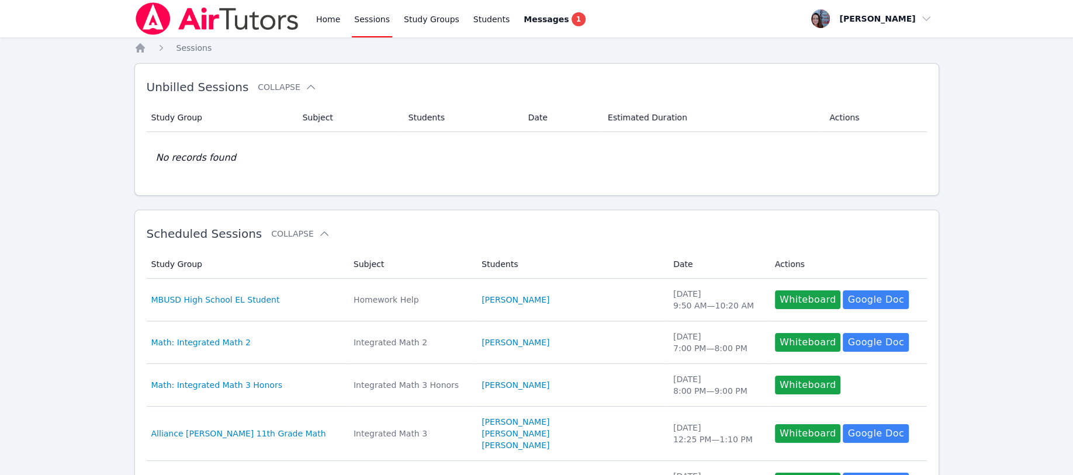
click at [321, 18] on link "Home" at bounding box center [328, 18] width 29 height 37
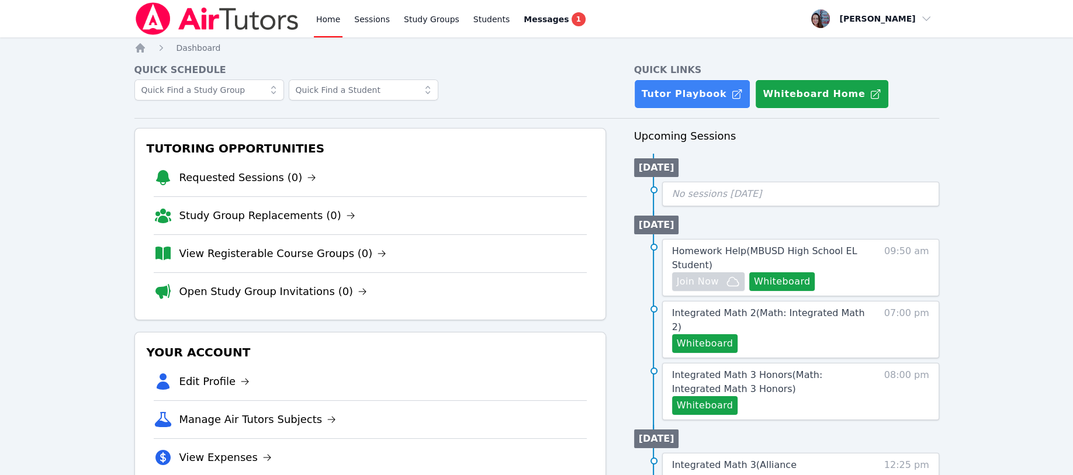
click at [360, 17] on link "Sessions" at bounding box center [372, 18] width 40 height 37
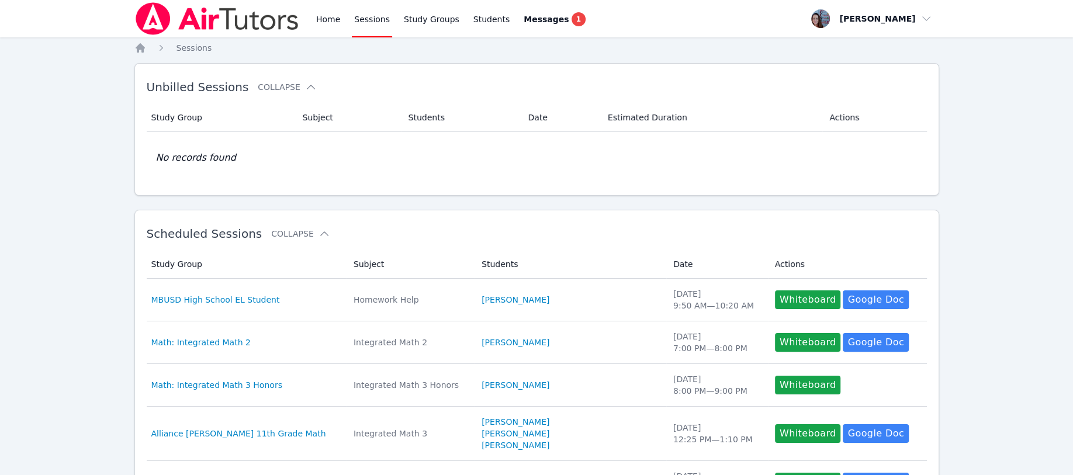
click at [419, 22] on link "Study Groups" at bounding box center [432, 18] width 60 height 37
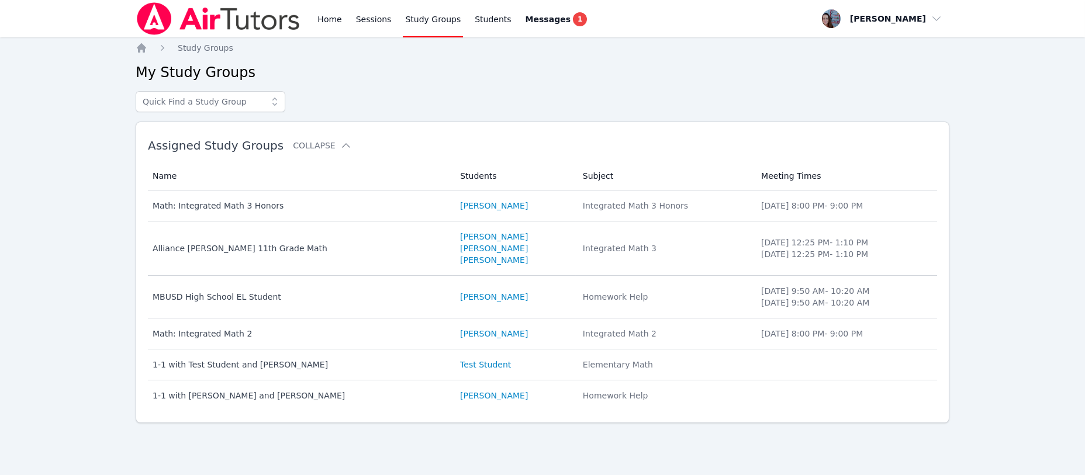
click at [239, 337] on div "Math: Integrated Math 2" at bounding box center [300, 334] width 294 height 12
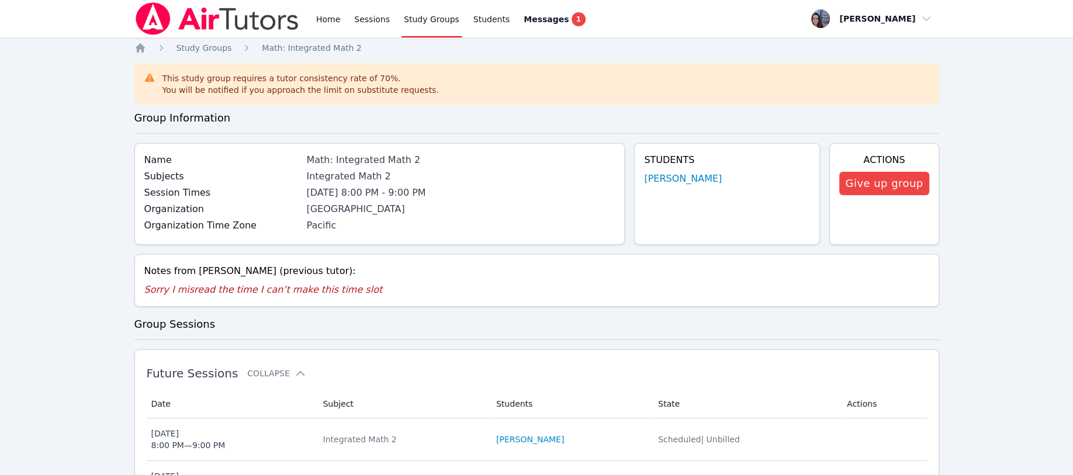
click at [482, 18] on link "Students" at bounding box center [491, 18] width 41 height 37
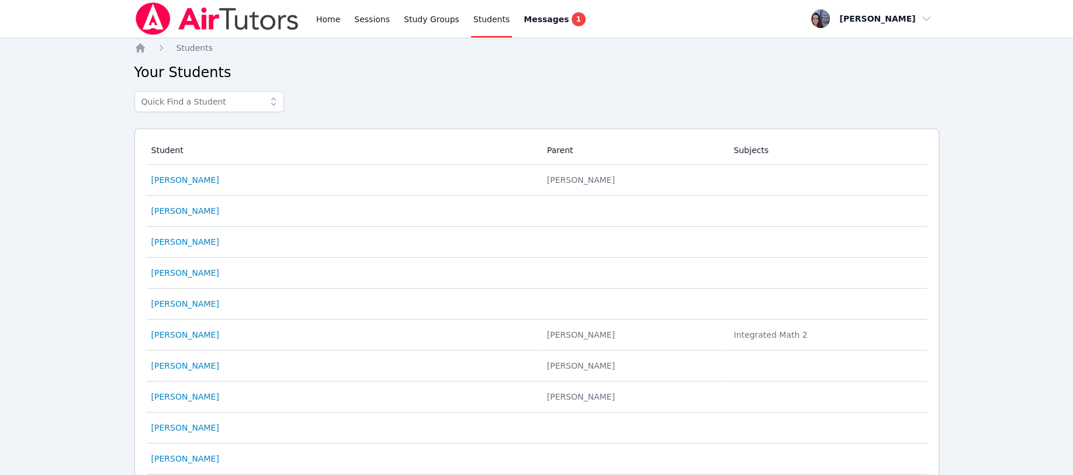
click at [179, 337] on link "[PERSON_NAME]" at bounding box center [185, 335] width 68 height 12
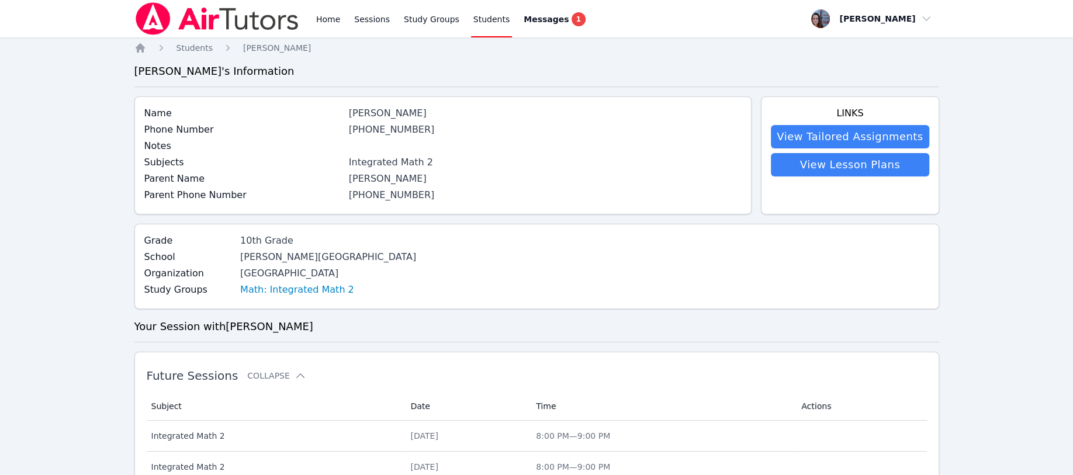
click at [367, 20] on link "Sessions" at bounding box center [372, 18] width 40 height 37
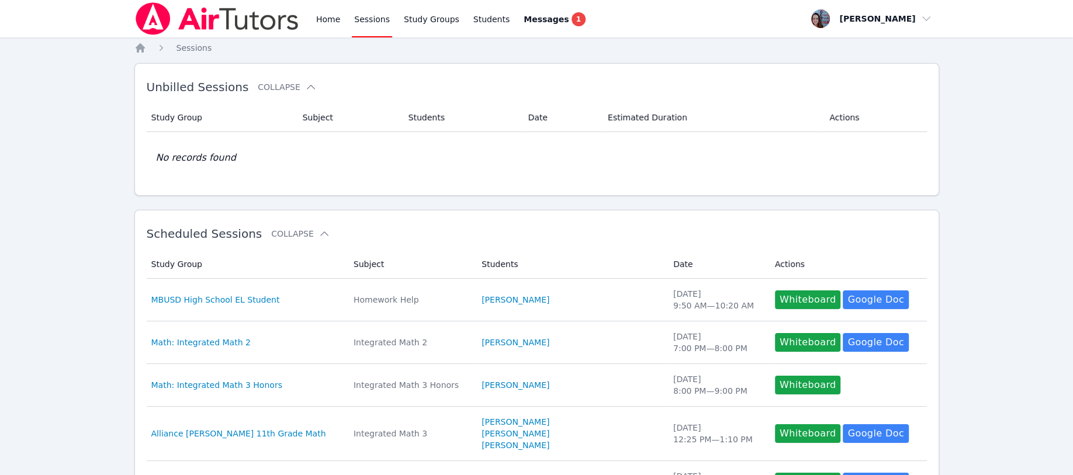
click at [329, 19] on link "Home" at bounding box center [328, 18] width 29 height 37
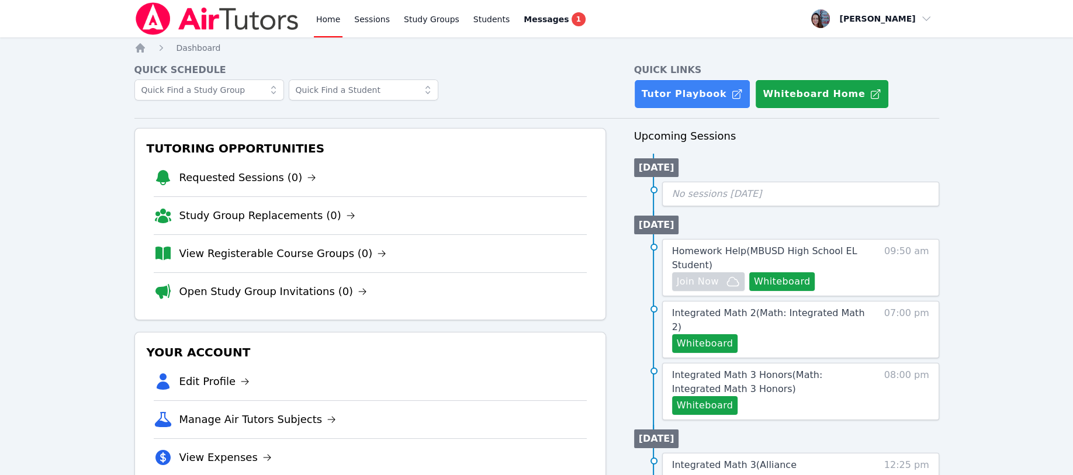
click at [433, 20] on link "Study Groups" at bounding box center [432, 18] width 60 height 37
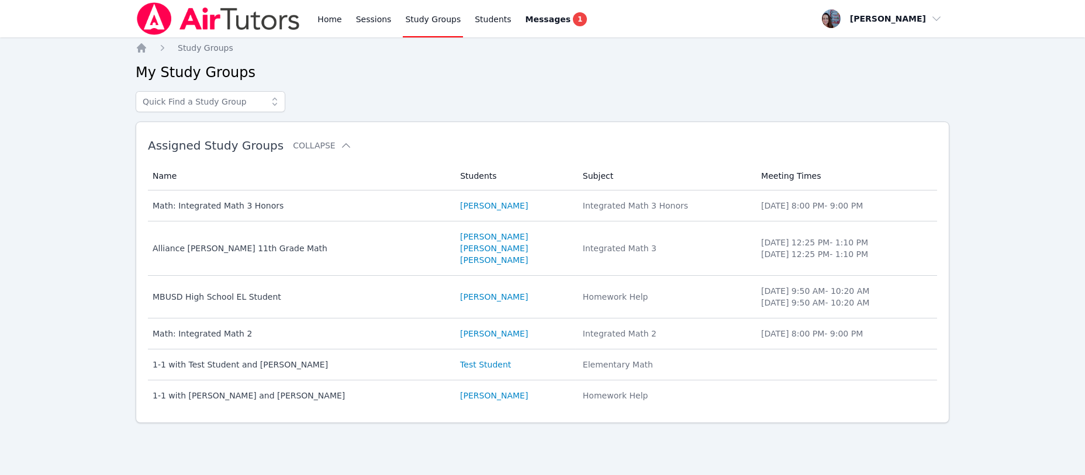
click at [472, 19] on link "Students" at bounding box center [492, 18] width 41 height 37
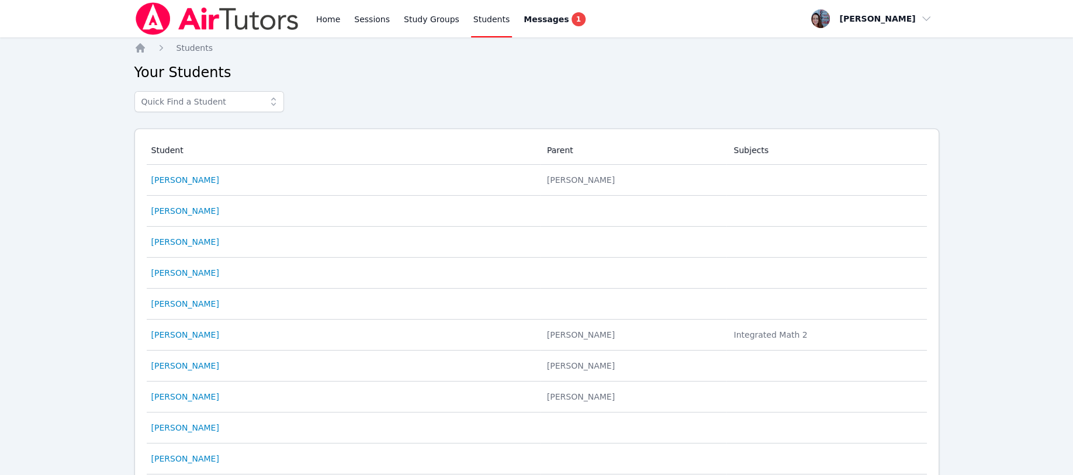
click at [426, 19] on link "Study Groups" at bounding box center [432, 18] width 60 height 37
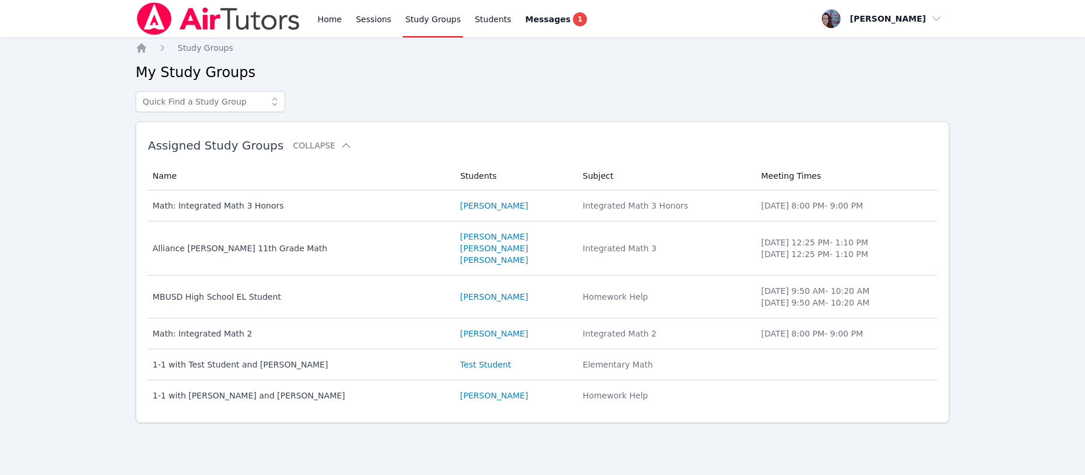
click at [161, 333] on div "Math: Integrated Math 2" at bounding box center [300, 334] width 294 height 12
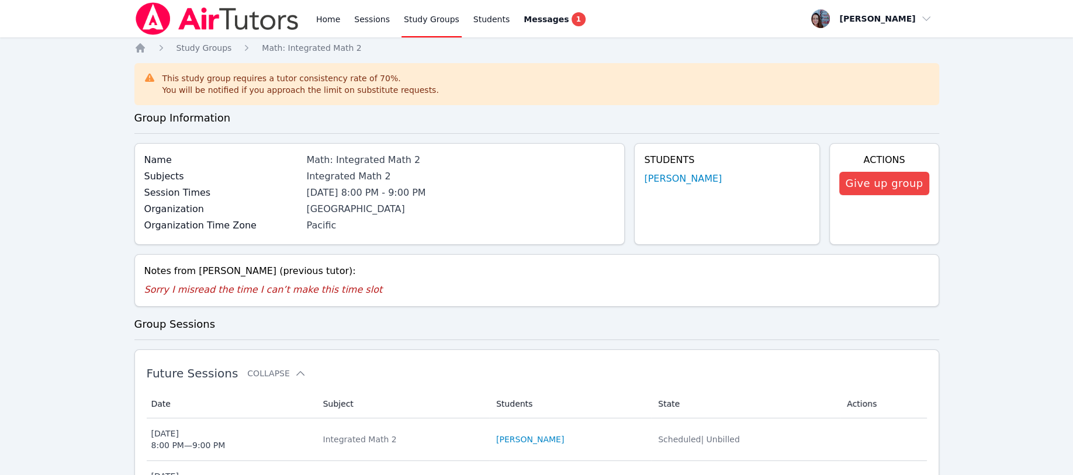
click at [417, 20] on link "Study Groups" at bounding box center [432, 18] width 60 height 37
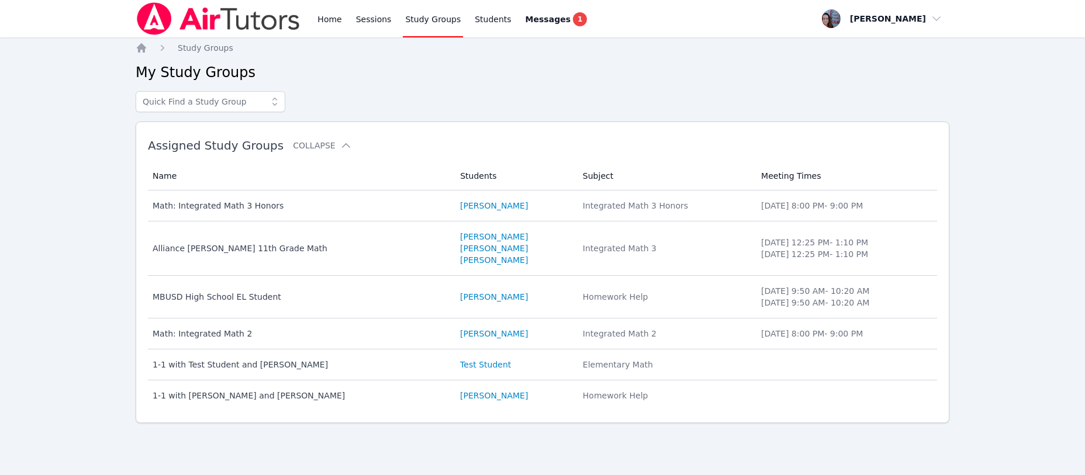
click at [220, 327] on td "Name Math: Integrated Math 2" at bounding box center [300, 334] width 305 height 31
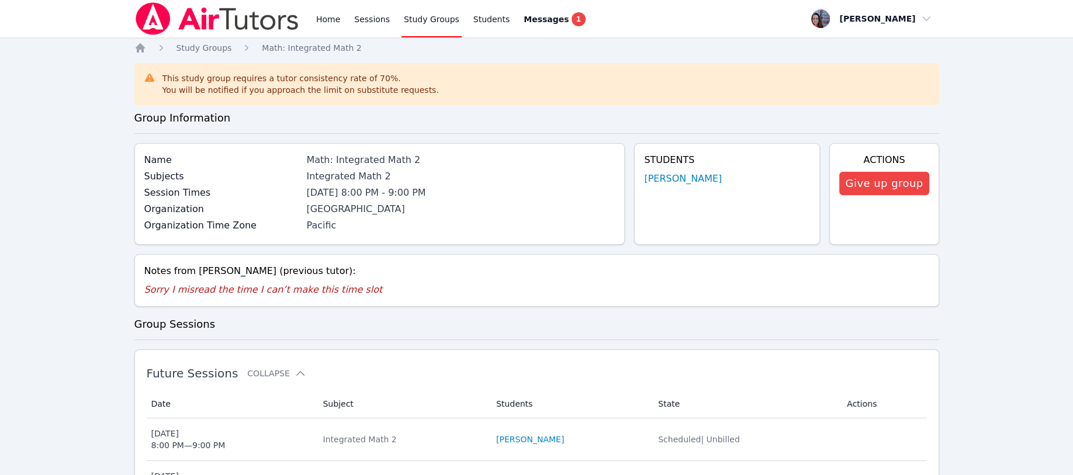
click at [368, 18] on link "Sessions" at bounding box center [372, 18] width 40 height 37
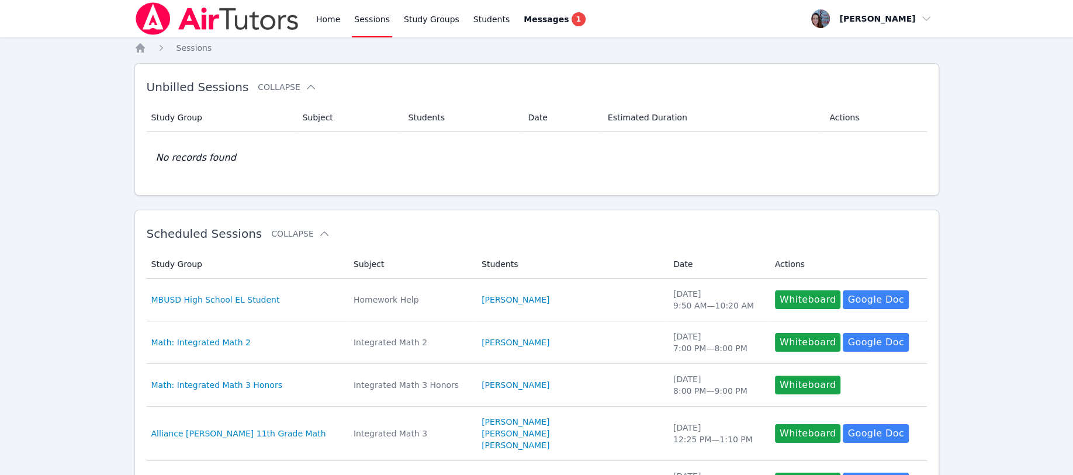
click at [322, 20] on link "Home" at bounding box center [328, 18] width 29 height 37
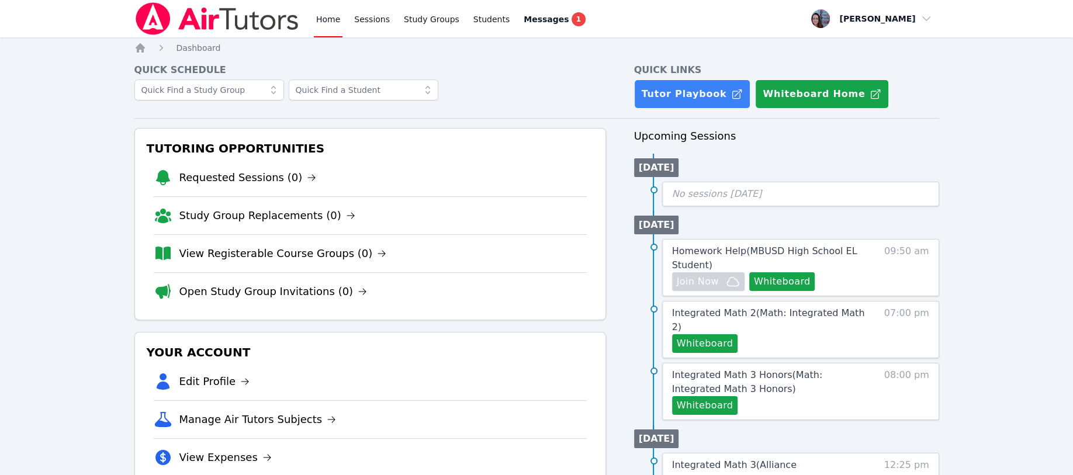
click at [428, 19] on link "Study Groups" at bounding box center [432, 18] width 60 height 37
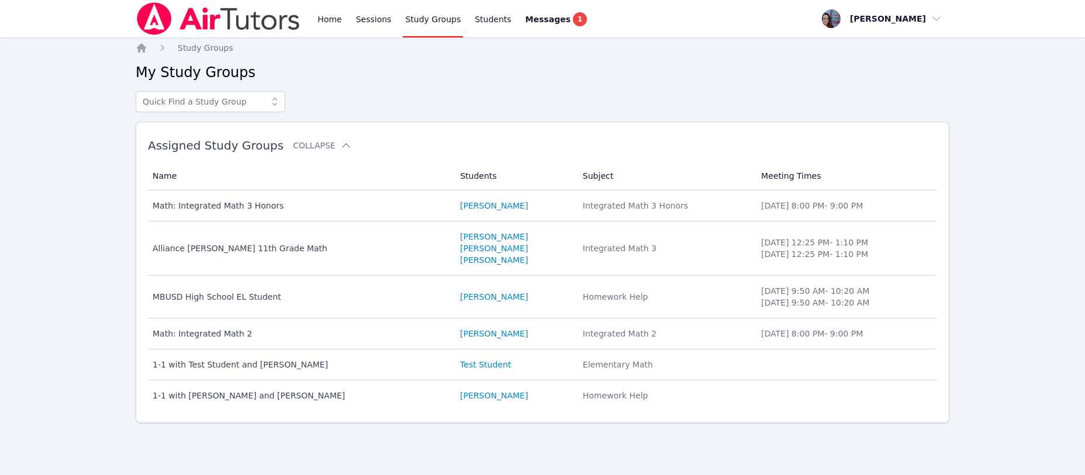
click at [210, 332] on div "Math: Integrated Math 2" at bounding box center [300, 334] width 294 height 12
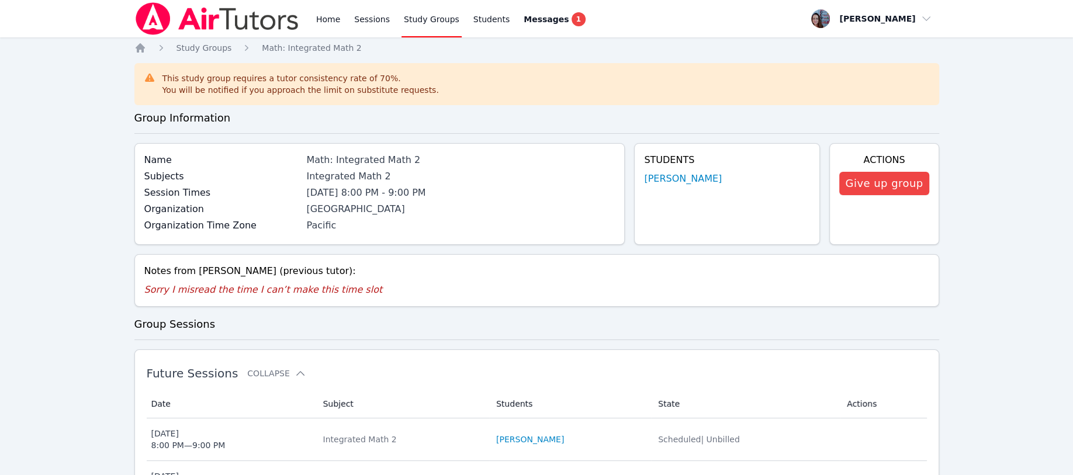
click at [486, 19] on link "Students" at bounding box center [491, 18] width 41 height 37
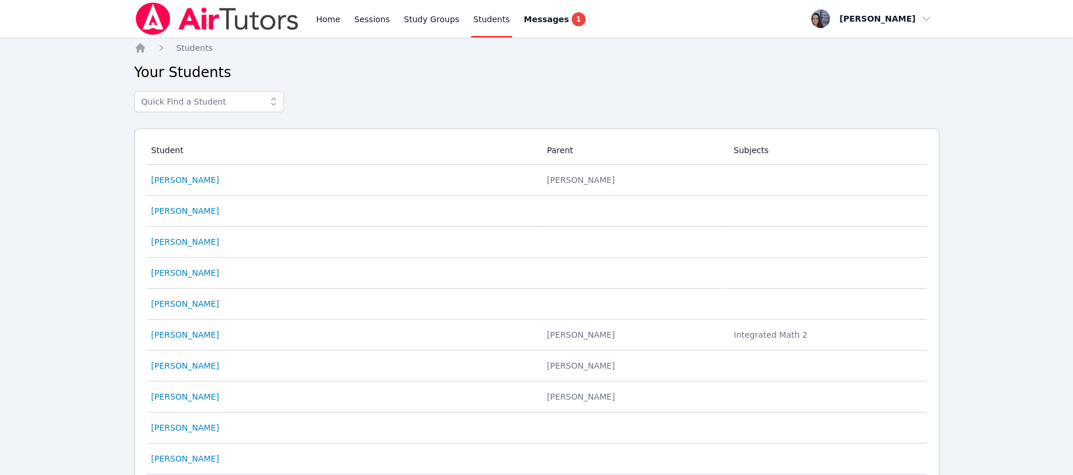
click at [180, 336] on link "vanessa palacios" at bounding box center [185, 335] width 68 height 12
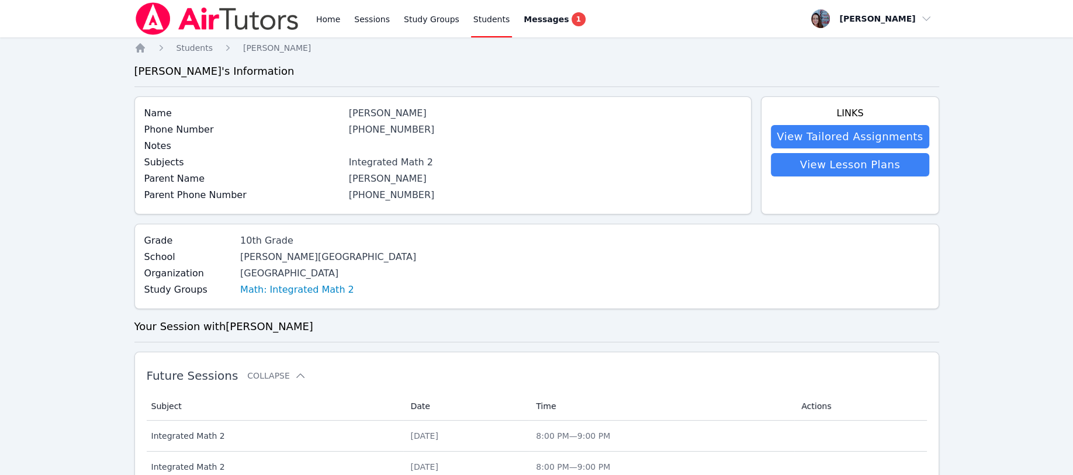
click at [318, 17] on link "Home" at bounding box center [328, 18] width 29 height 37
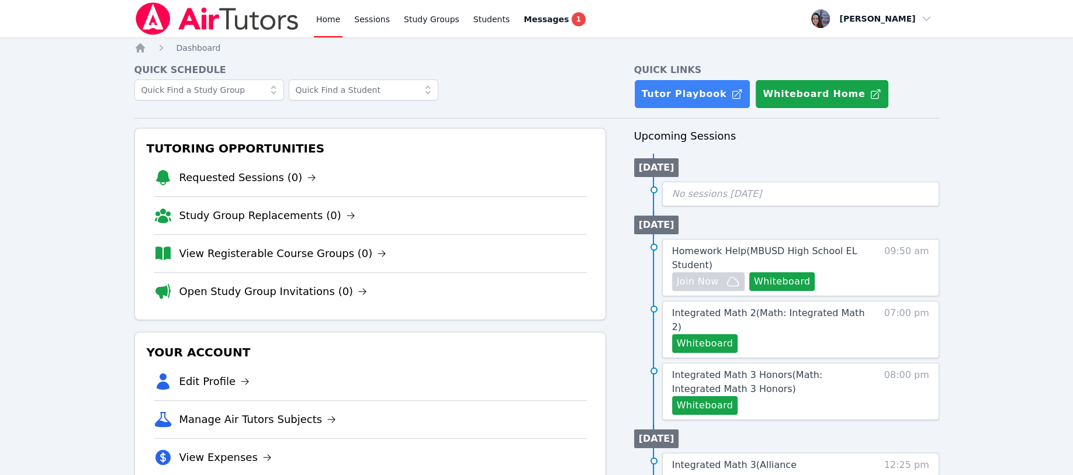
click at [372, 18] on link "Sessions" at bounding box center [372, 18] width 40 height 37
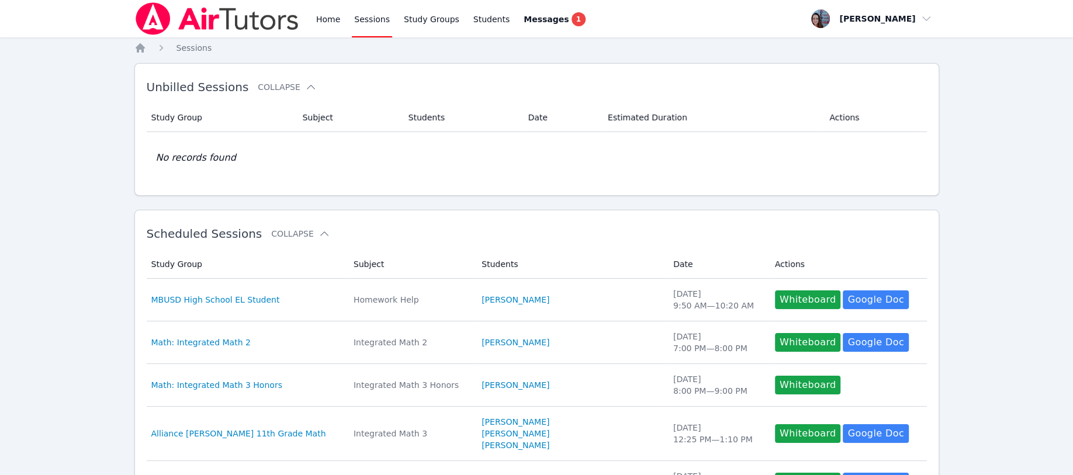
click at [333, 21] on link "Home" at bounding box center [328, 18] width 29 height 37
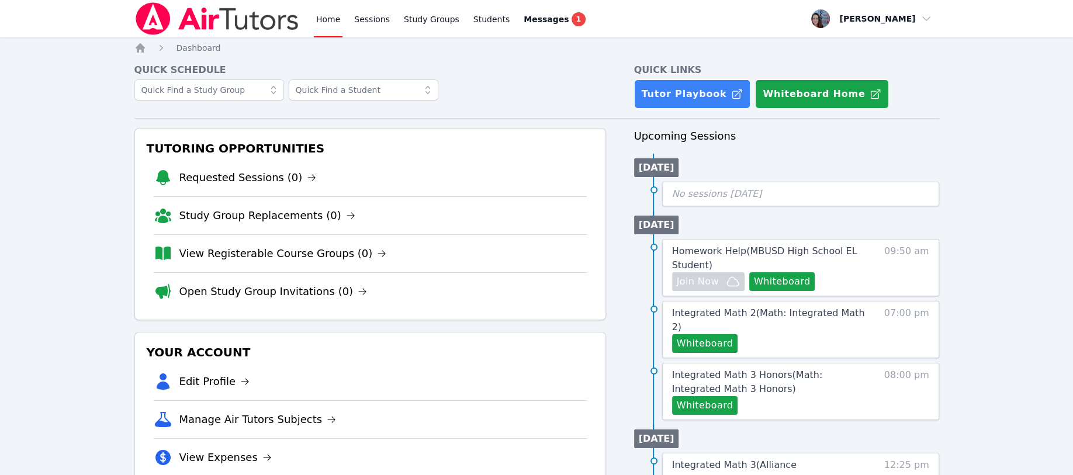
click at [533, 19] on span "Messages" at bounding box center [546, 19] width 45 height 12
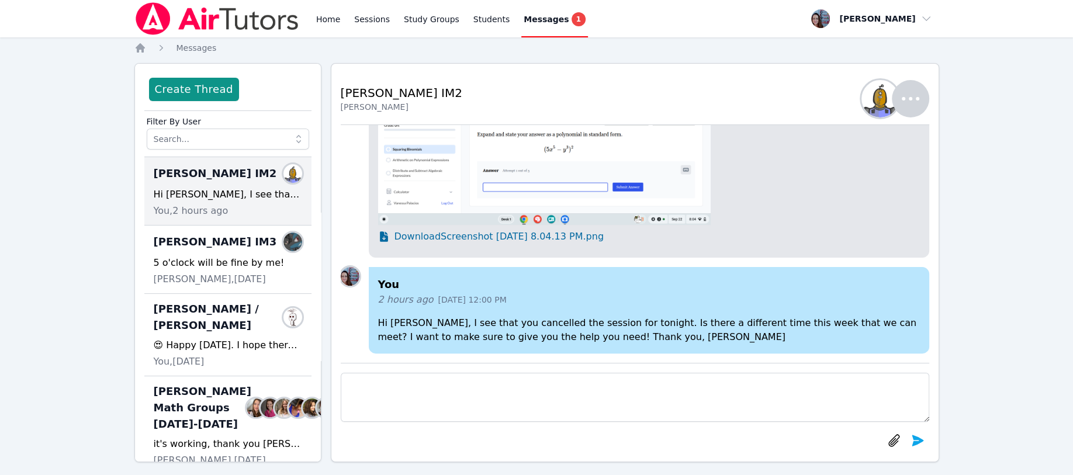
click at [322, 21] on link "Home" at bounding box center [328, 18] width 29 height 37
